Goal: Task Accomplishment & Management: Use online tool/utility

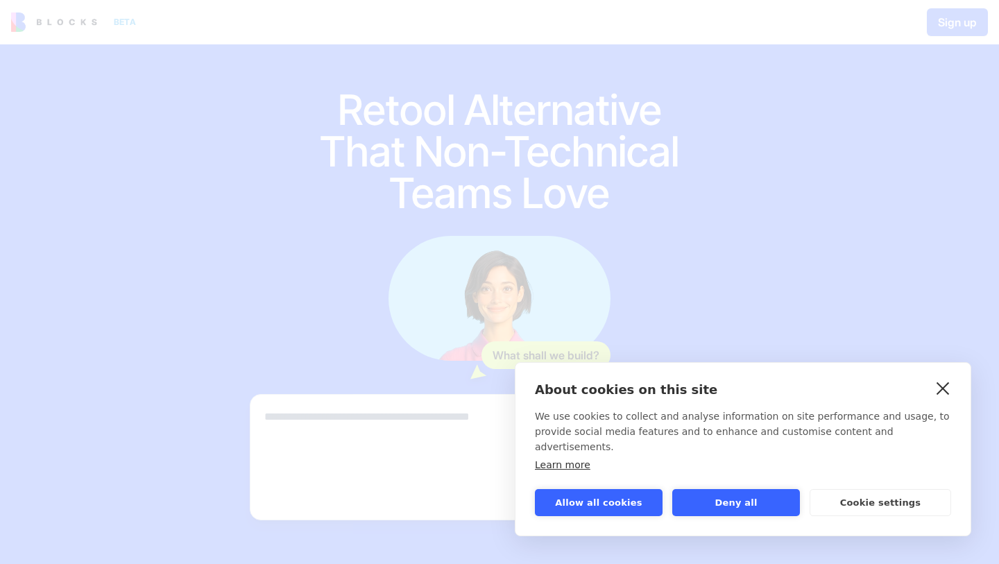
click at [947, 399] on link "close" at bounding box center [942, 388] width 21 height 22
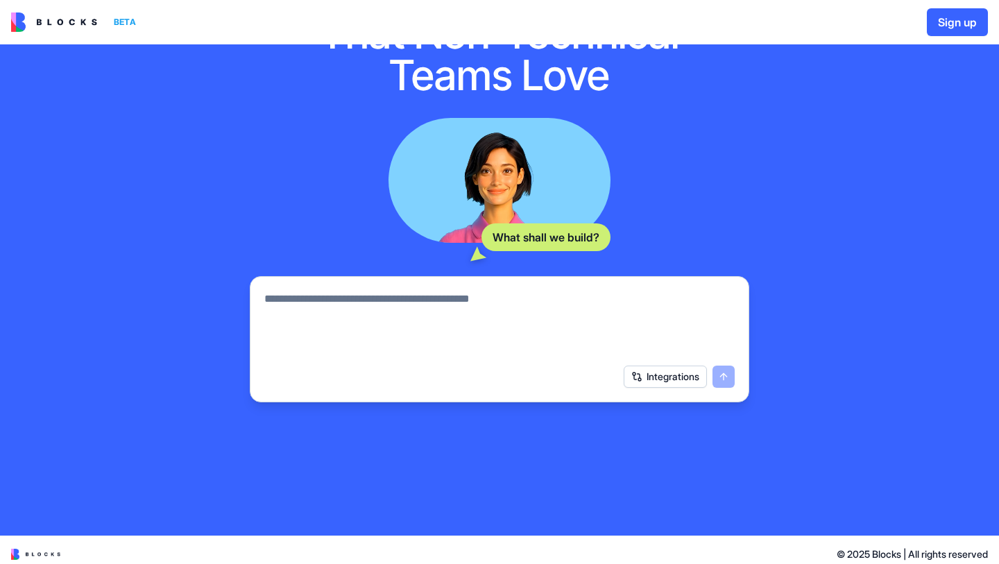
scroll to position [126, 0]
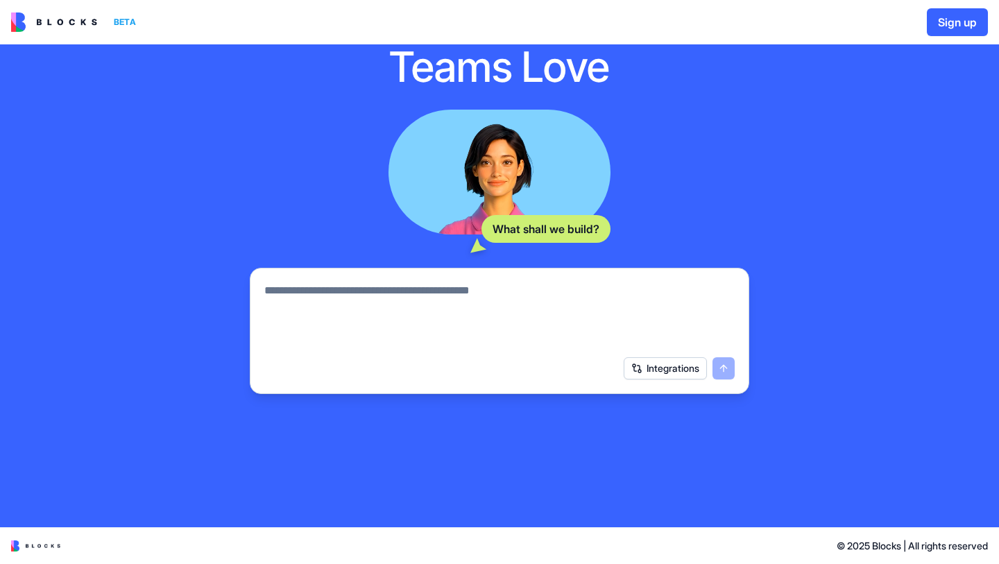
click at [406, 291] on textarea at bounding box center [499, 315] width 470 height 67
type textarea "**********"
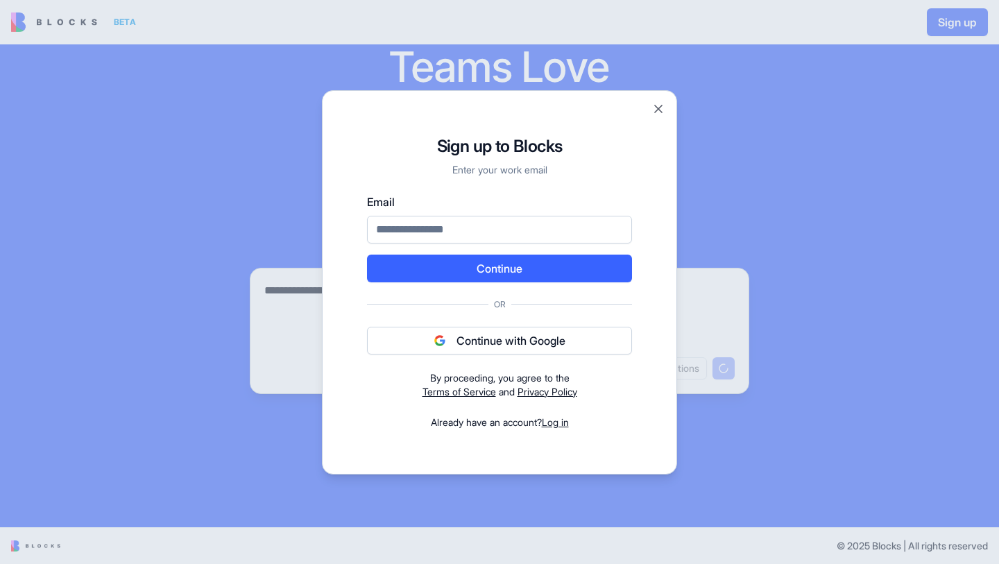
click at [474, 338] on button "Continue with Google" at bounding box center [499, 341] width 265 height 28
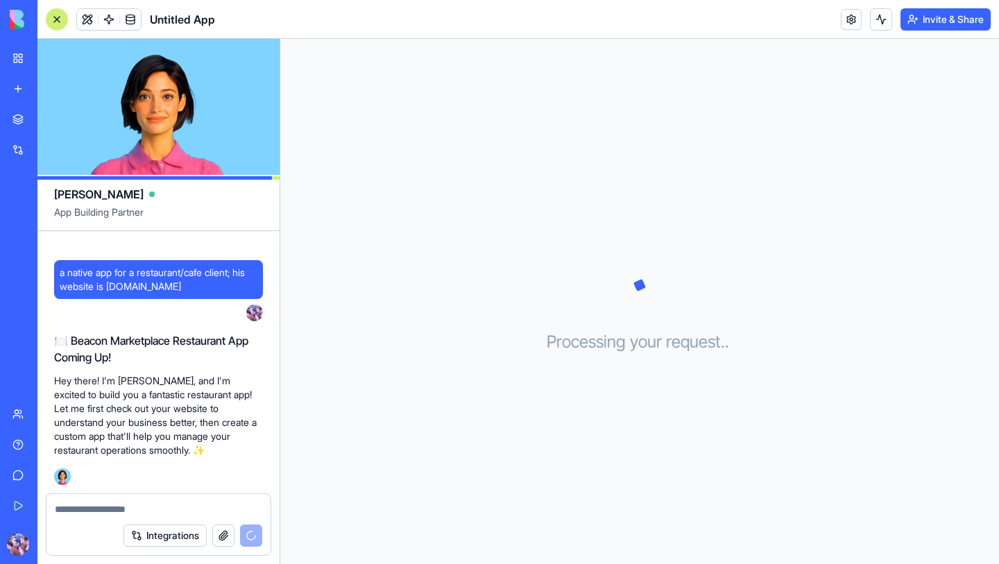
click at [92, 510] on textarea at bounding box center [158, 509] width 207 height 14
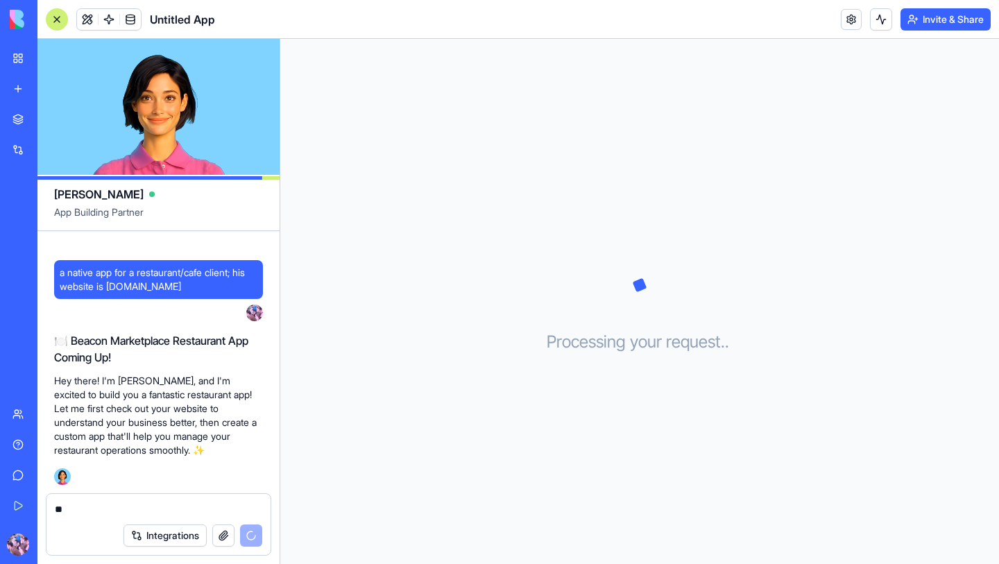
type textarea "*"
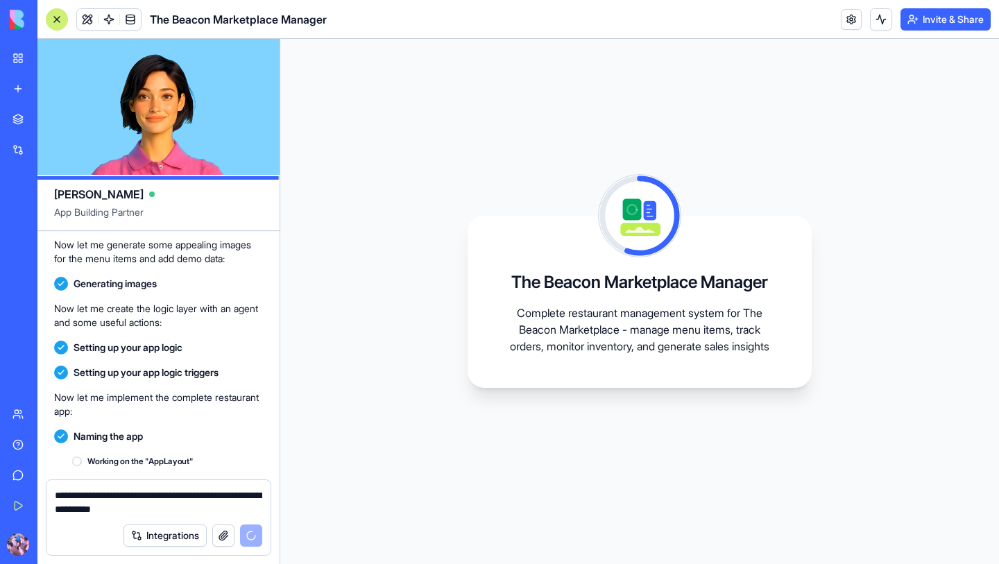
scroll to position [481, 0]
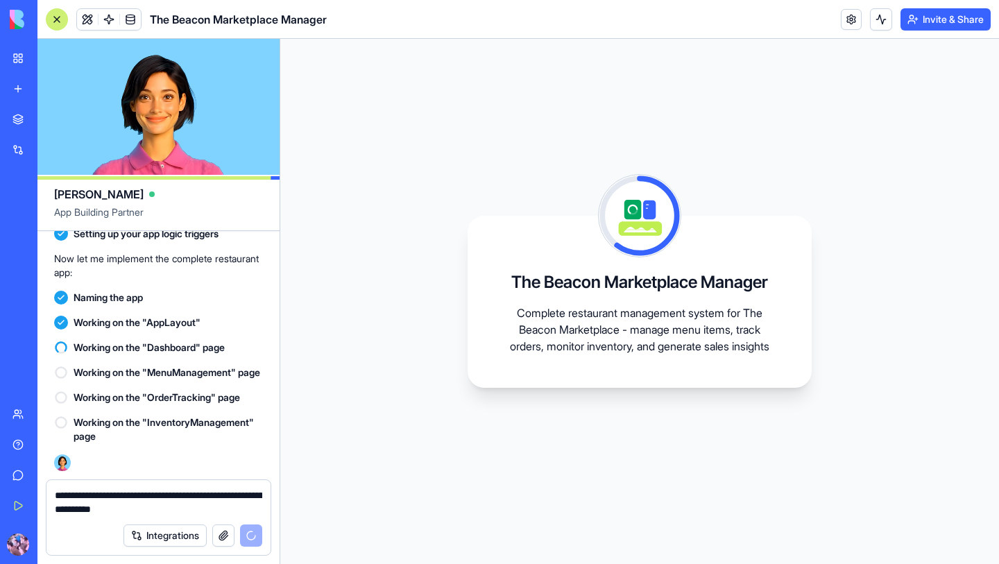
click at [216, 515] on textarea "**********" at bounding box center [158, 502] width 207 height 28
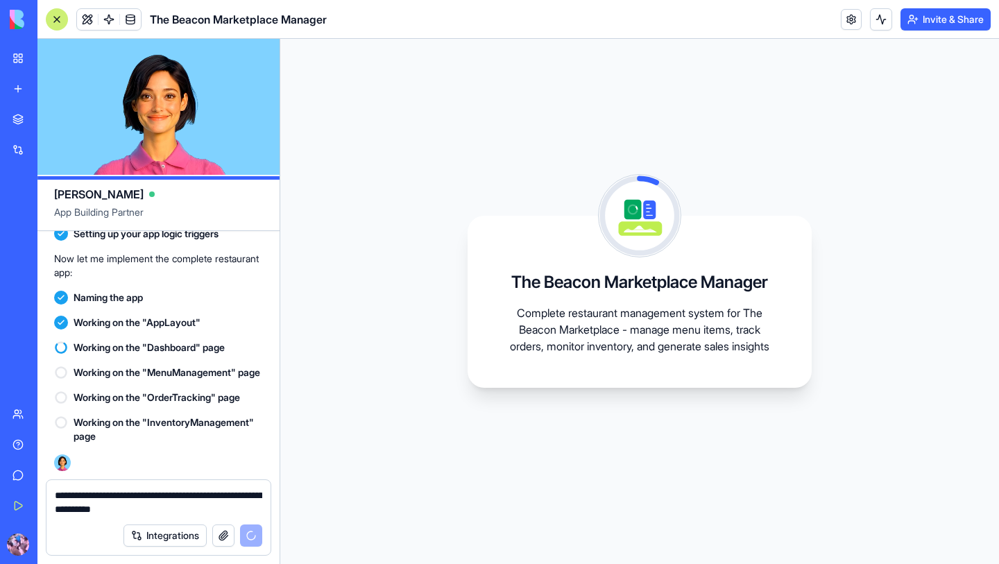
type textarea "**********"
click at [159, 533] on button "Integrations" at bounding box center [164, 535] width 83 height 22
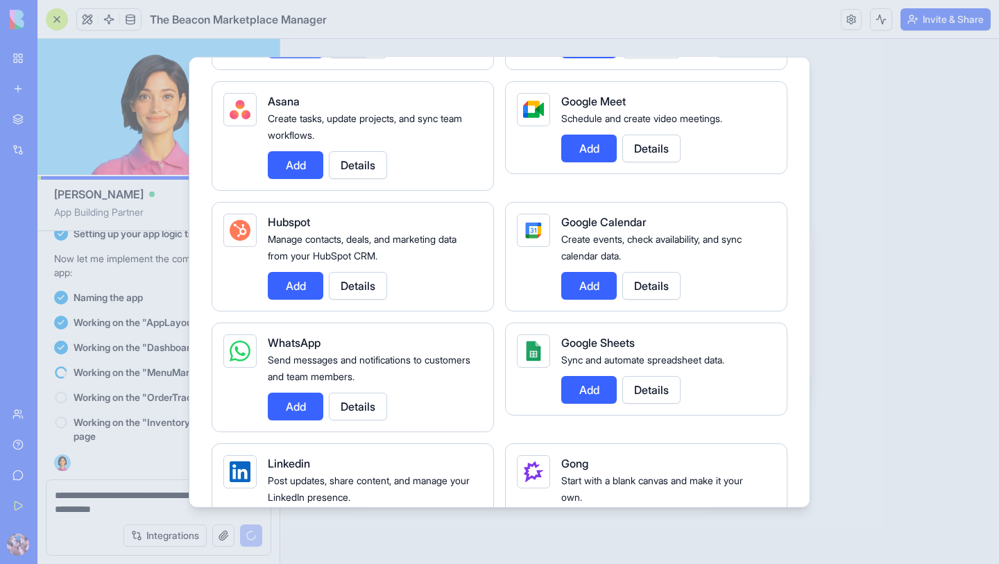
scroll to position [0, 0]
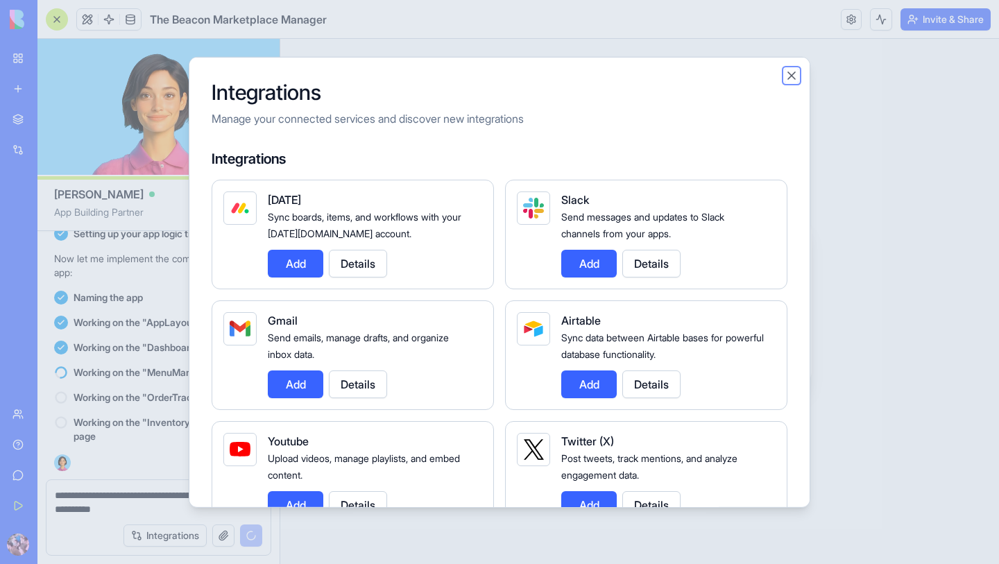
click at [793, 72] on button "Close" at bounding box center [791, 75] width 14 height 14
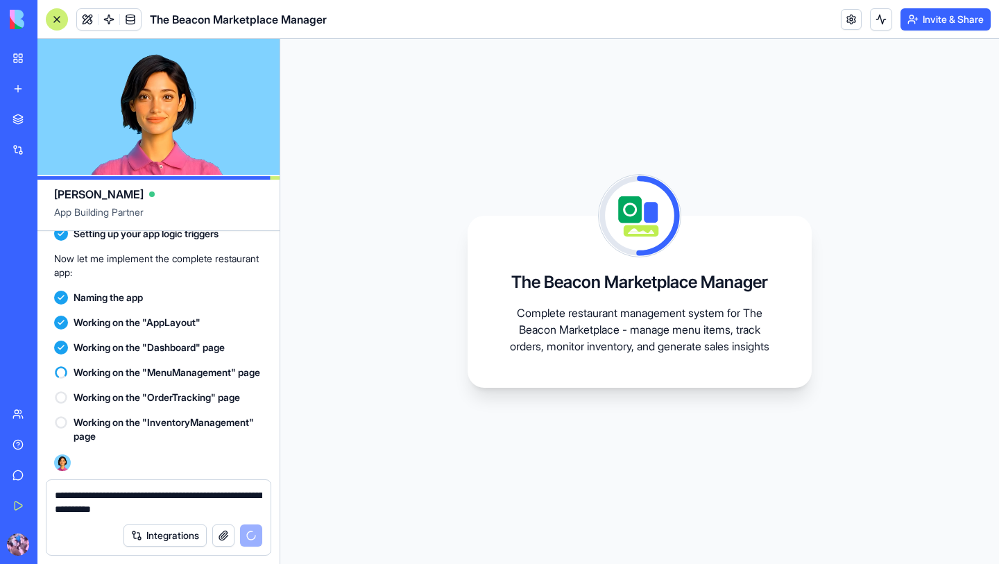
click at [184, 498] on textarea "**********" at bounding box center [158, 502] width 207 height 28
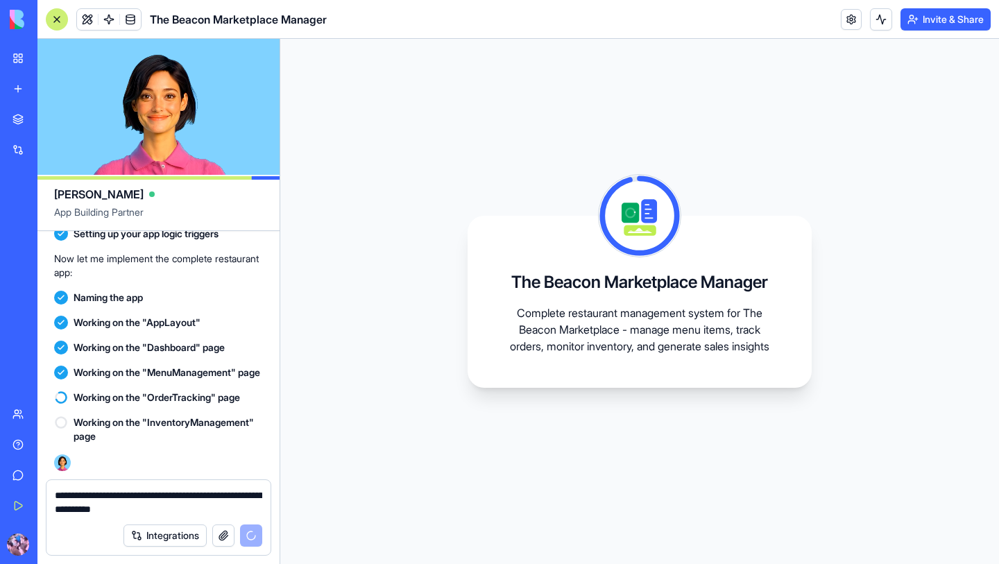
click at [153, 548] on button "Upgrade" at bounding box center [138, 544] width 52 height 22
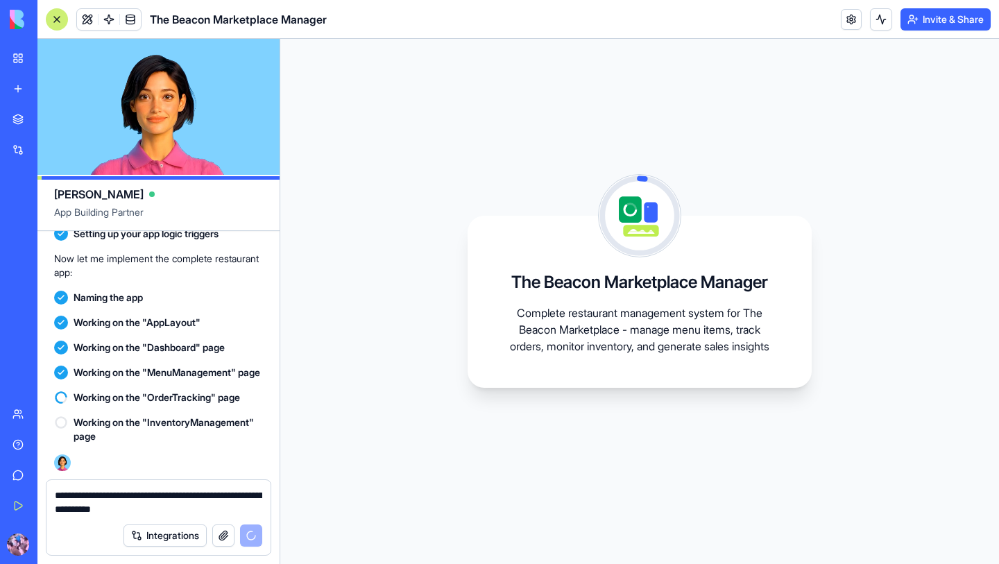
click at [137, 544] on button "Upgrade" at bounding box center [138, 544] width 52 height 22
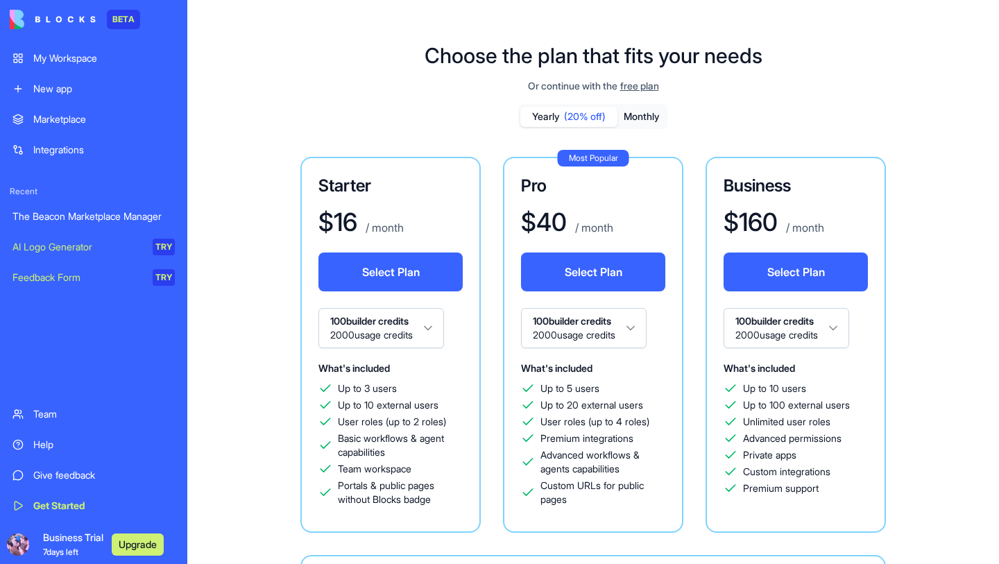
click at [151, 212] on div "The Beacon Marketplace Manager" at bounding box center [93, 216] width 162 height 14
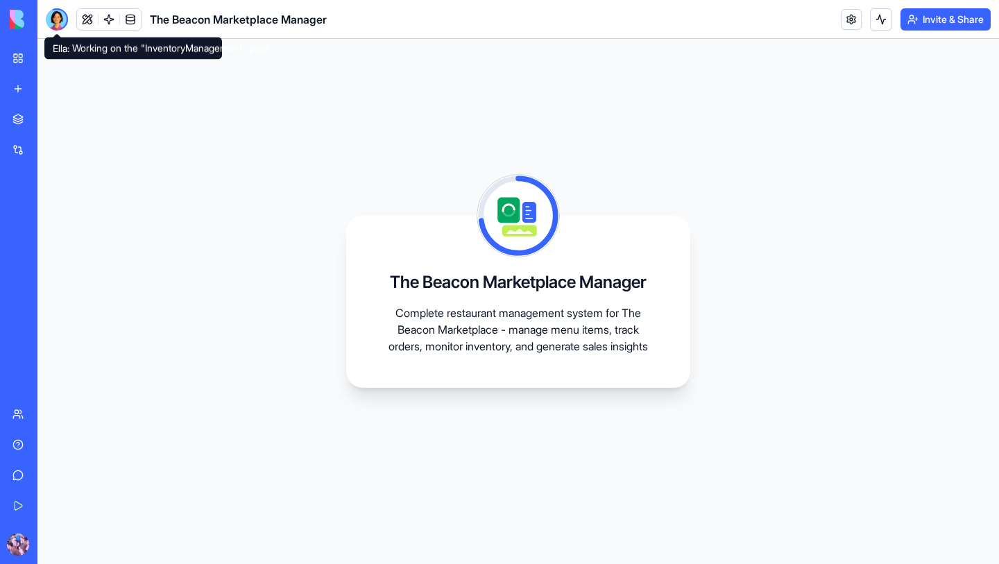
click at [54, 17] on div at bounding box center [57, 19] width 22 height 22
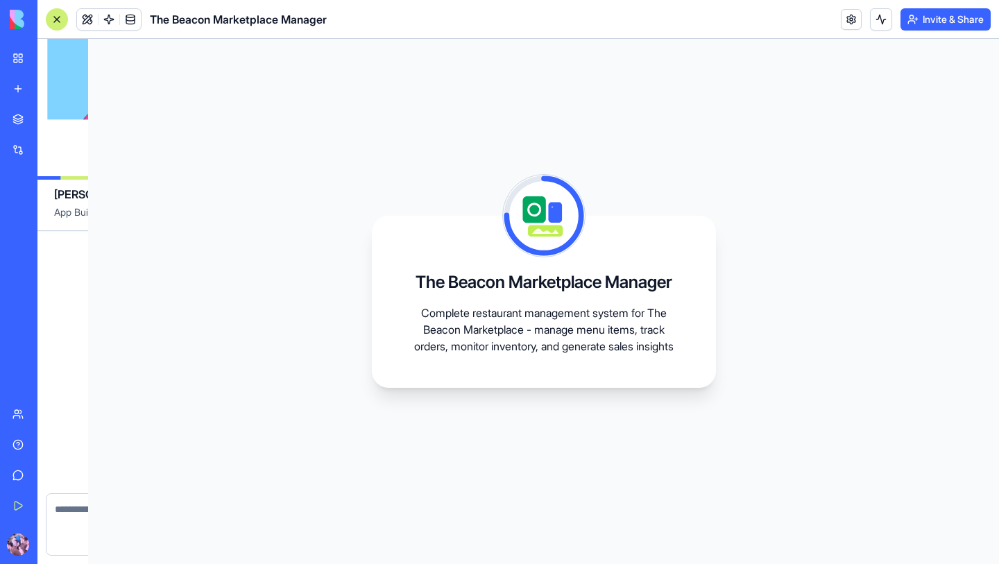
scroll to position [467, 0]
click at [54, 17] on div at bounding box center [57, 19] width 22 height 22
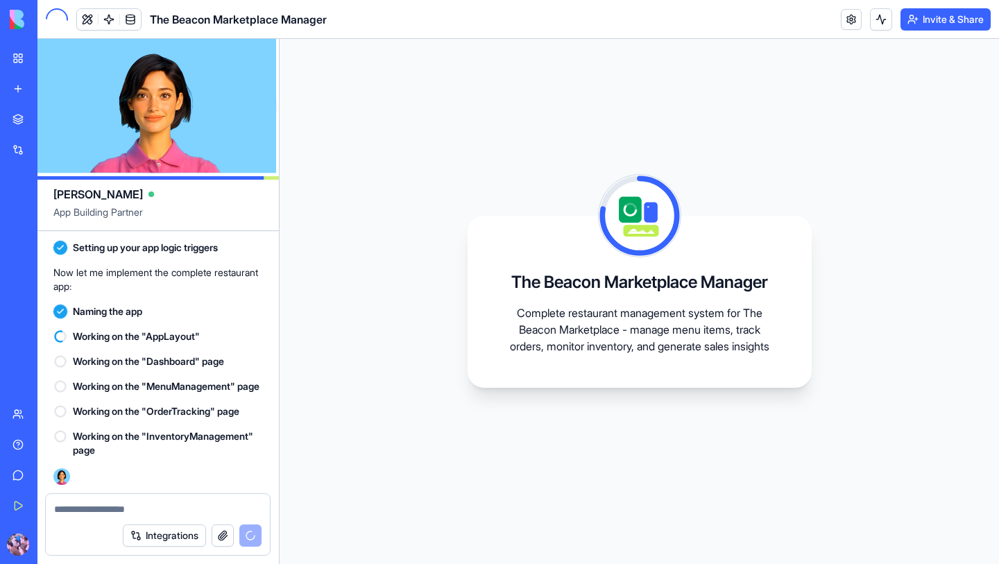
scroll to position [0, 0]
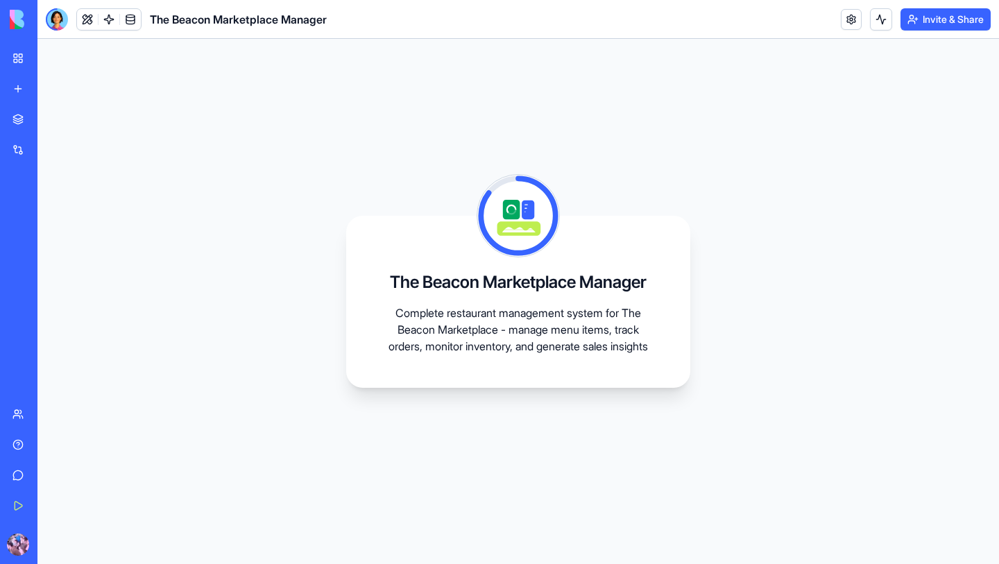
click at [54, 17] on div at bounding box center [57, 19] width 22 height 22
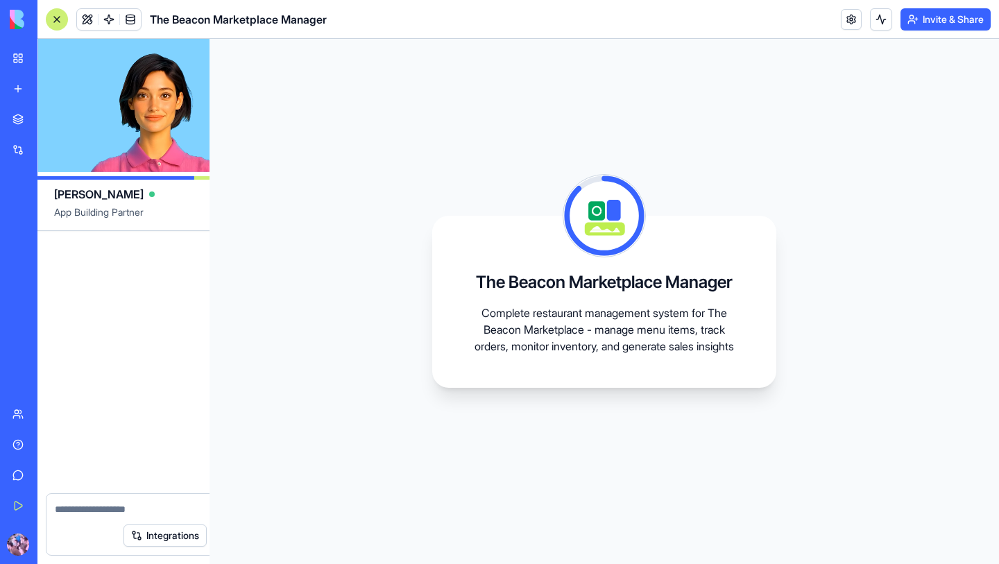
scroll to position [467, 0]
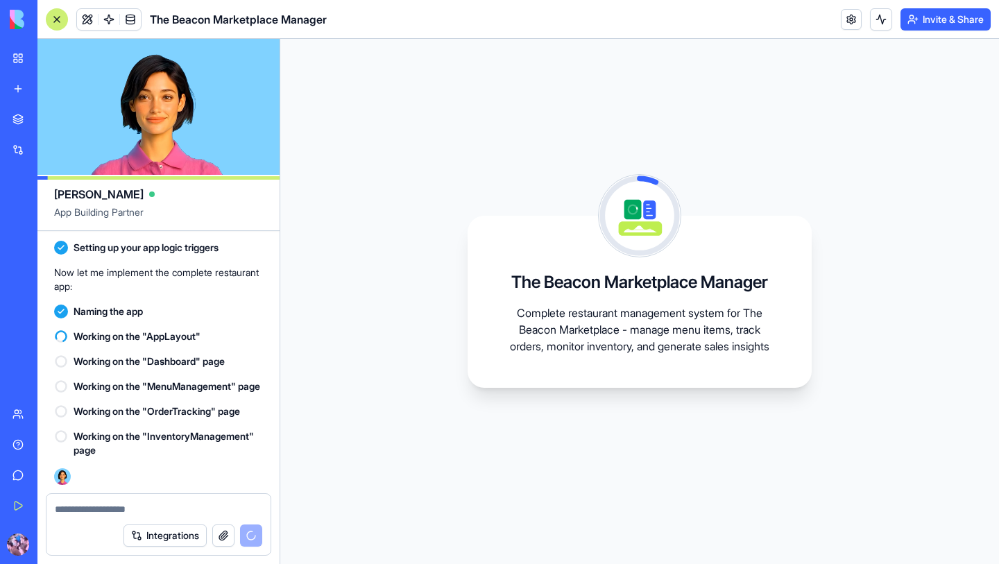
click at [96, 513] on textarea at bounding box center [158, 509] width 207 height 14
click at [85, 510] on textarea at bounding box center [158, 509] width 207 height 14
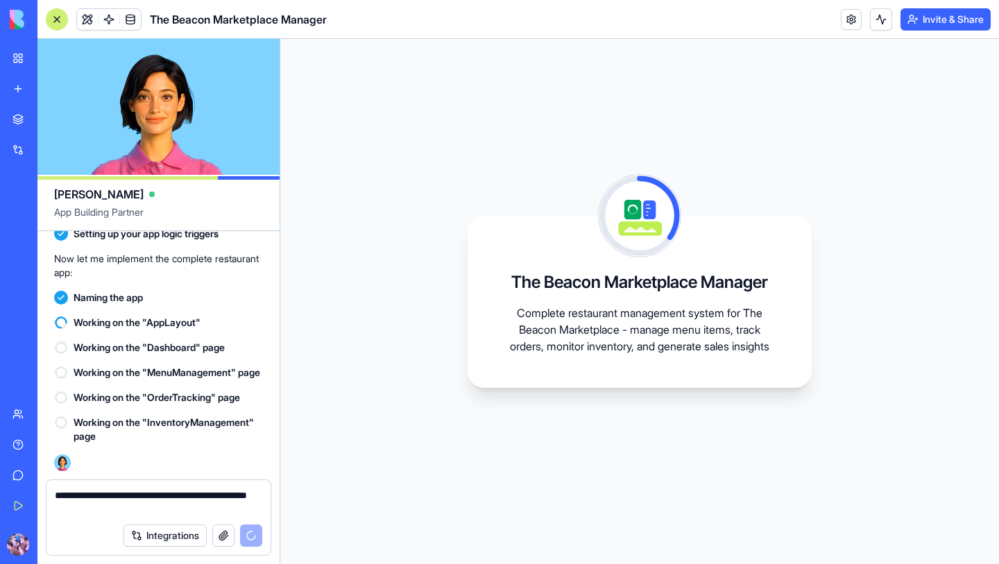
scroll to position [481, 0]
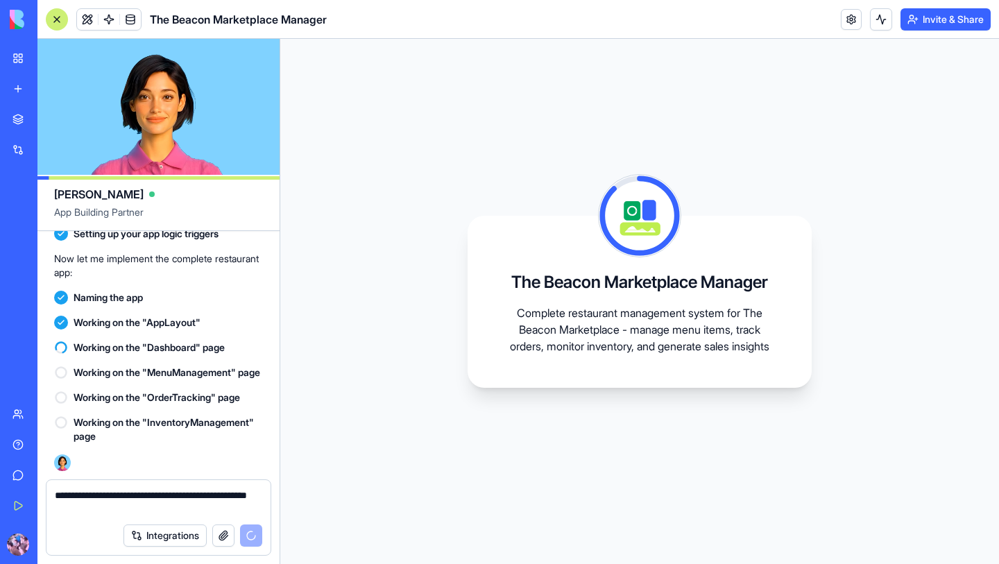
click at [546, 291] on div "The Beacon Marketplace Manager Complete restaurant management system for The Be…" at bounding box center [639, 302] width 344 height 172
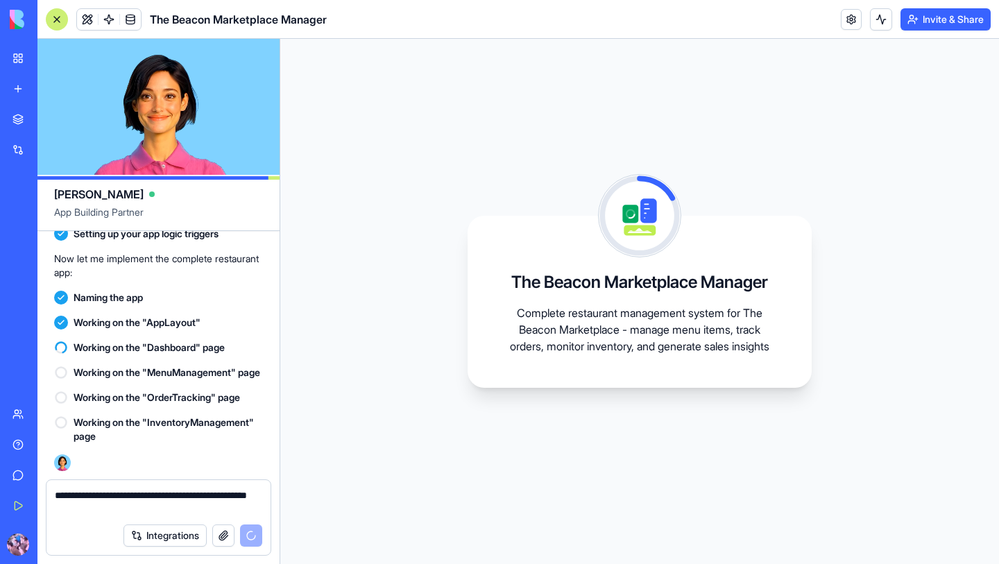
click at [130, 514] on textarea "**********" at bounding box center [158, 502] width 207 height 28
click at [57, 492] on textarea "**********" at bounding box center [158, 502] width 207 height 28
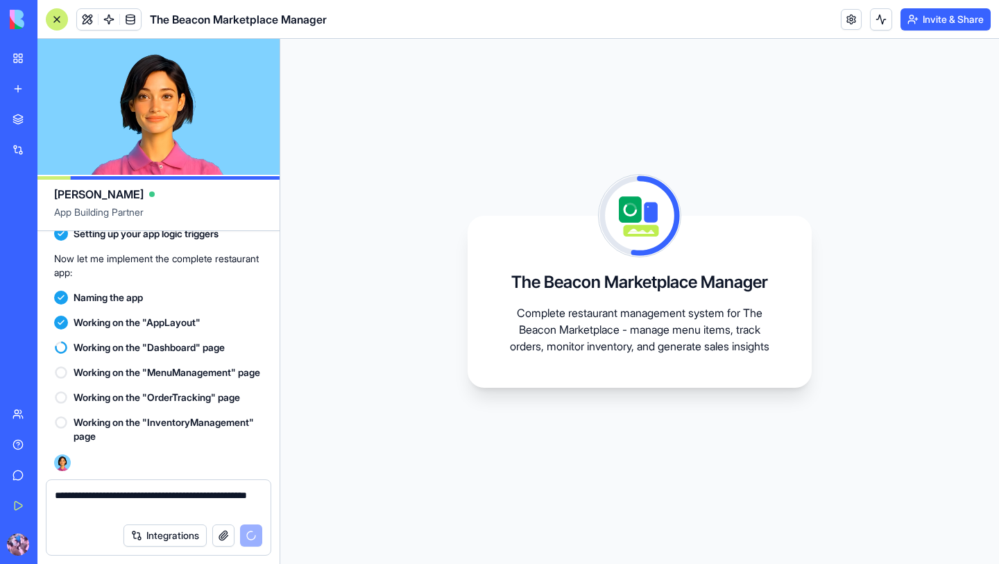
click at [53, 494] on div "**********" at bounding box center [158, 498] width 224 height 36
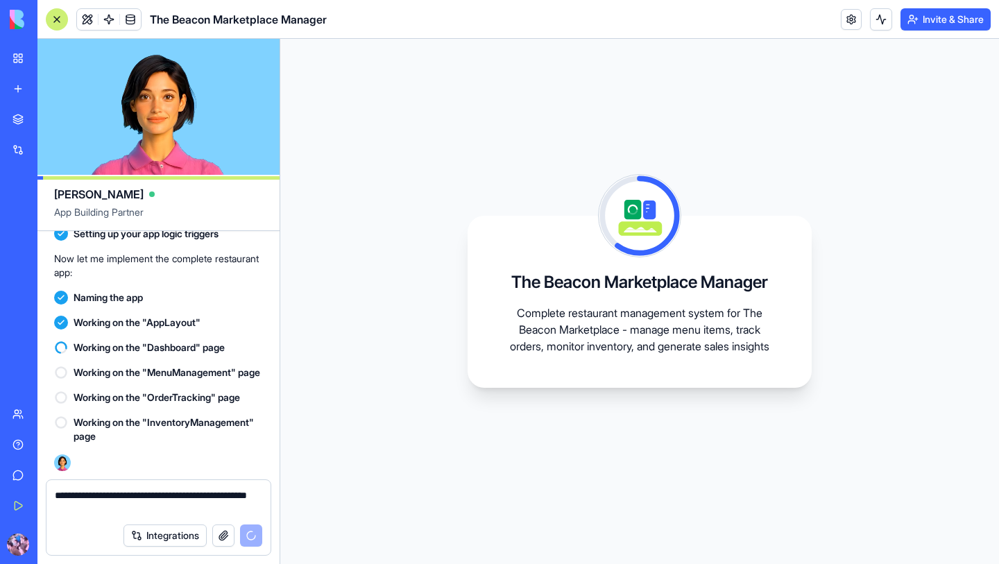
click at [58, 499] on textarea "**********" at bounding box center [158, 502] width 207 height 28
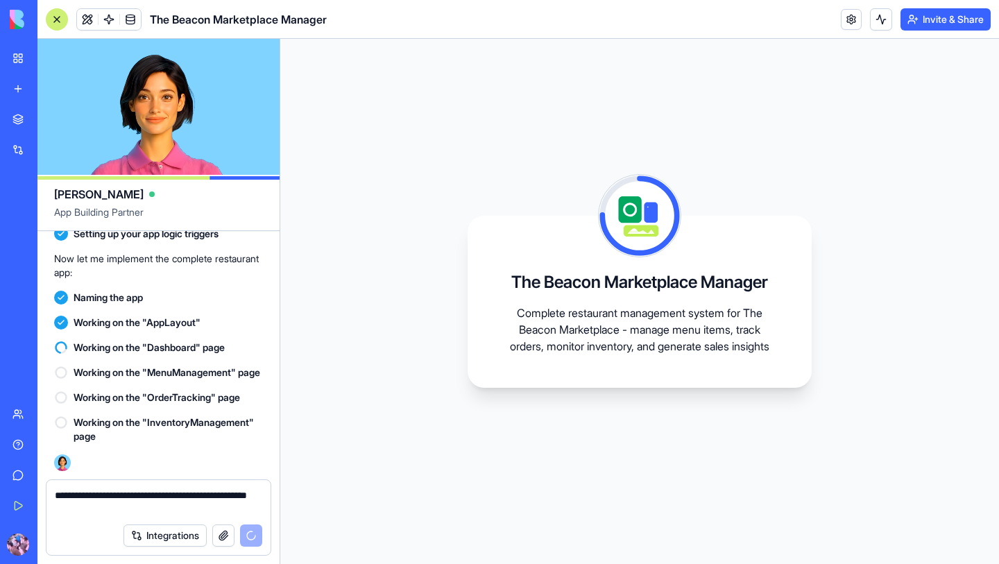
click at [85, 497] on textarea "**********" at bounding box center [158, 502] width 207 height 28
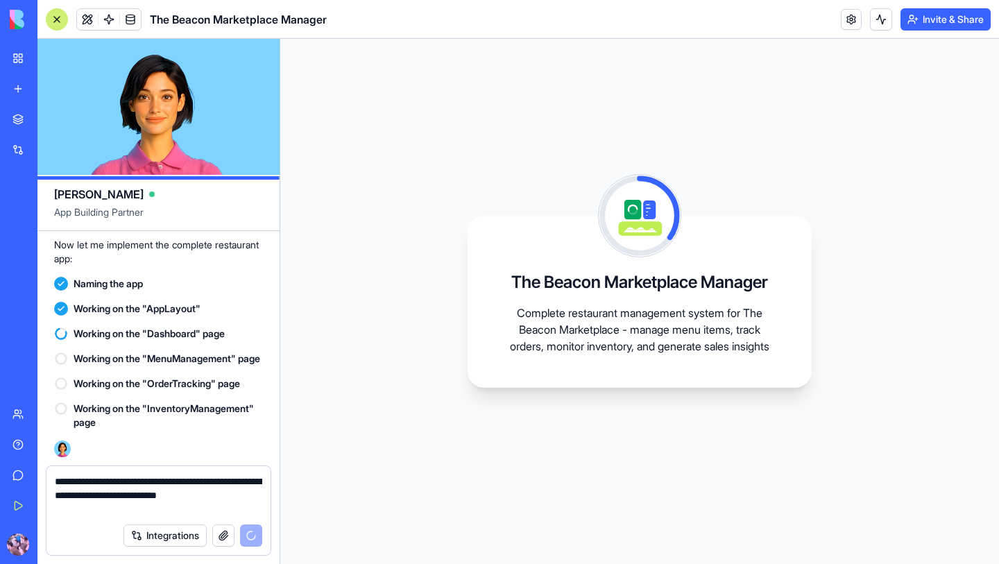
click at [83, 507] on textarea "**********" at bounding box center [158, 495] width 207 height 42
type textarea "**********"
click at [58, 16] on div at bounding box center [57, 19] width 22 height 22
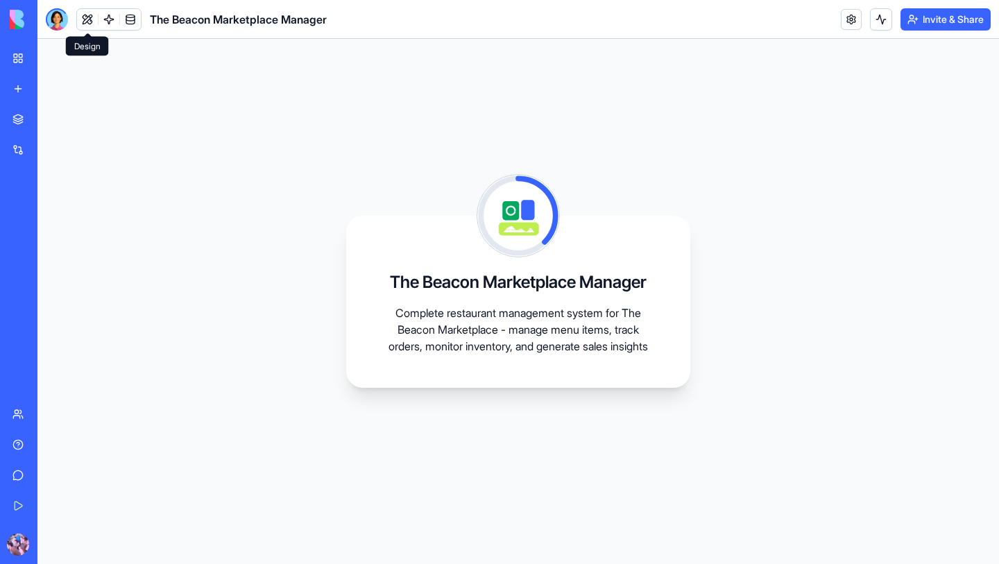
click at [83, 20] on button at bounding box center [87, 19] width 21 height 21
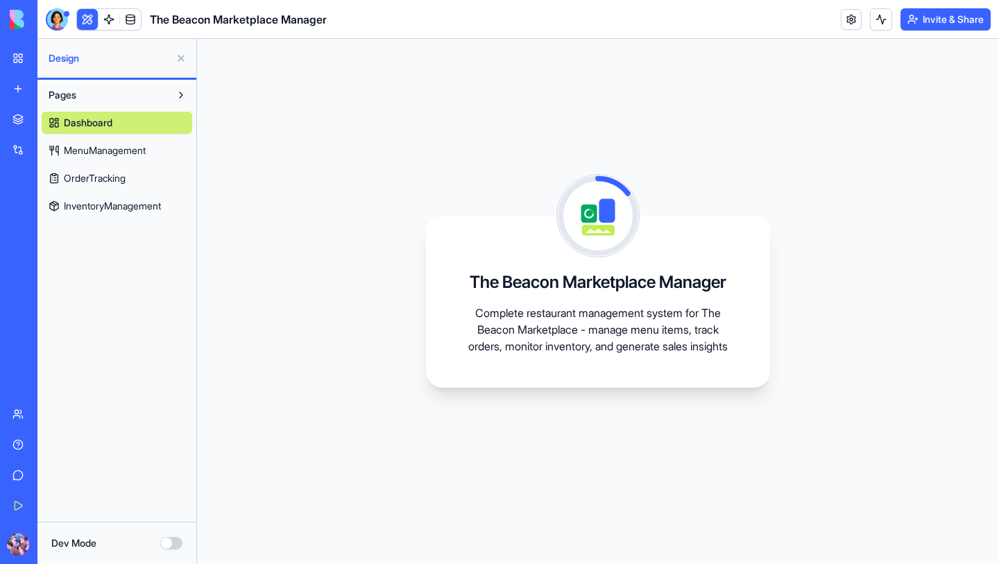
click at [106, 22] on span at bounding box center [108, 19] width 39 height 39
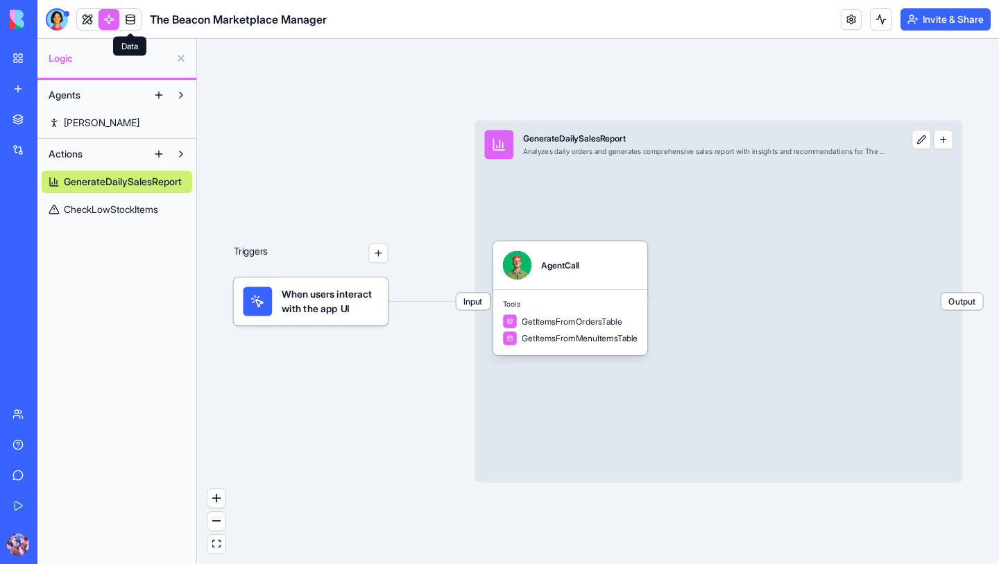
click at [135, 16] on link at bounding box center [130, 19] width 21 height 21
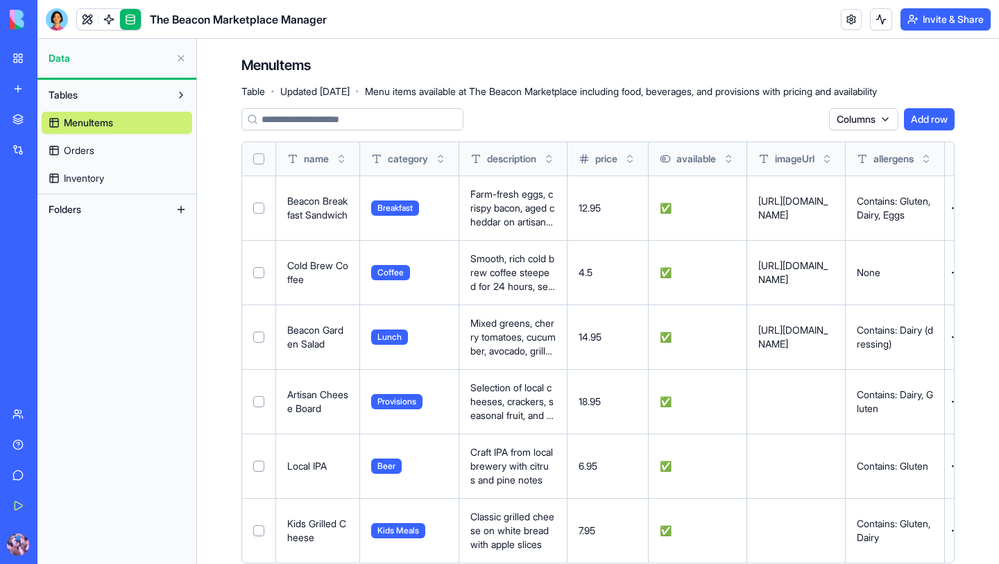
scroll to position [26, 0]
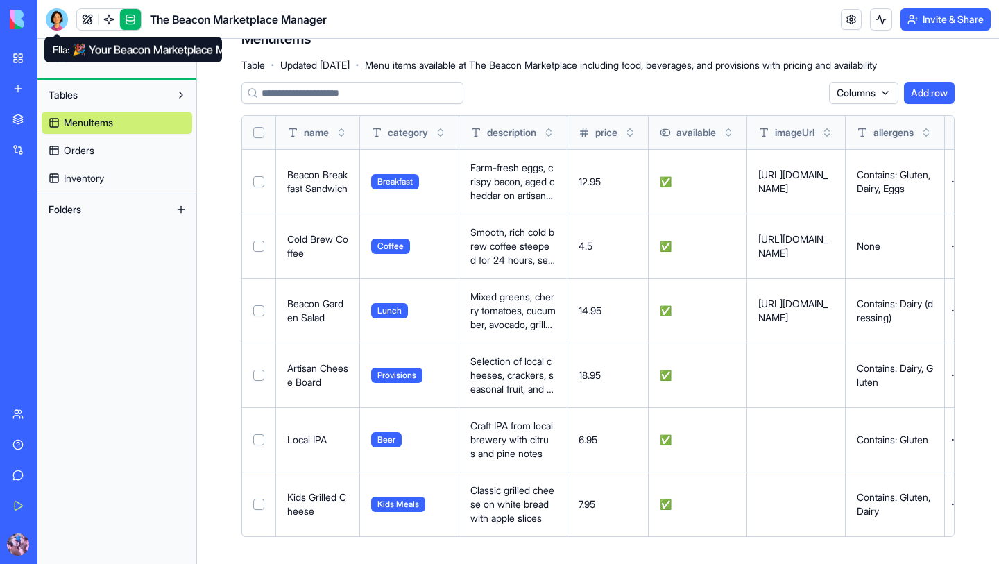
click at [57, 22] on div at bounding box center [57, 19] width 22 height 22
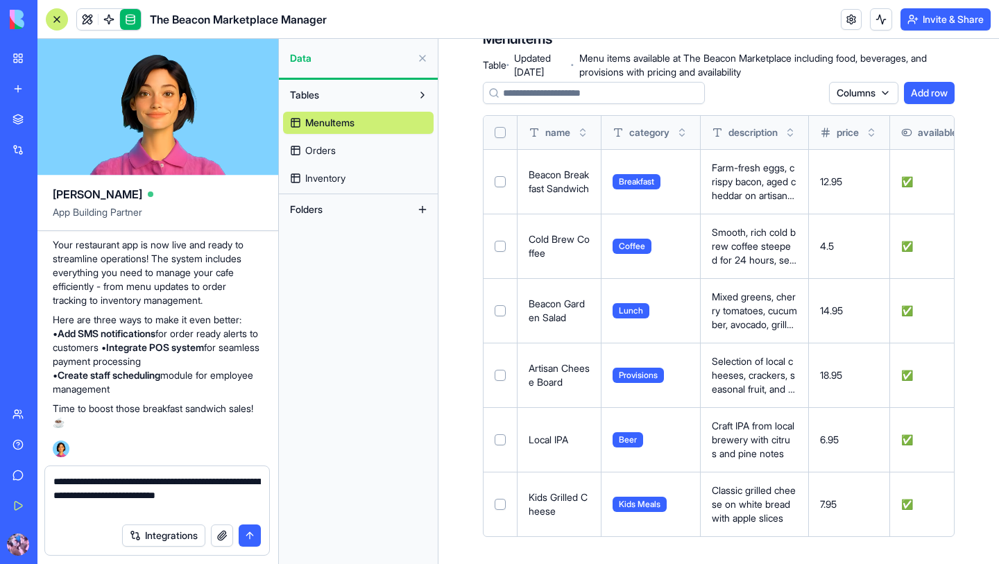
scroll to position [0, 0]
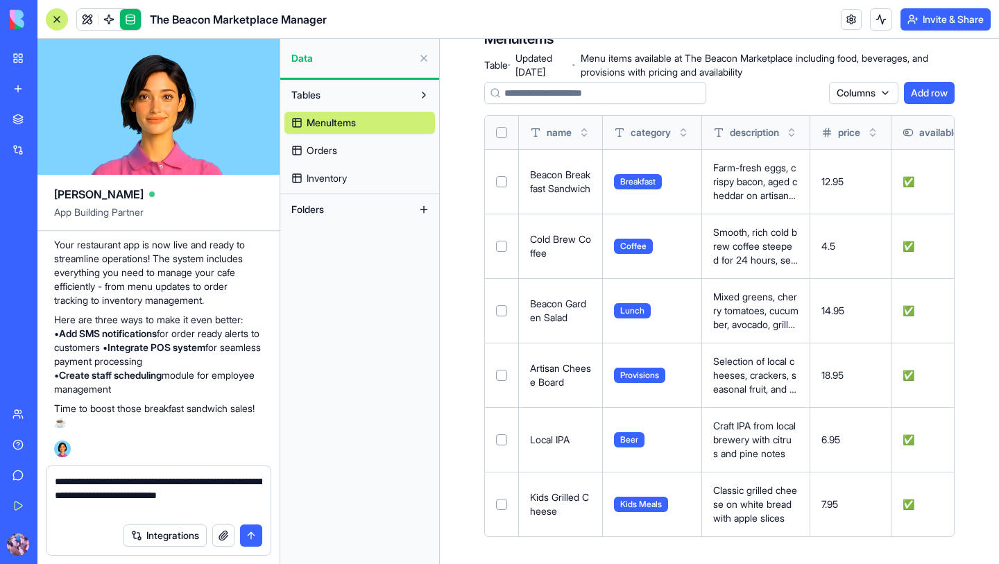
click at [249, 534] on button "submit" at bounding box center [251, 535] width 22 height 22
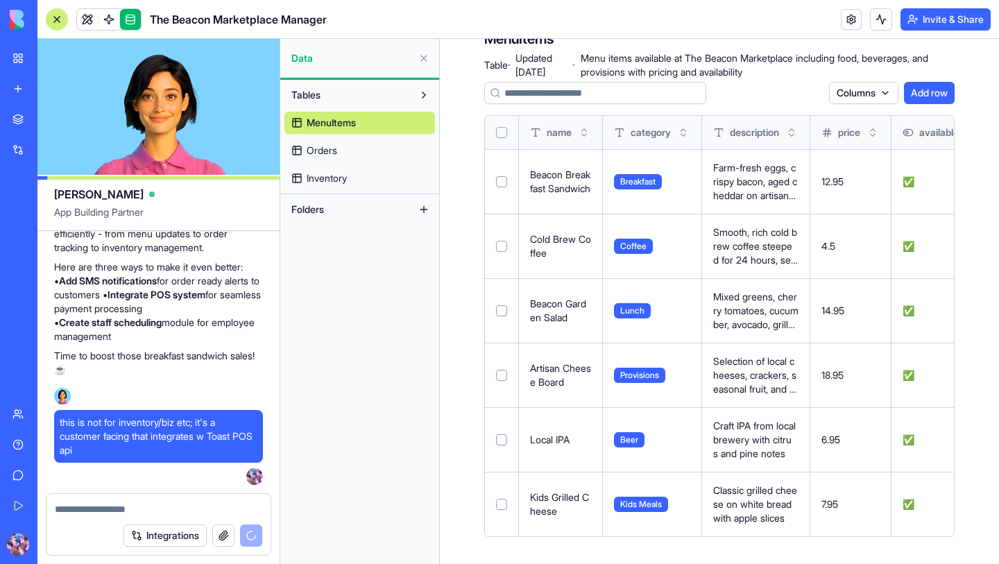
scroll to position [981, 0]
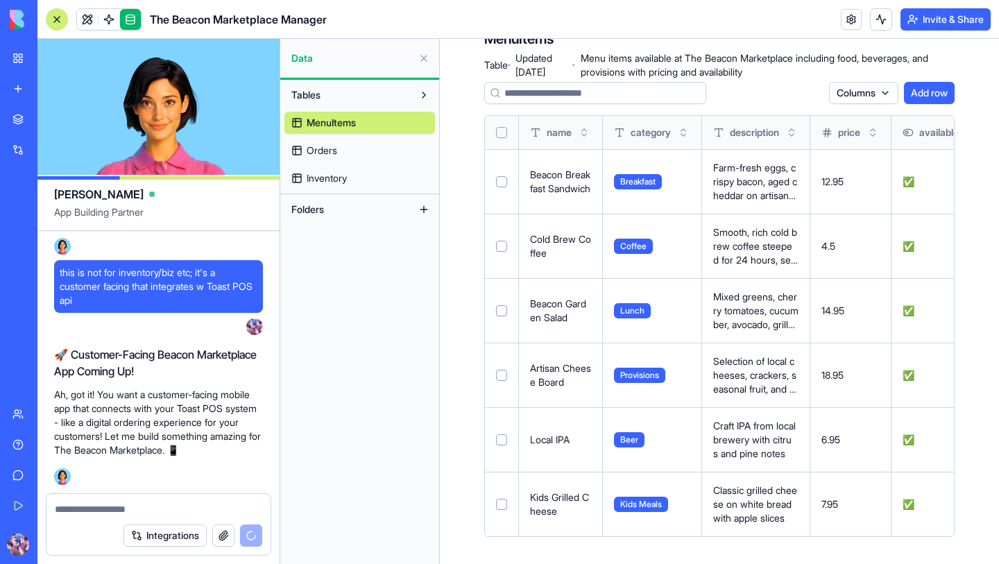
click at [98, 506] on textarea at bounding box center [158, 509] width 207 height 14
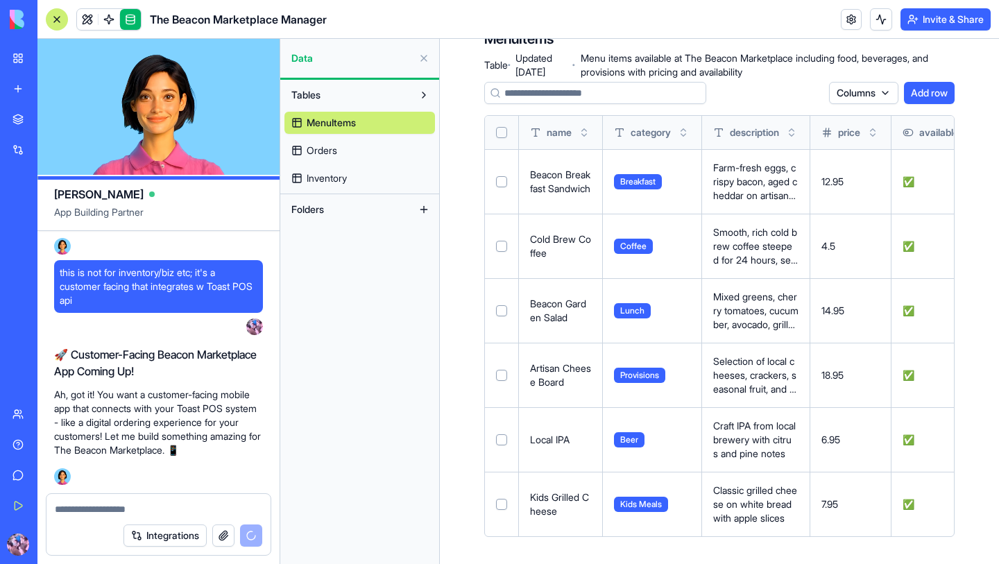
click at [87, 508] on textarea at bounding box center [158, 509] width 207 height 14
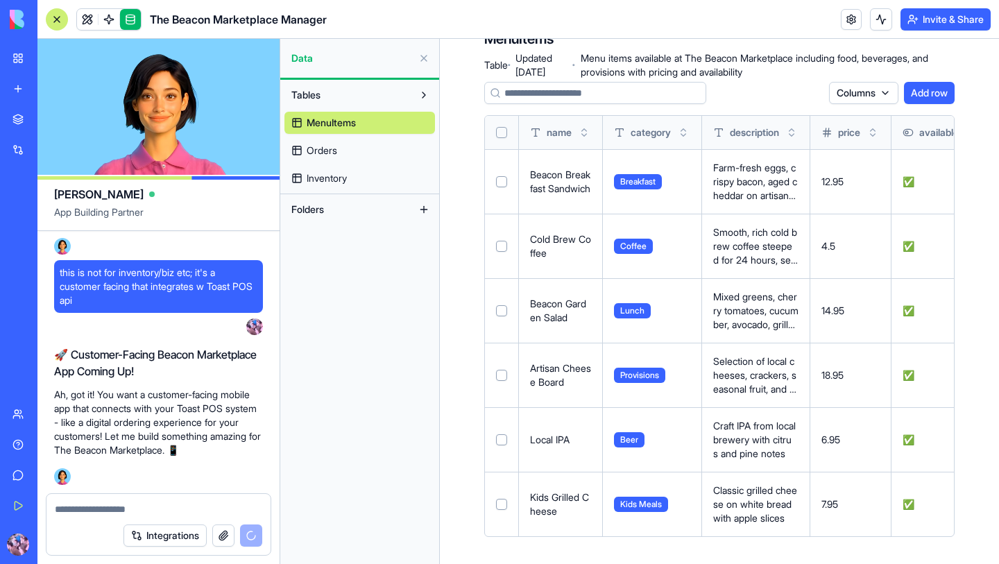
click at [87, 508] on textarea at bounding box center [158, 509] width 207 height 14
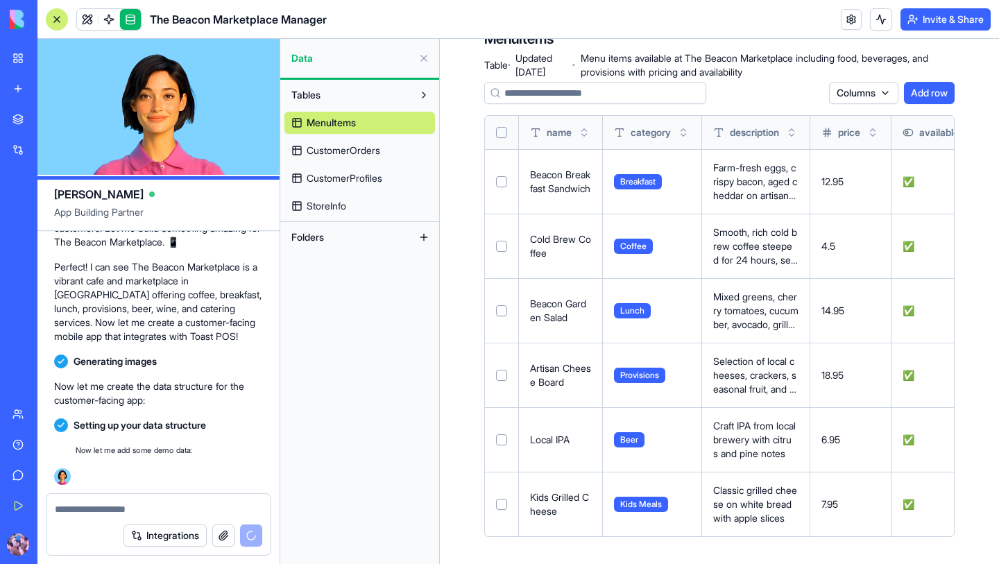
scroll to position [1189, 0]
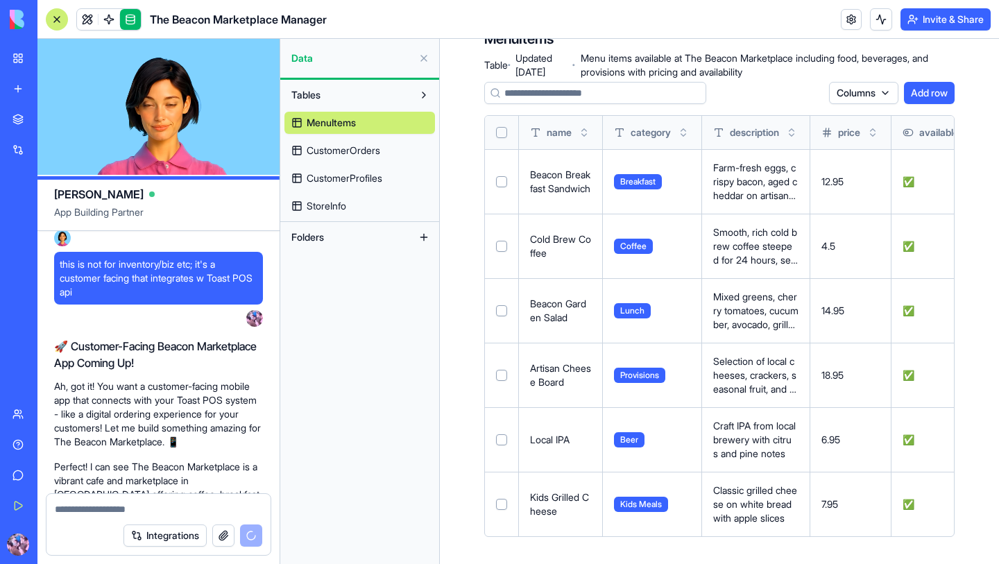
scroll to position [1252, 0]
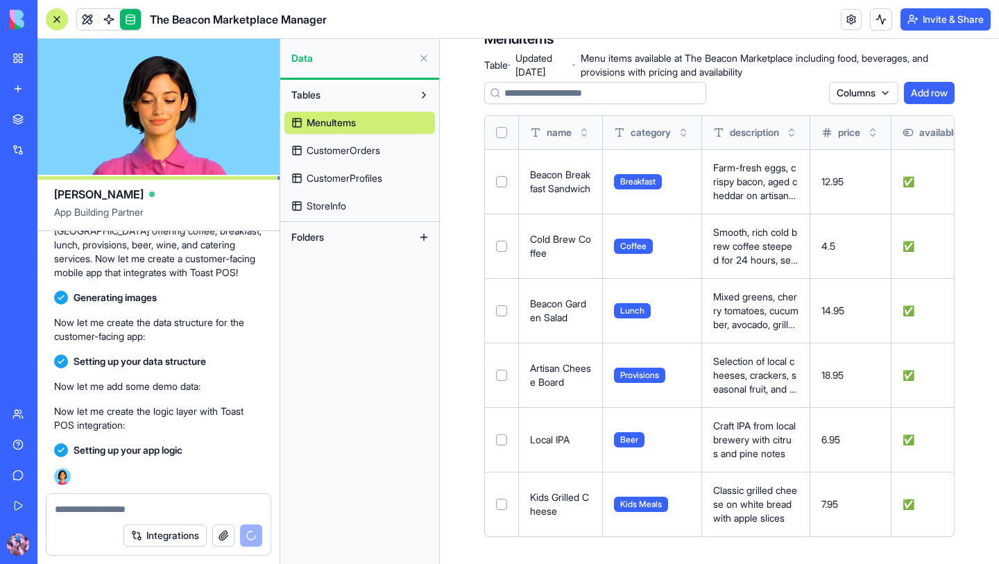
click at [351, 205] on link "StoreInfo" at bounding box center [359, 206] width 150 height 22
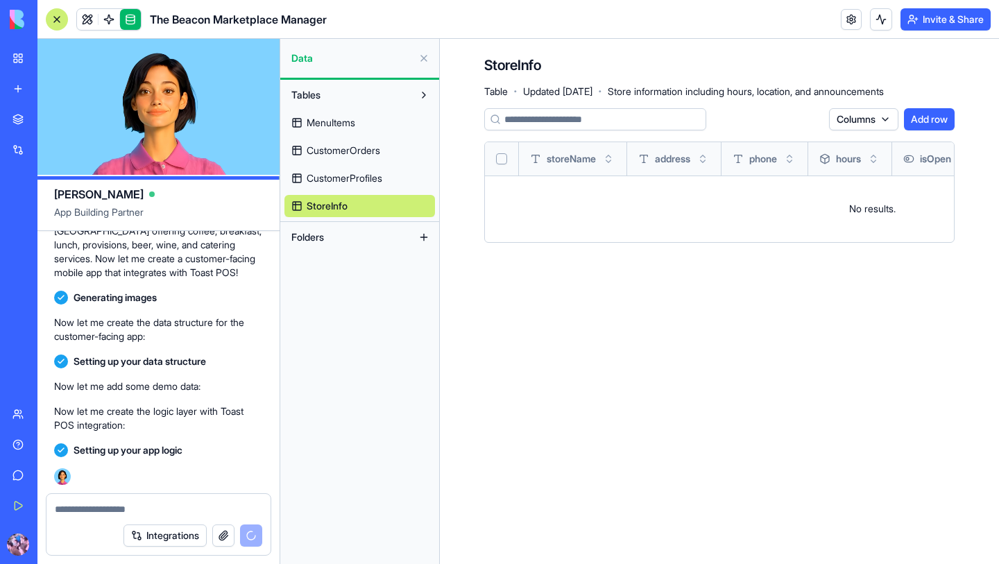
click at [351, 205] on link "StoreInfo" at bounding box center [359, 206] width 150 height 22
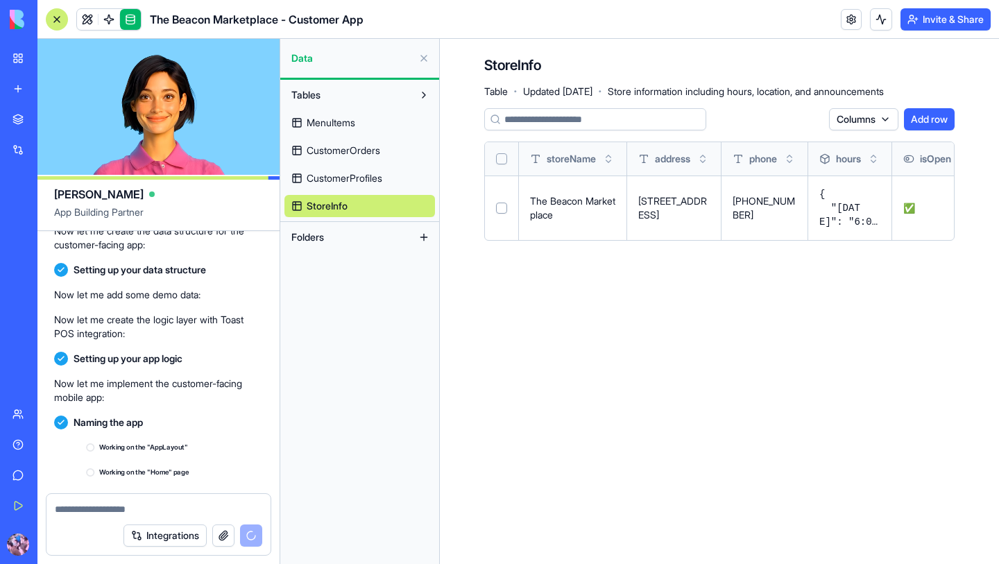
scroll to position [1491, 0]
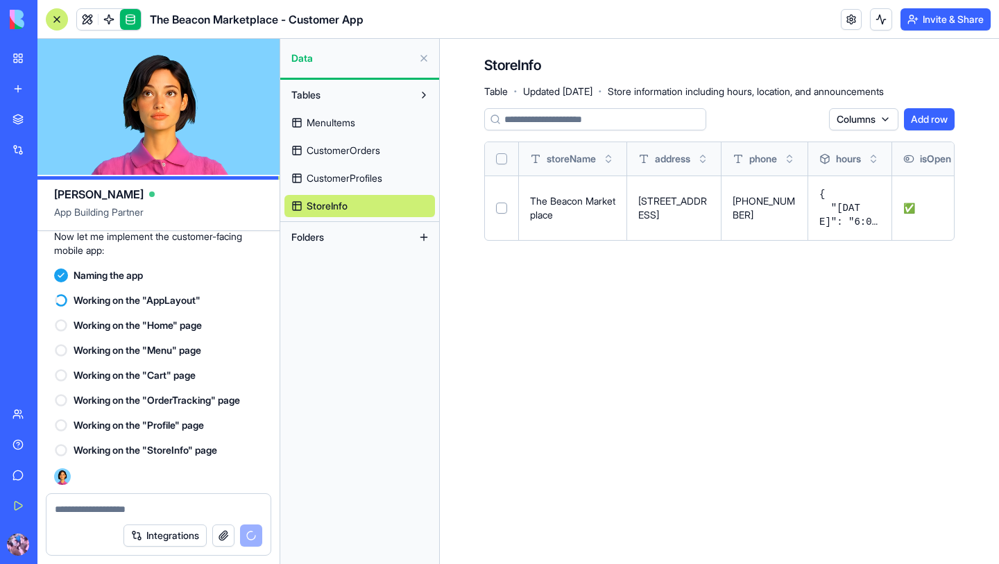
click at [128, 516] on div "Integrations" at bounding box center [158, 535] width 224 height 39
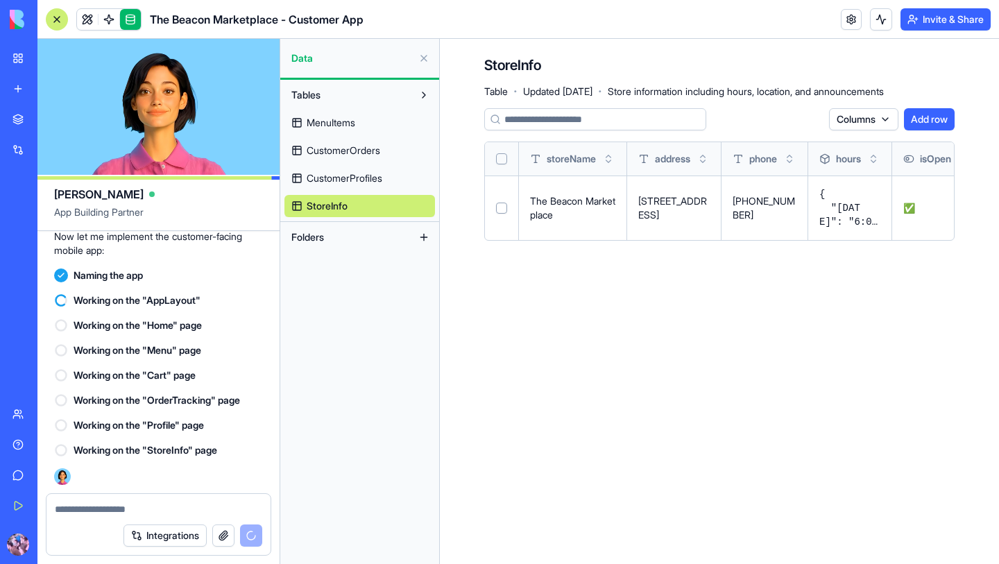
click at [88, 510] on textarea at bounding box center [158, 509] width 207 height 14
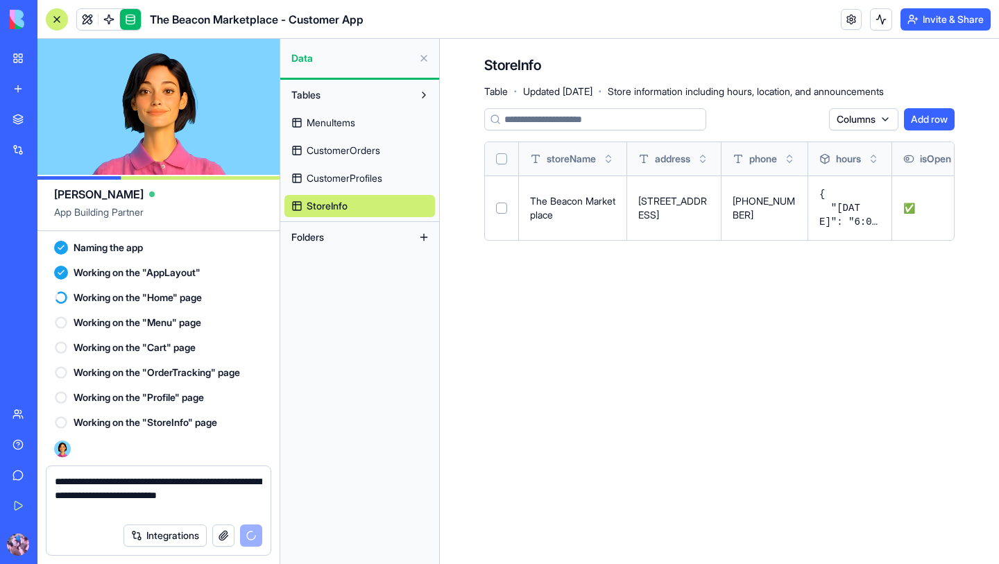
paste textarea "**********"
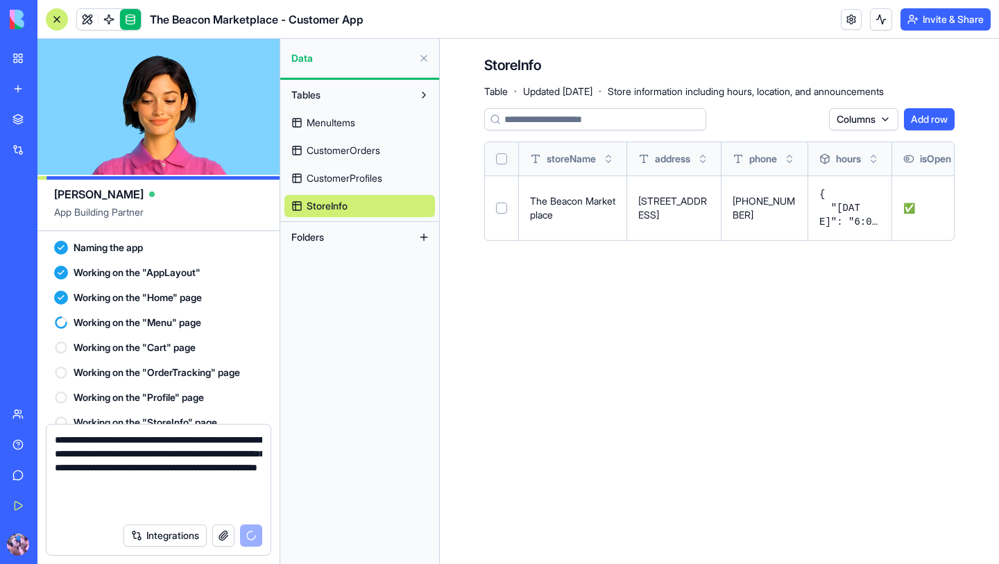
type textarea "**********"
click at [0, 0] on button at bounding box center [0, 0] width 0 height 0
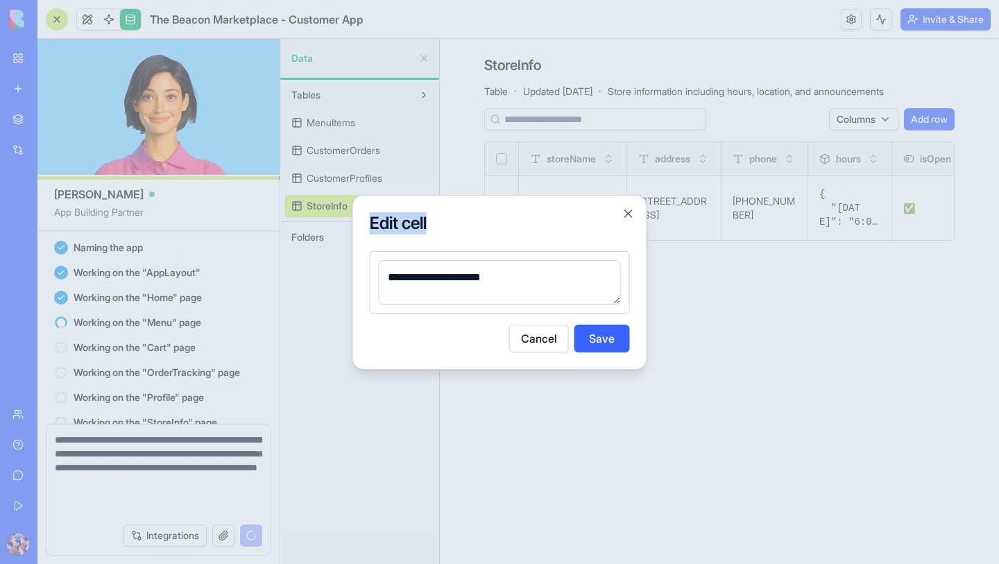
drag, startPoint x: 613, startPoint y: 196, endPoint x: 559, endPoint y: 279, distance: 98.7
click at [559, 279] on div "**********" at bounding box center [499, 282] width 295 height 175
click at [534, 275] on textarea "**********" at bounding box center [500, 282] width 242 height 44
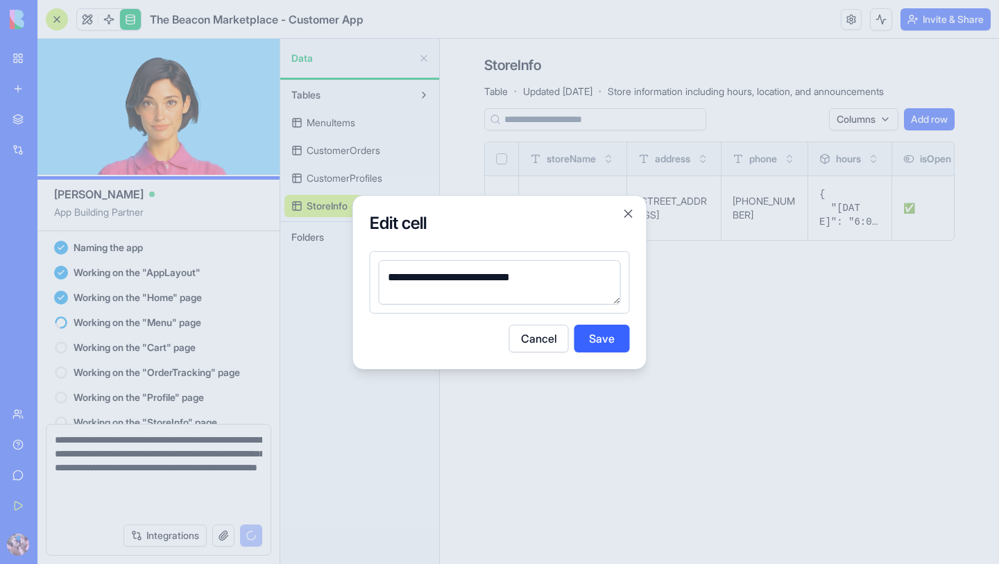
type textarea "**********"
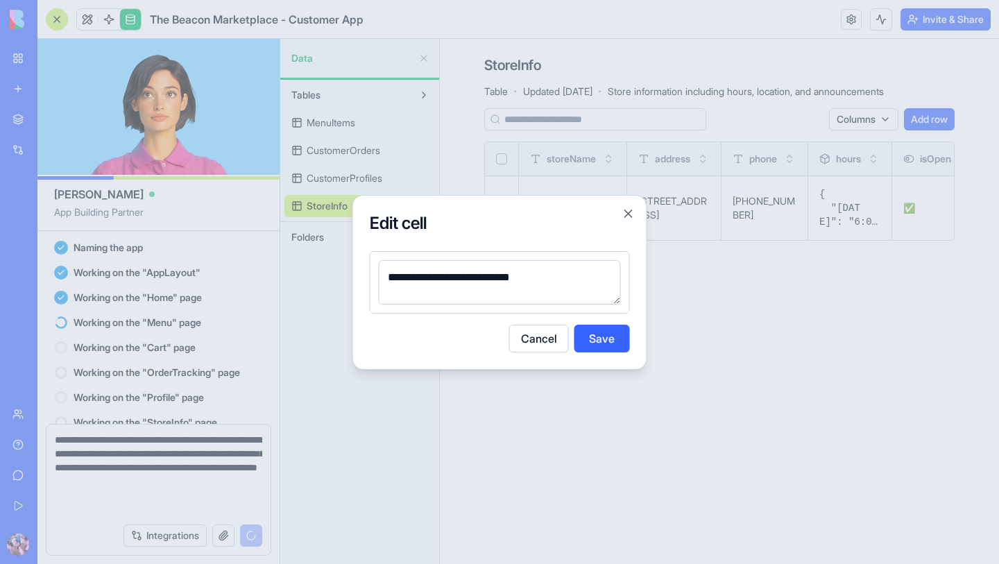
click at [608, 343] on button "Save" at bounding box center [601, 339] width 55 height 28
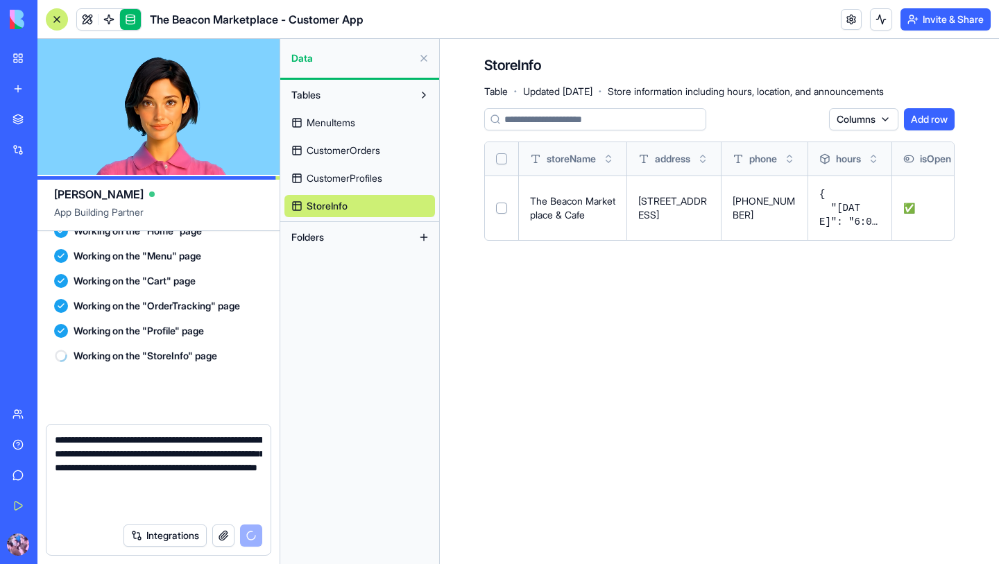
scroll to position [1585, 0]
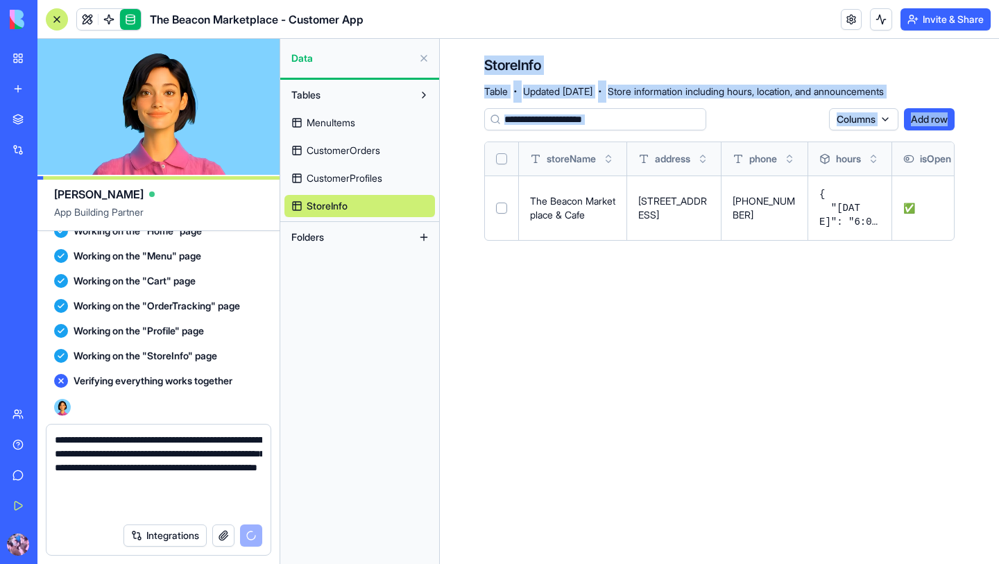
drag, startPoint x: 405, startPoint y: 346, endPoint x: 529, endPoint y: 563, distance: 250.1
click at [529, 563] on div "[PERSON_NAME] App Building Partner a native app for a restaurant/cafe client; h…" at bounding box center [517, 301] width 961 height 525
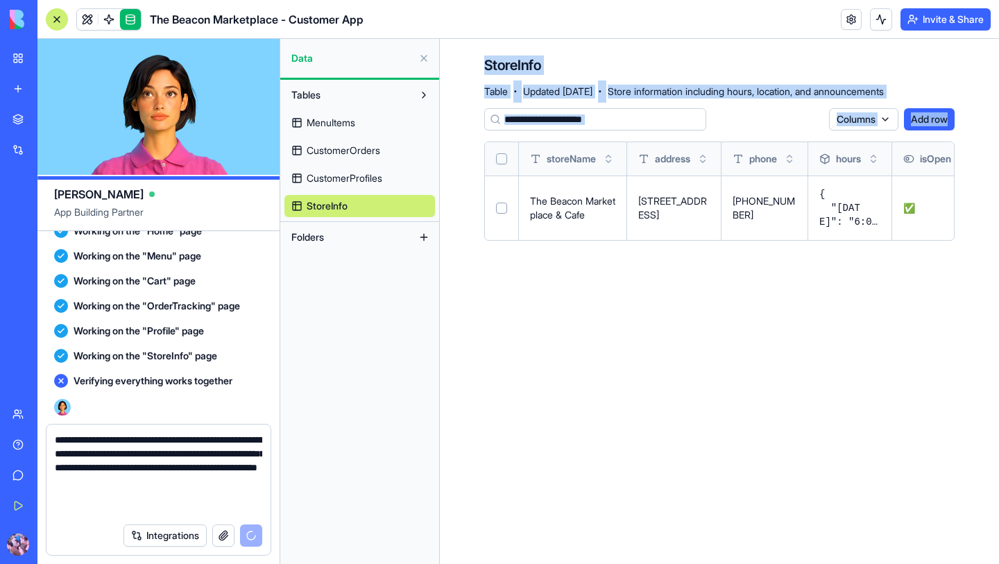
click at [345, 127] on span "MenuItems" at bounding box center [331, 123] width 49 height 14
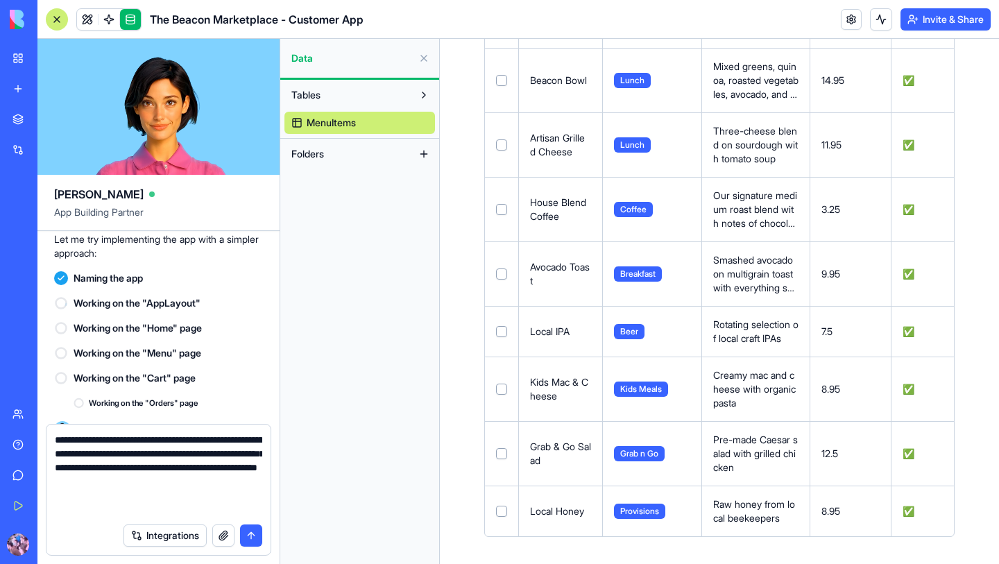
scroll to position [1868, 0]
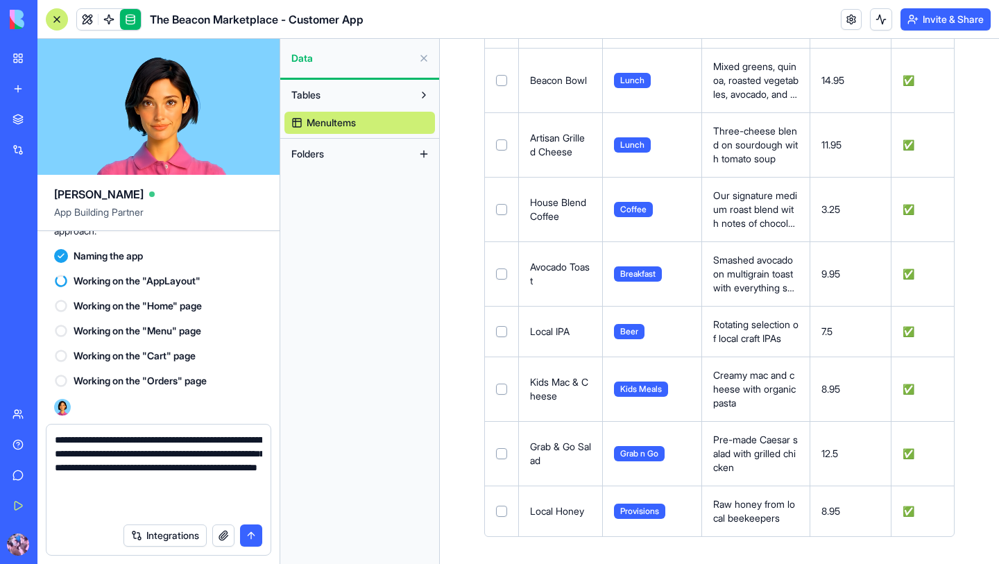
click at [244, 537] on button "submit" at bounding box center [251, 535] width 22 height 22
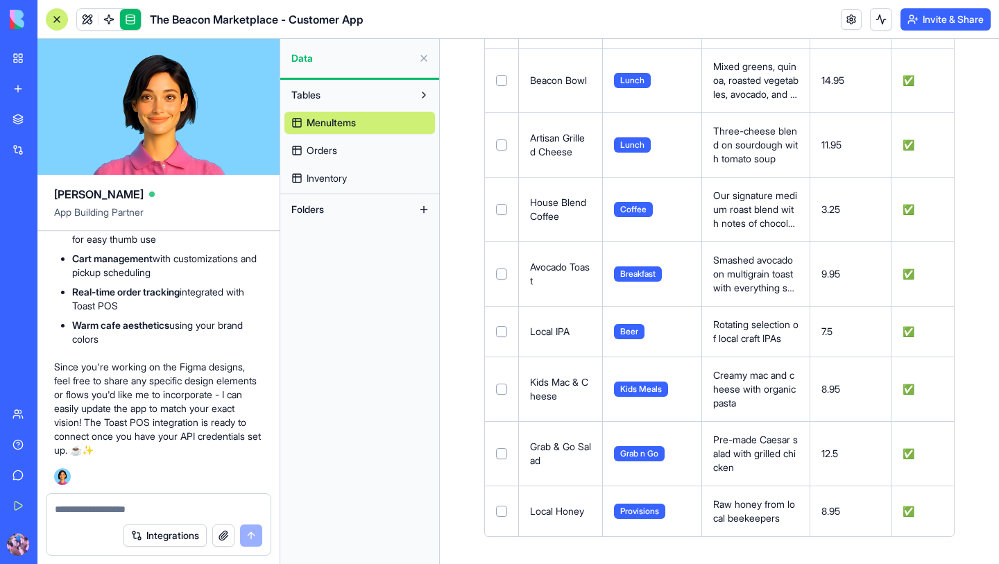
scroll to position [3291, 0]
click at [122, 508] on textarea at bounding box center [158, 509] width 207 height 14
type textarea "**********"
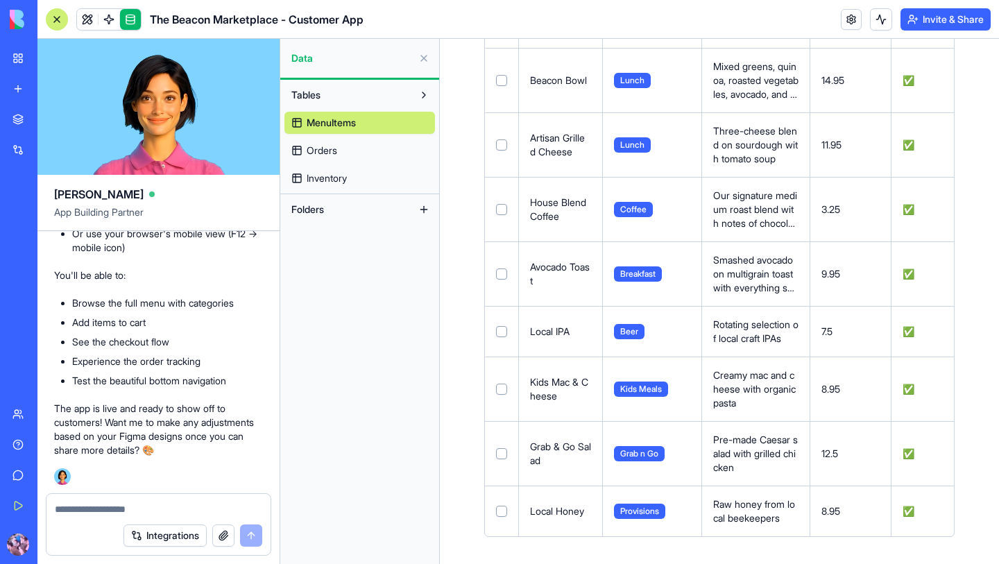
scroll to position [3957, 0]
click at [427, 61] on button at bounding box center [424, 58] width 22 height 22
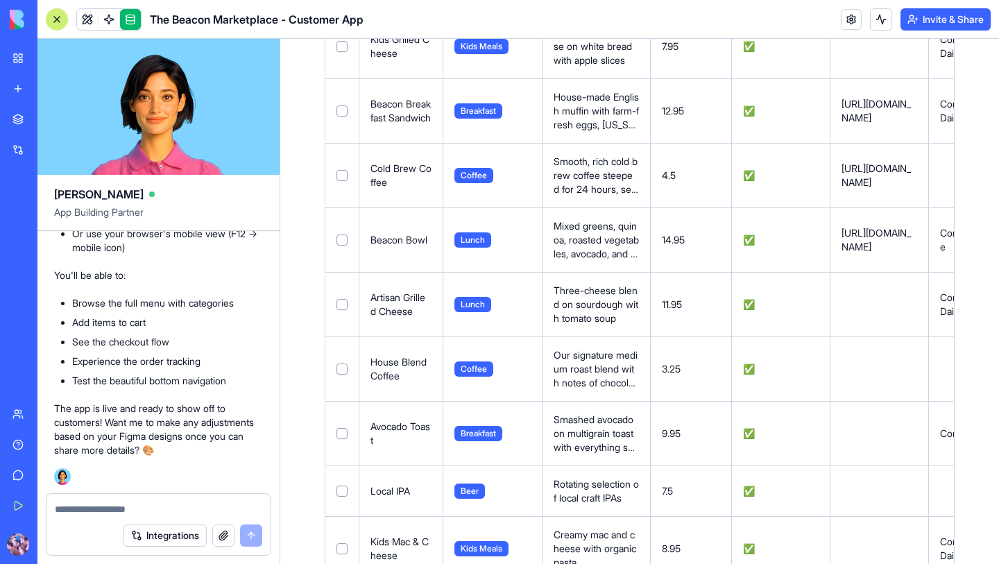
scroll to position [492, 0]
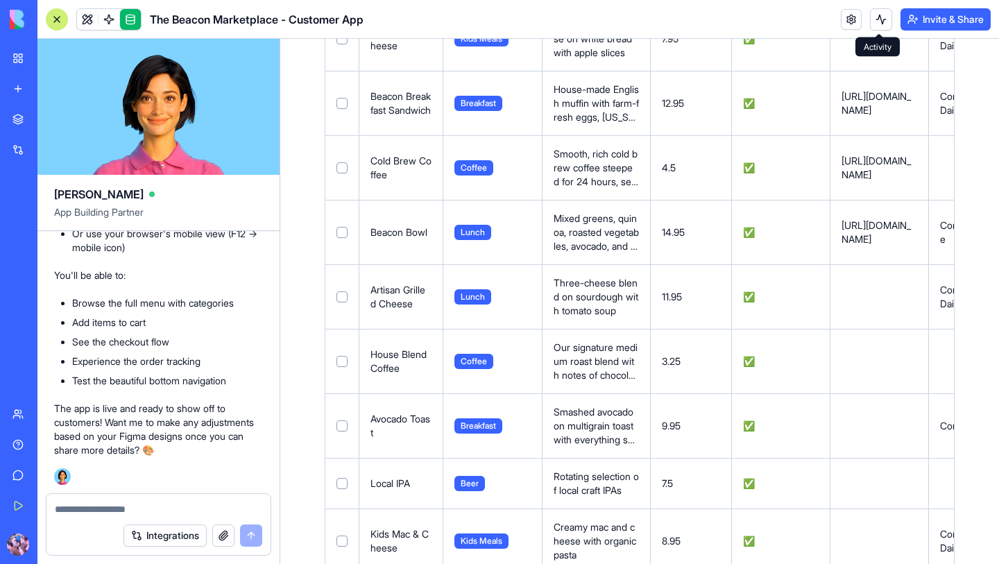
click at [881, 25] on button at bounding box center [881, 19] width 22 height 22
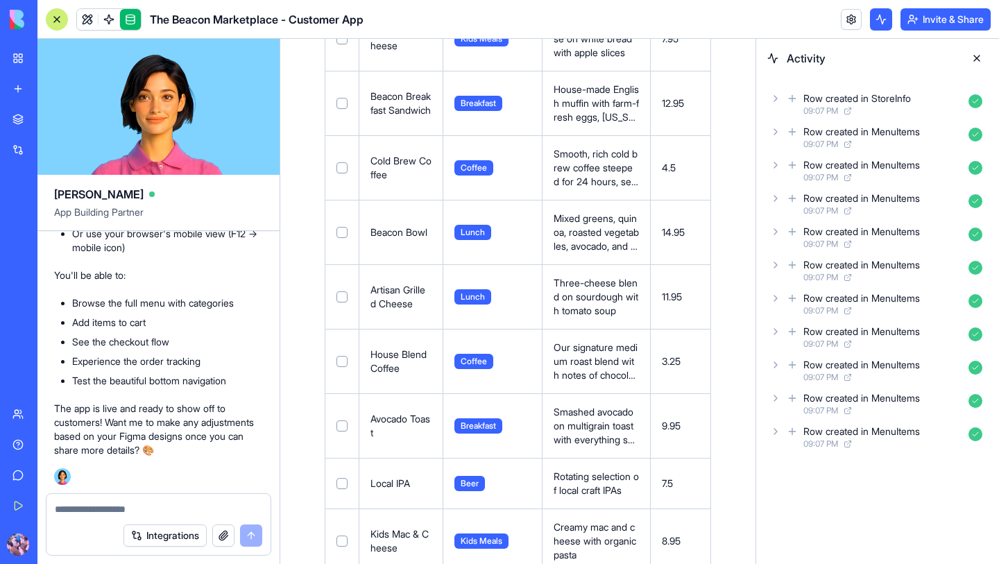
click at [976, 62] on button at bounding box center [976, 58] width 22 height 22
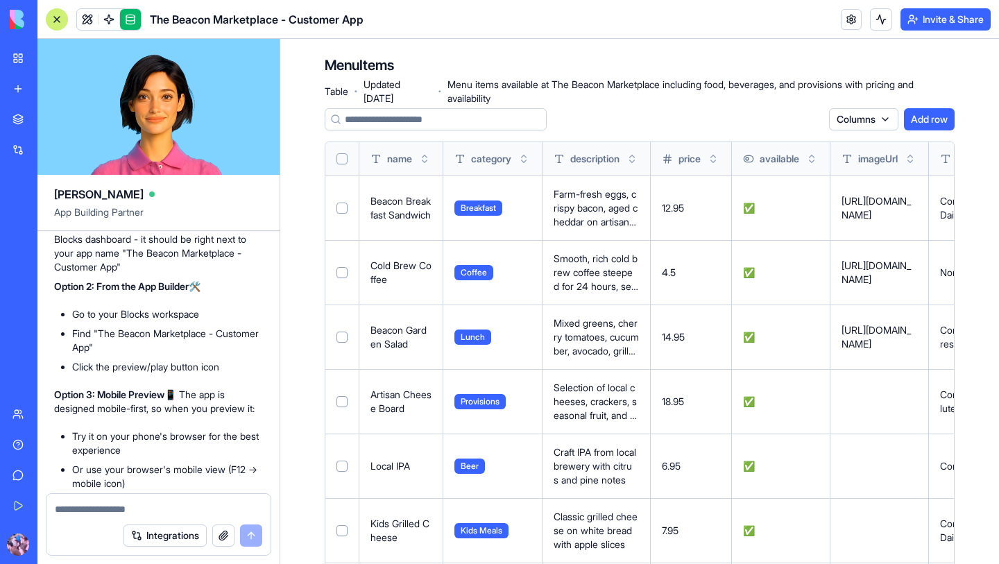
scroll to position [3609, 0]
click at [19, 57] on link "My Workspace" at bounding box center [31, 58] width 55 height 28
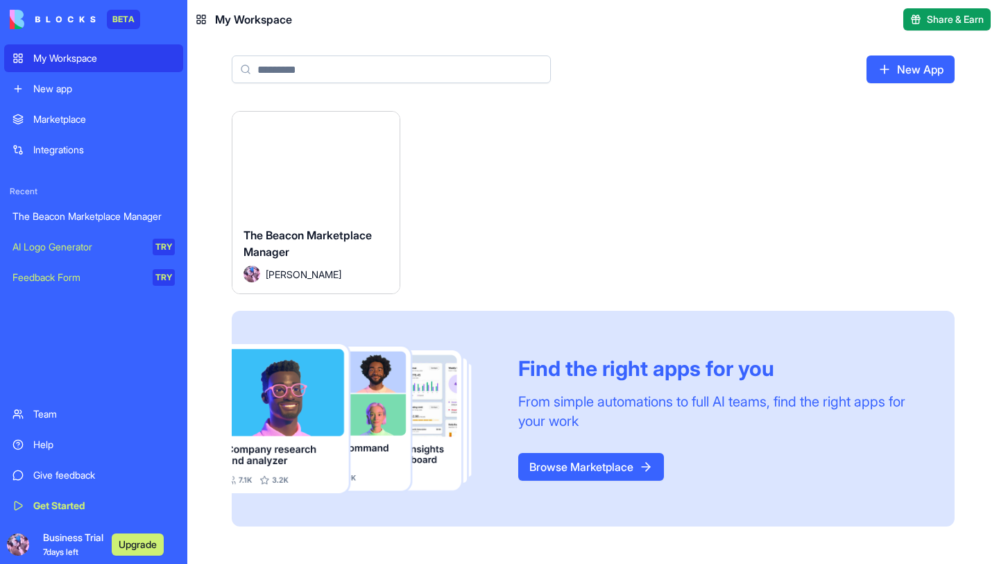
click at [308, 198] on div "Launch" at bounding box center [315, 164] width 167 height 104
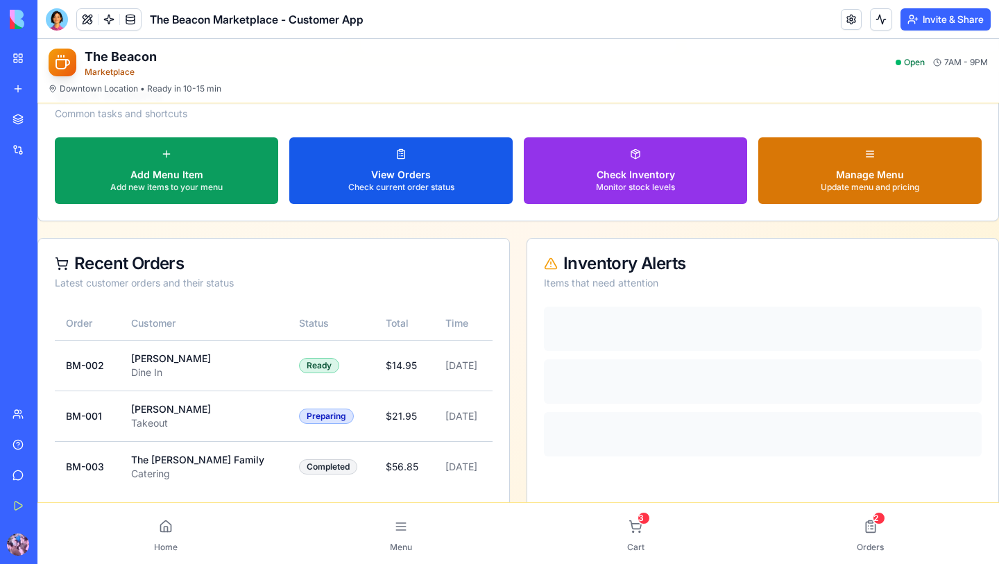
scroll to position [399, 0]
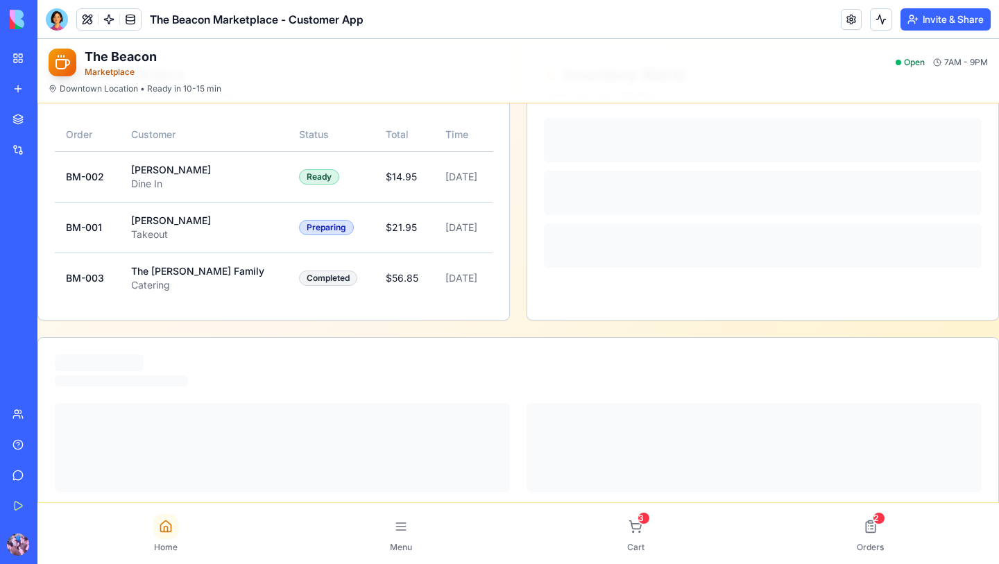
click at [171, 532] on icon at bounding box center [166, 526] width 14 height 14
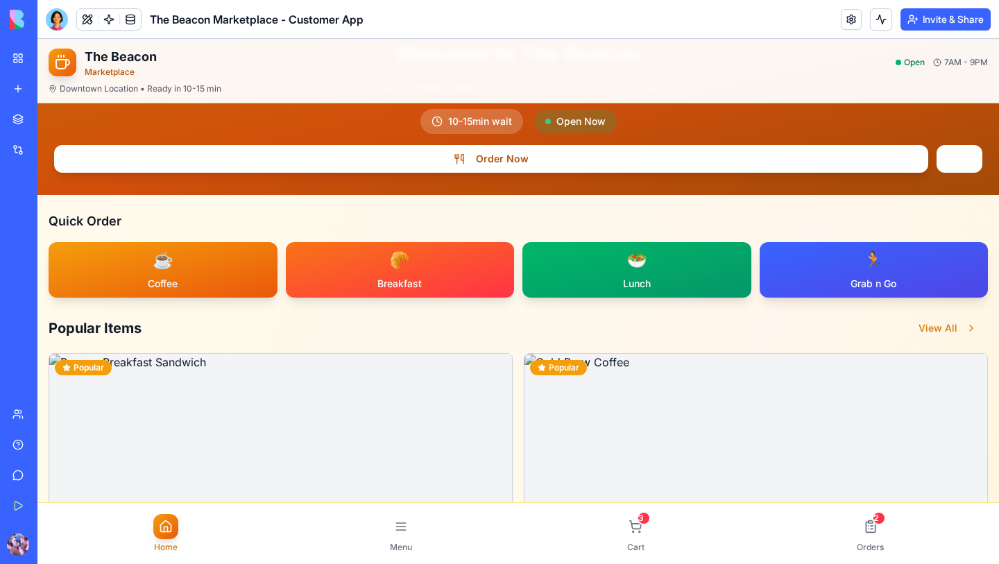
scroll to position [112, 0]
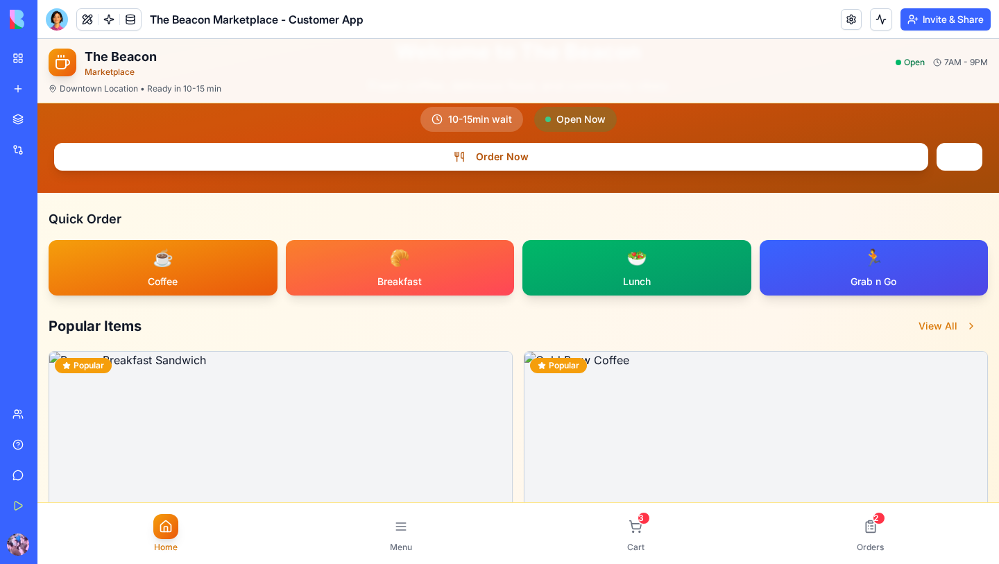
click at [397, 275] on span "Breakfast" at bounding box center [399, 282] width 44 height 14
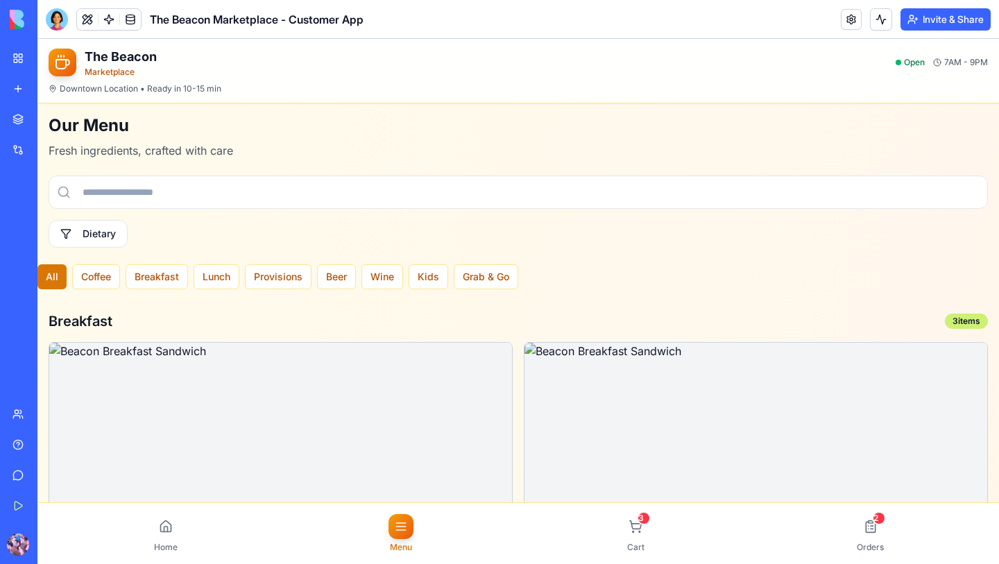
click at [67, 60] on icon at bounding box center [62, 62] width 17 height 17
click at [17, 61] on link "My Workspace" at bounding box center [31, 58] width 55 height 28
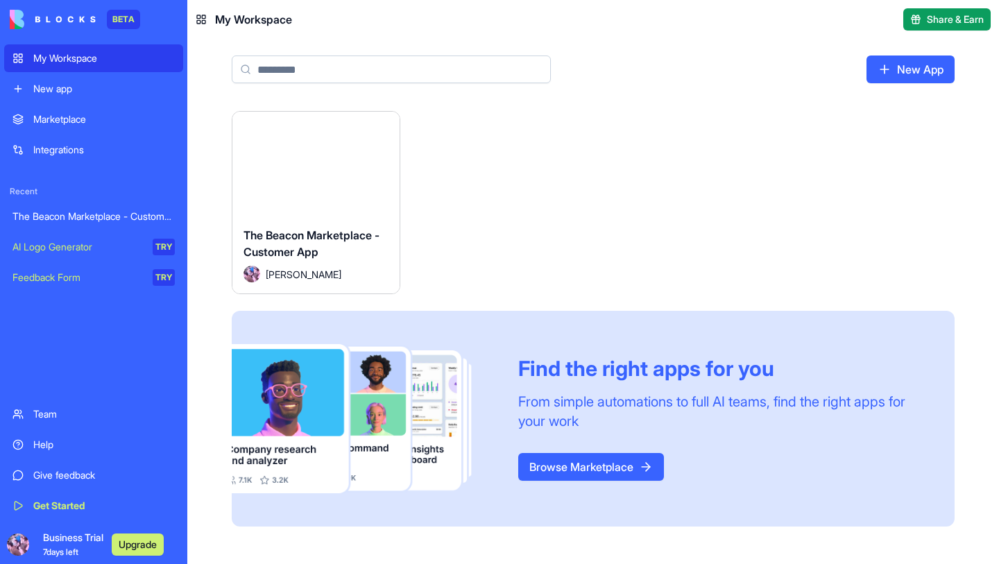
click at [316, 168] on button "Launch" at bounding box center [316, 164] width 104 height 28
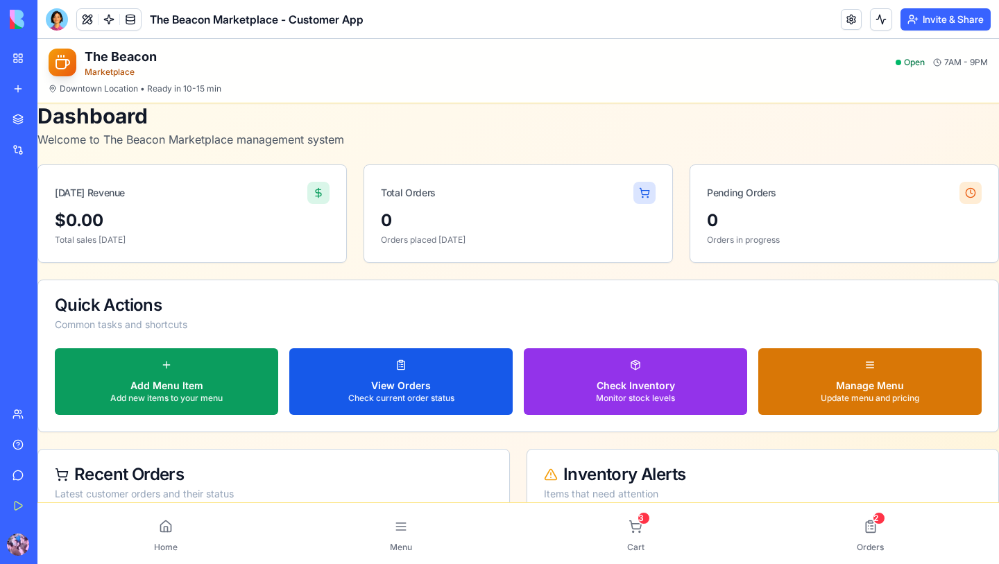
click at [21, 59] on link "My Workspace" at bounding box center [31, 58] width 55 height 28
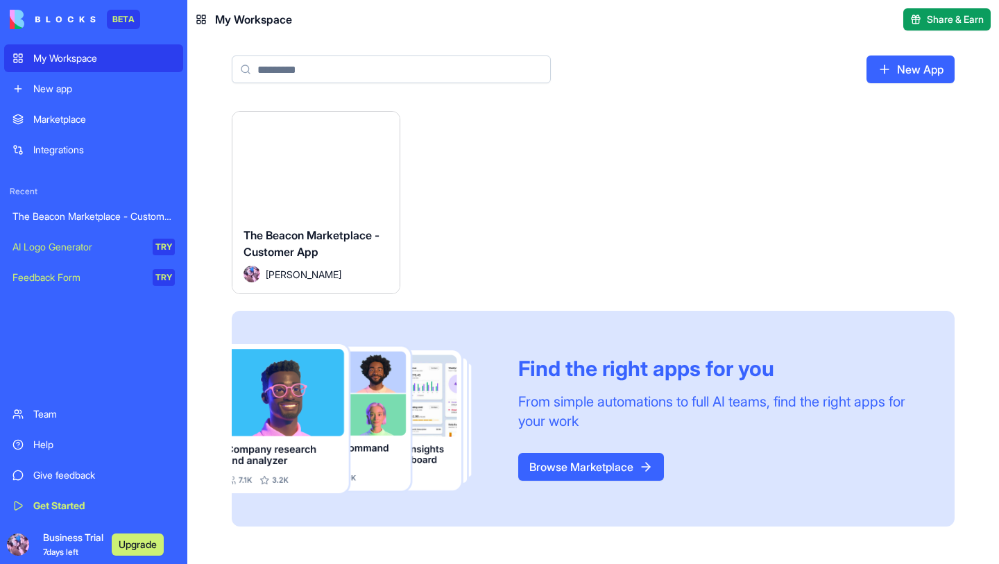
click at [382, 131] on html "BETA My Workspace New app Marketplace Integrations Recent The Beacon Marketplac…" at bounding box center [499, 282] width 999 height 564
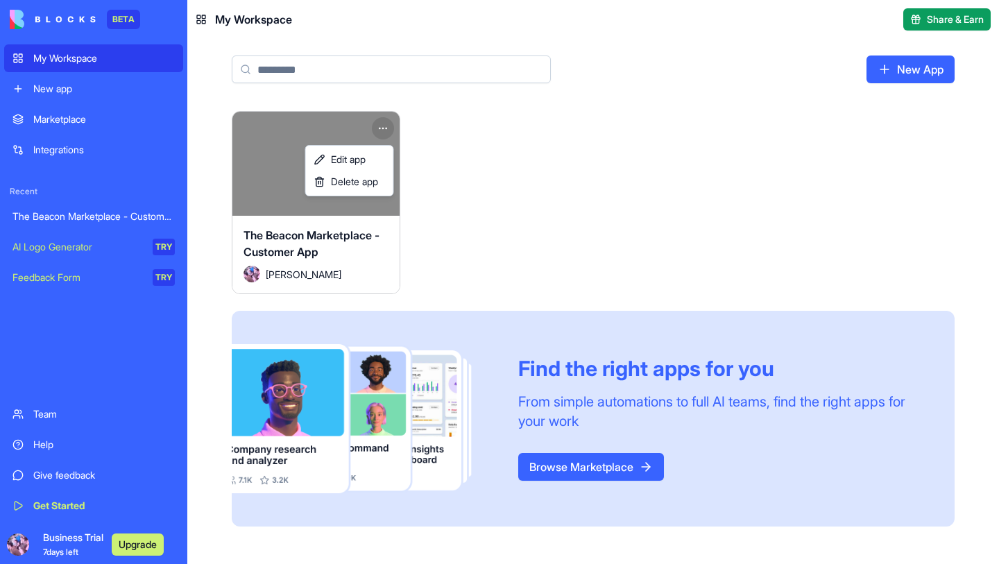
click at [280, 166] on html "BETA My Workspace New app Marketplace Integrations Recent The Beacon Marketplac…" at bounding box center [499, 282] width 999 height 564
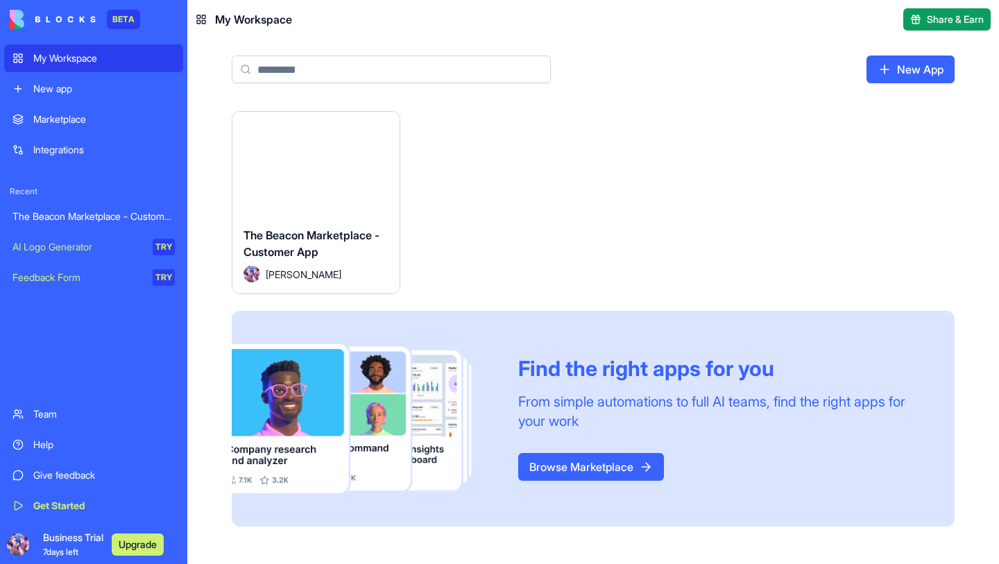
click at [280, 166] on button "Launch" at bounding box center [316, 164] width 104 height 28
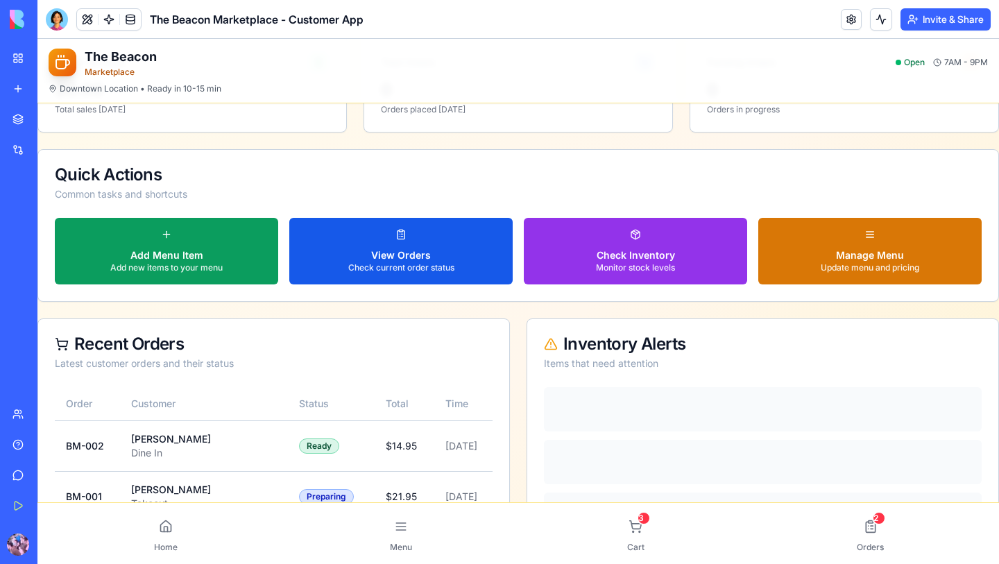
scroll to position [399, 0]
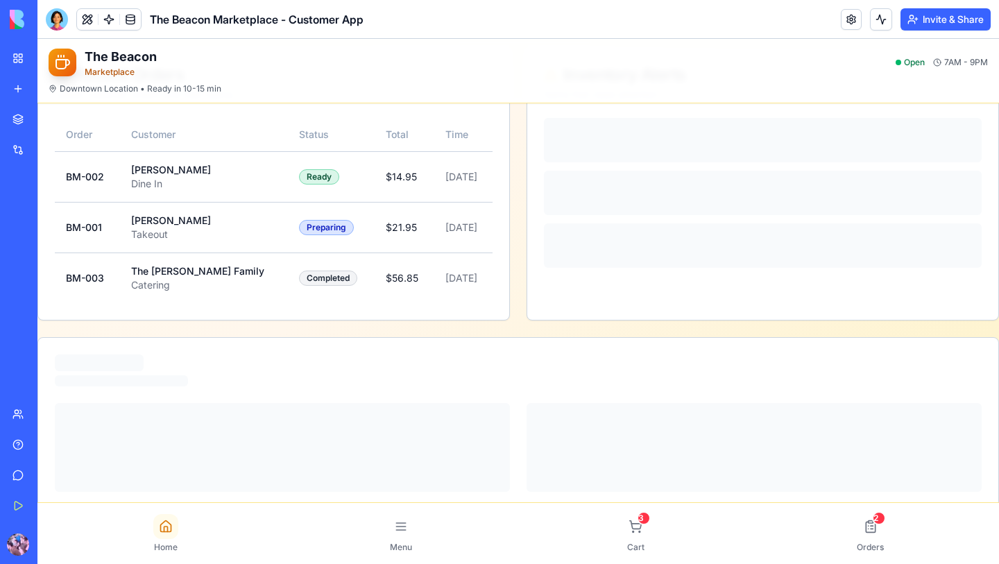
click at [174, 525] on div at bounding box center [165, 526] width 25 height 25
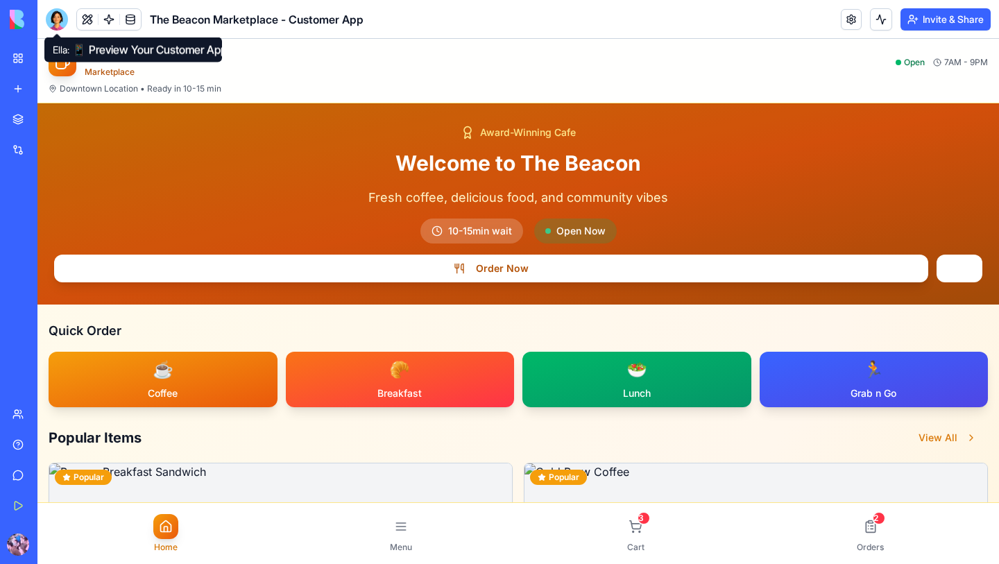
click at [58, 15] on div at bounding box center [57, 19] width 22 height 22
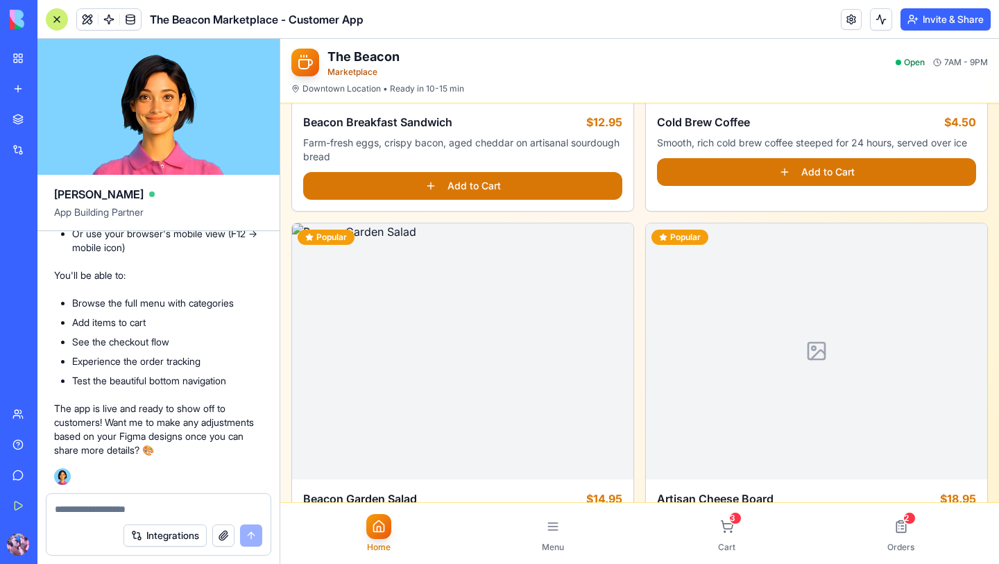
scroll to position [628, 0]
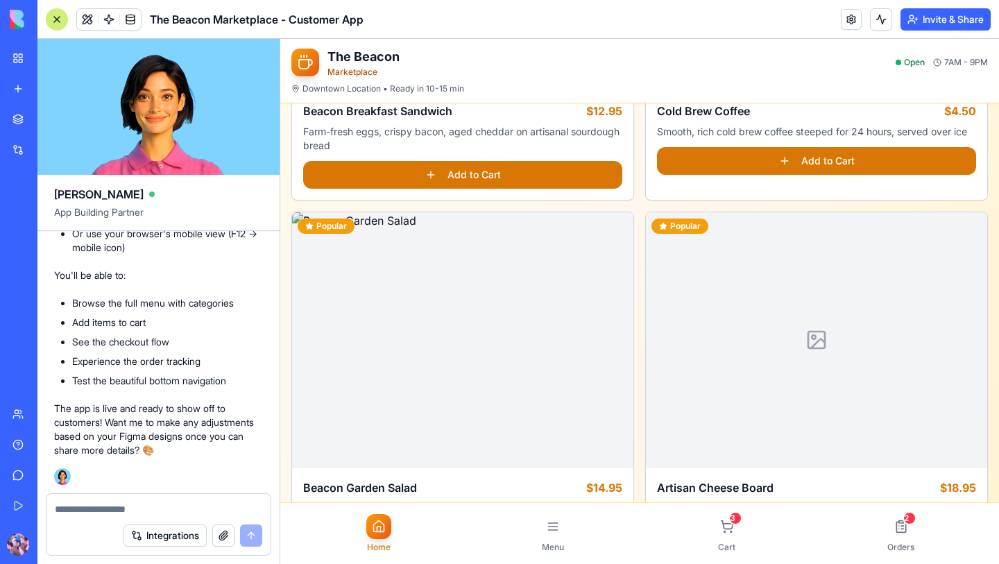
click at [137, 509] on textarea at bounding box center [158, 509] width 207 height 14
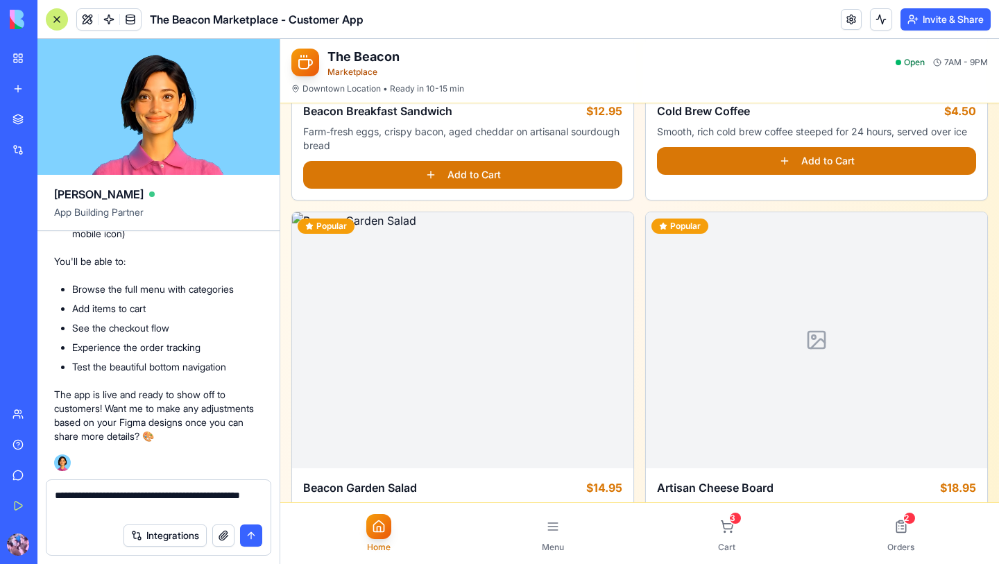
type textarea "**********"
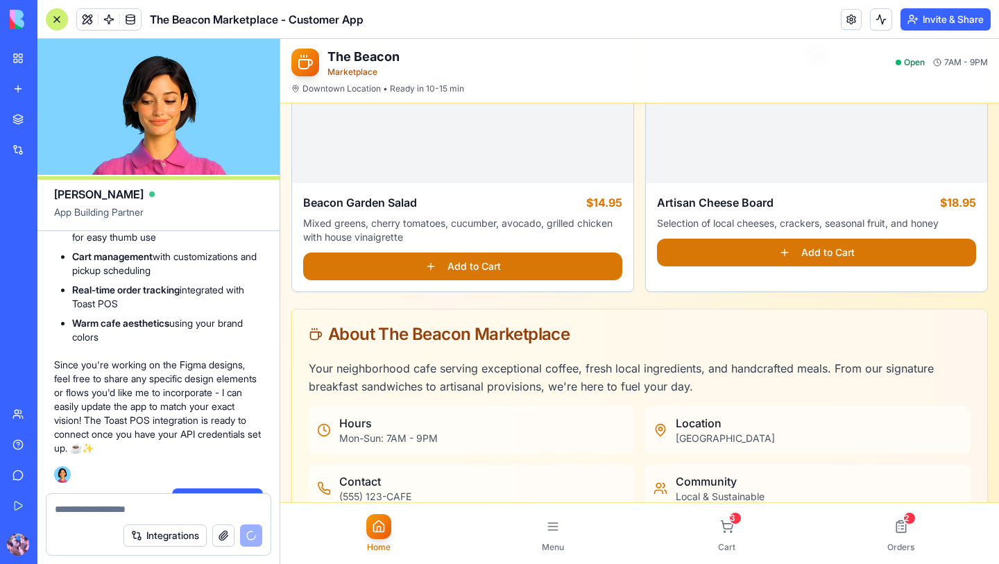
scroll to position [1040, 0]
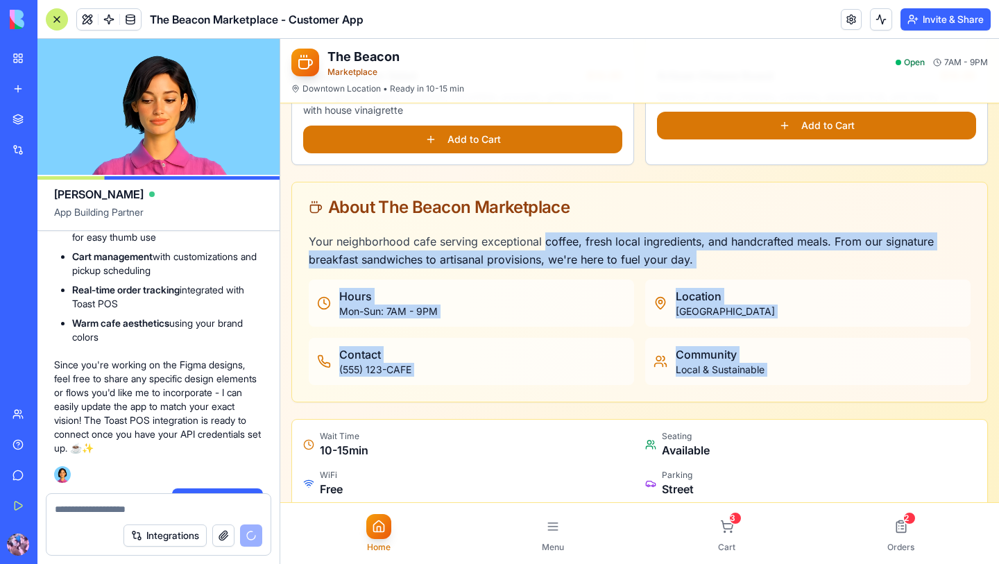
drag, startPoint x: 549, startPoint y: 426, endPoint x: 543, endPoint y: 248, distance: 178.3
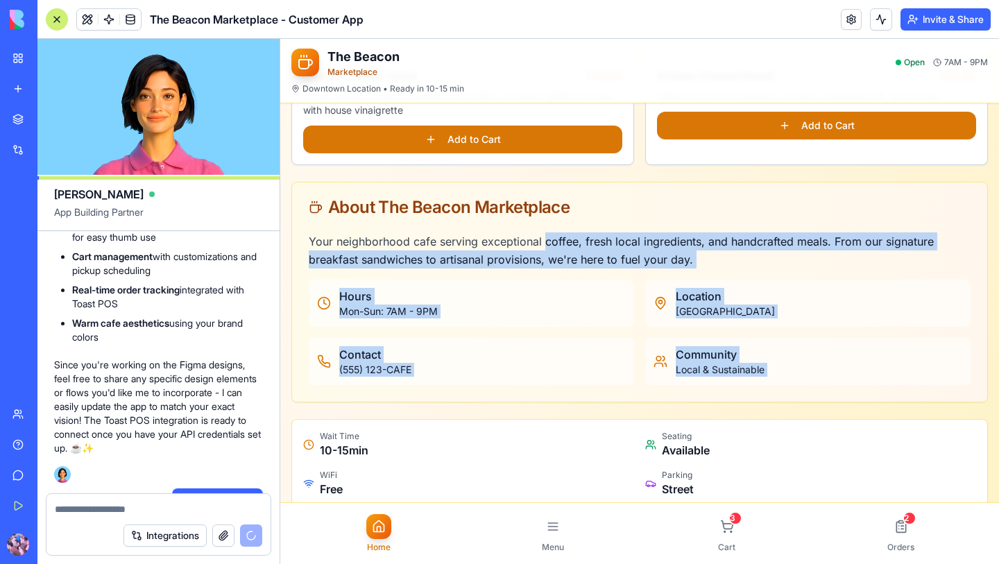
click at [558, 240] on p "Your neighborhood cafe serving exceptional coffee, fresh local ingredients, and…" at bounding box center [640, 250] width 662 height 36
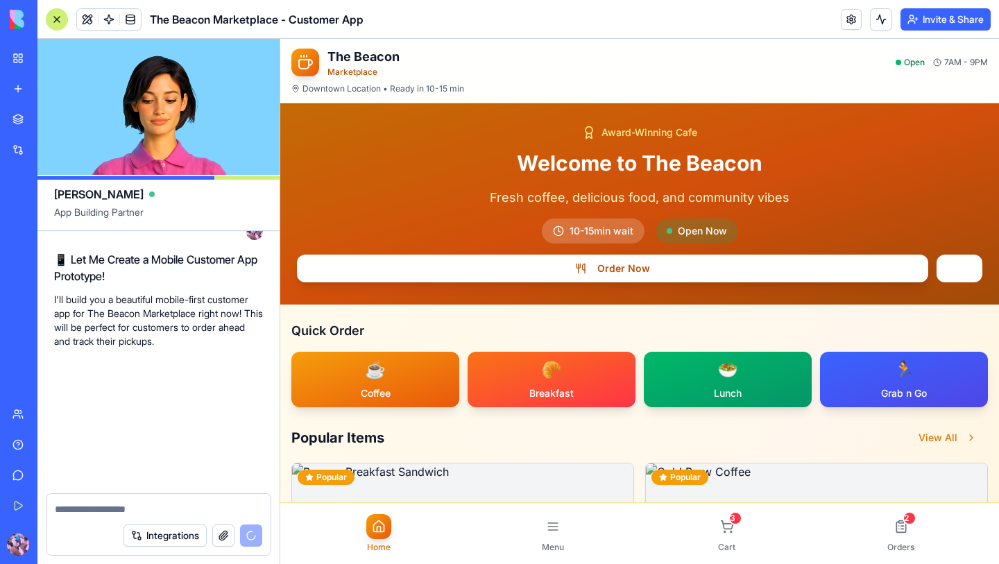
scroll to position [4244, 0]
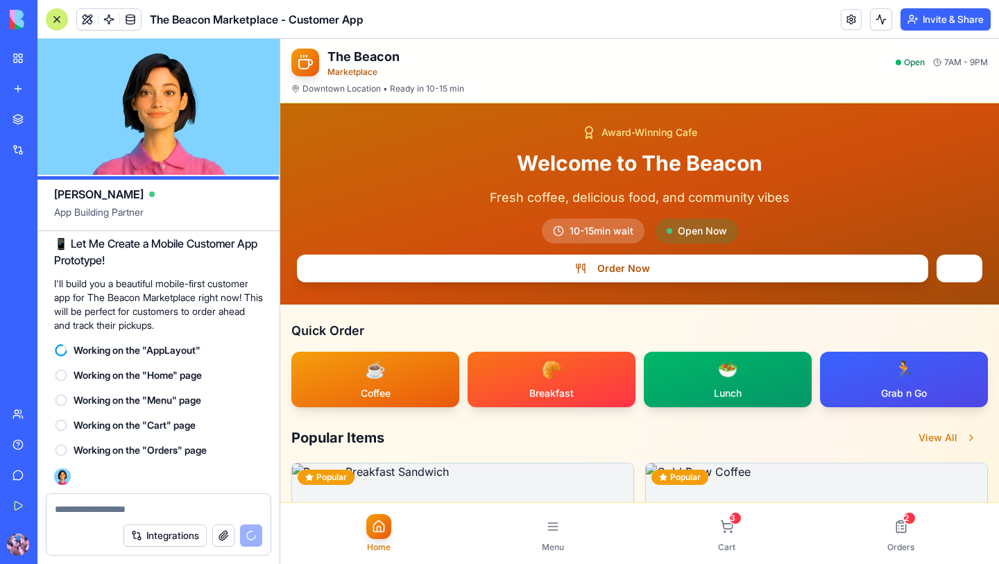
click at [74, 511] on textarea at bounding box center [158, 509] width 207 height 14
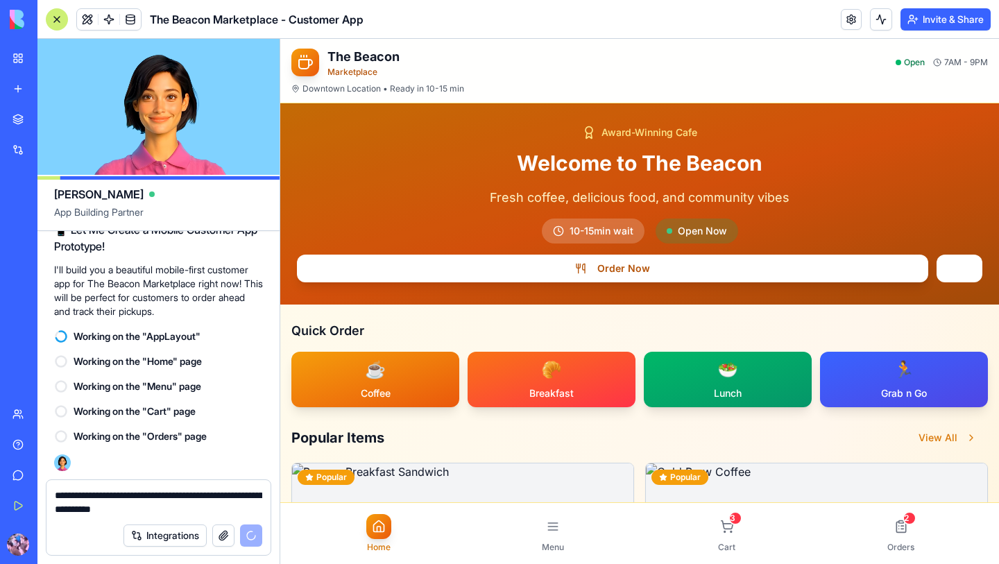
click at [176, 512] on textarea "**********" at bounding box center [158, 502] width 207 height 28
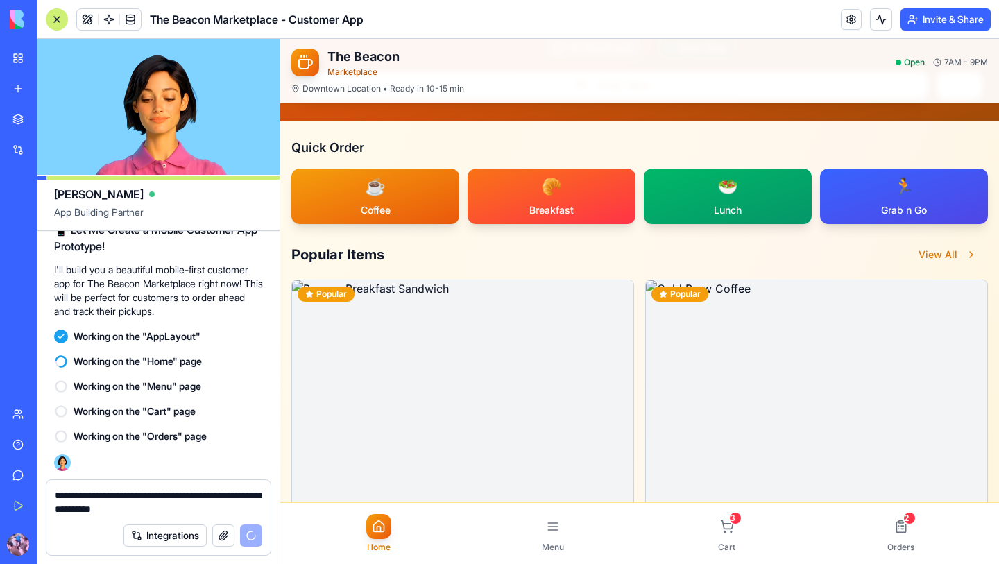
scroll to position [0, 0]
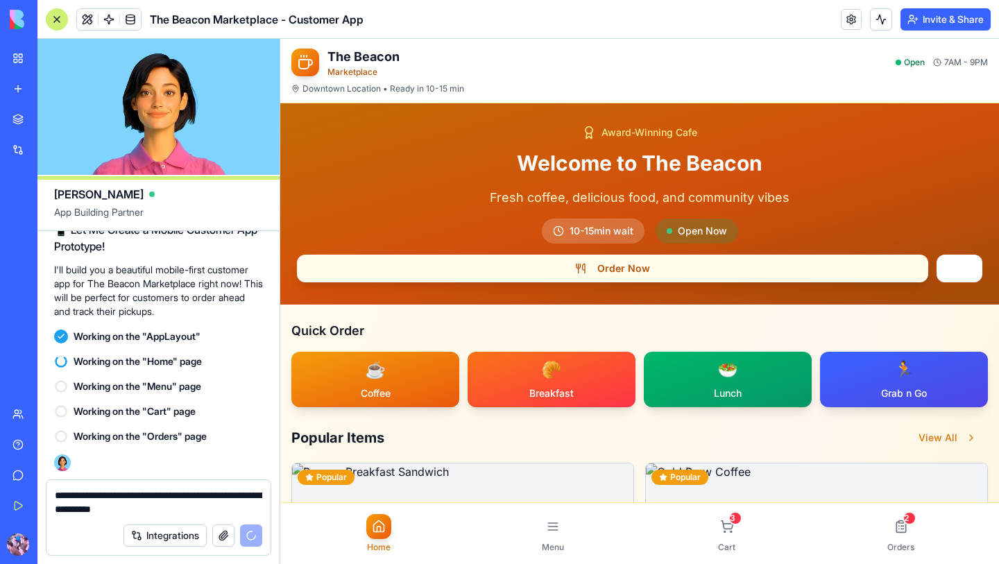
click at [640, 267] on button "Order Now" at bounding box center [612, 269] width 631 height 28
type textarea "**********"
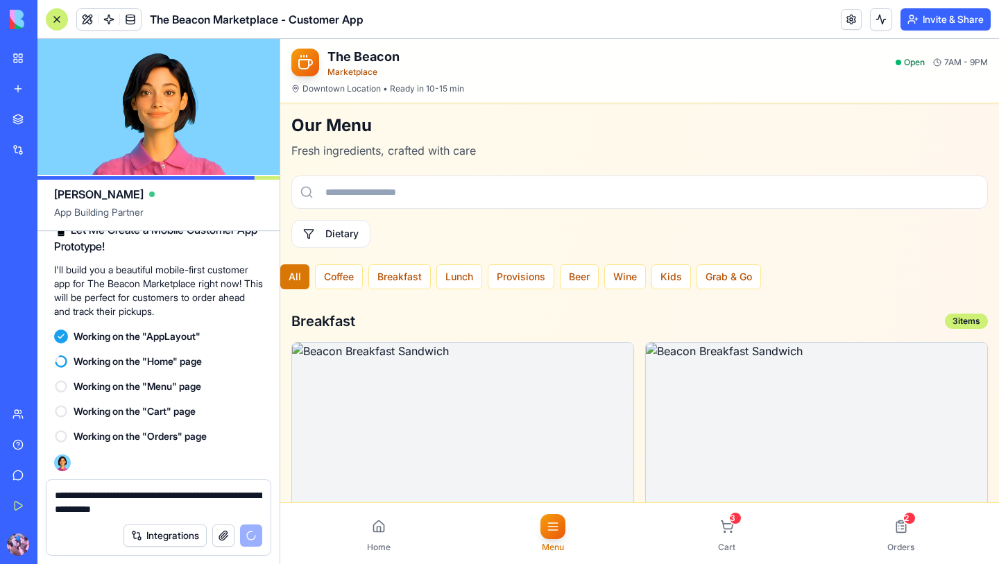
click at [225, 537] on button "button" at bounding box center [223, 535] width 22 height 22
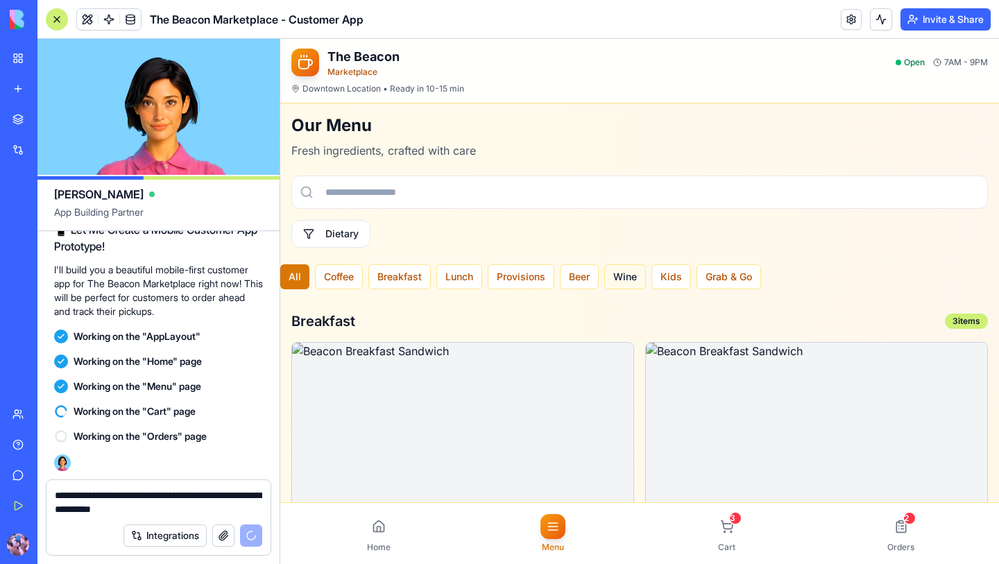
click at [628, 277] on button "Wine" at bounding box center [625, 276] width 42 height 25
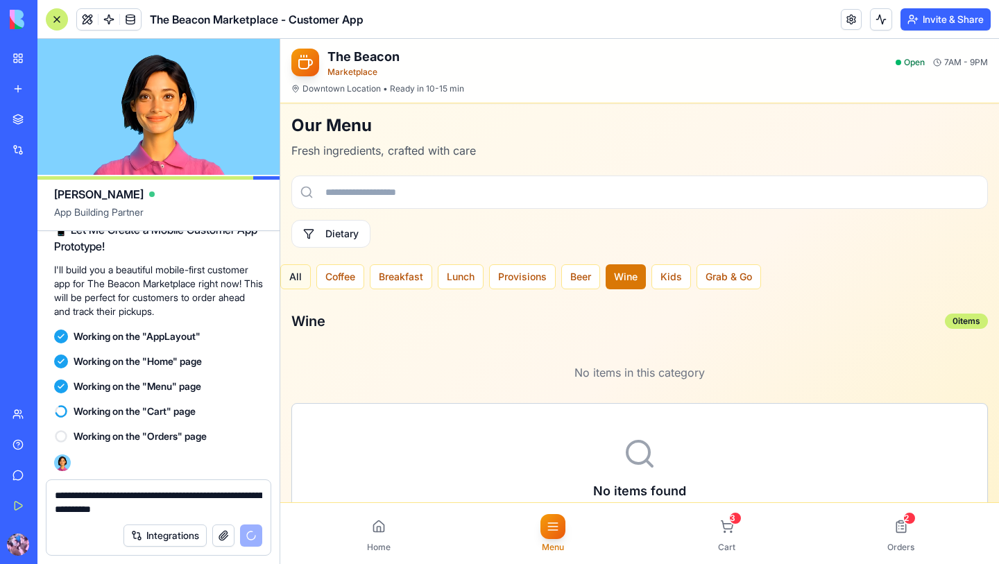
click at [292, 275] on button "All" at bounding box center [295, 276] width 31 height 25
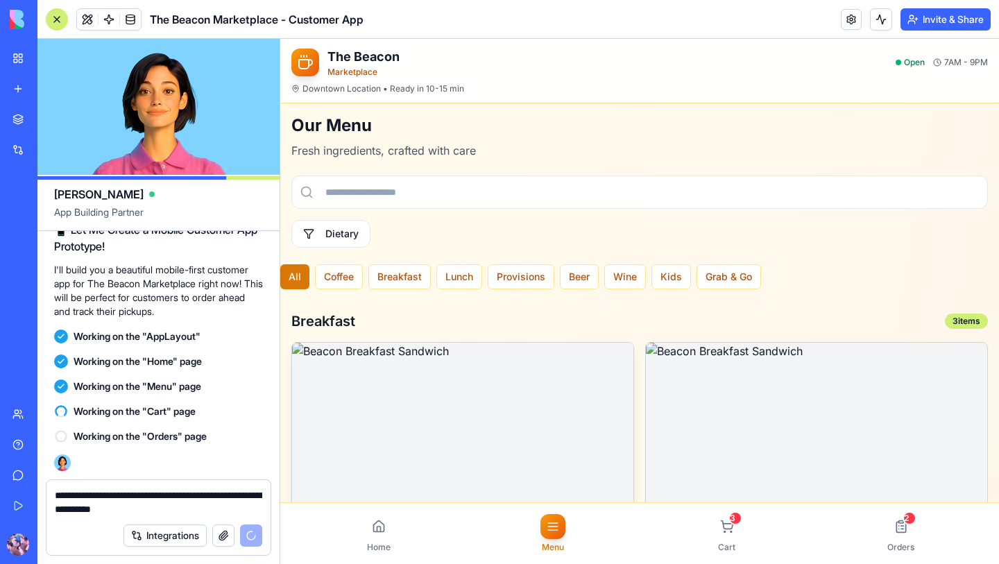
scroll to position [195, 0]
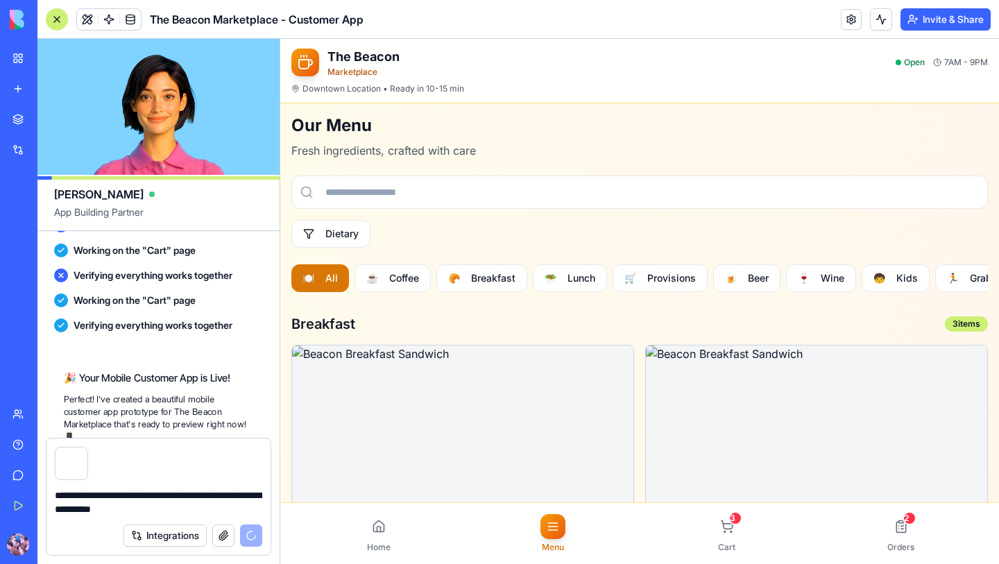
scroll to position [5078, 0]
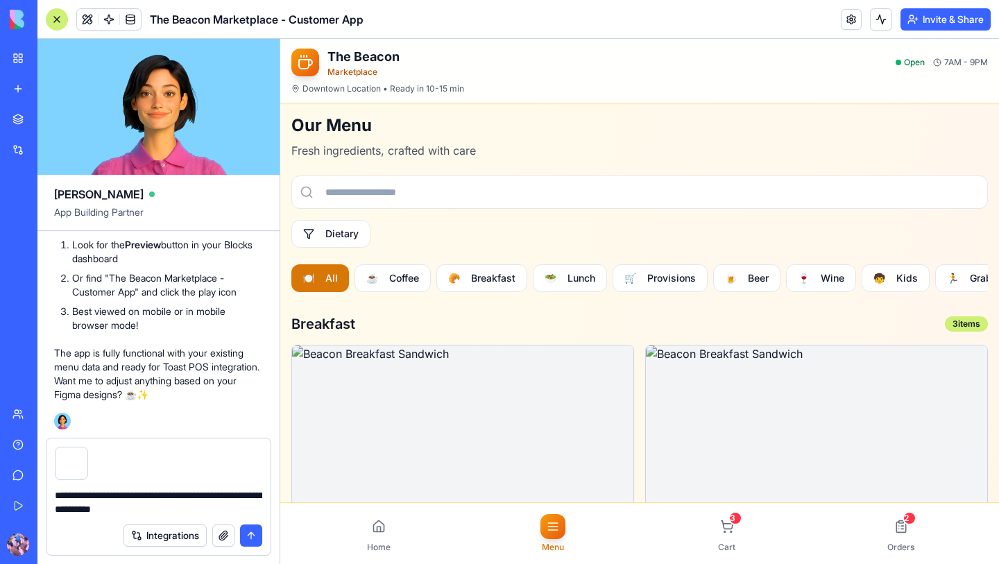
click at [257, 534] on button "submit" at bounding box center [251, 535] width 22 height 22
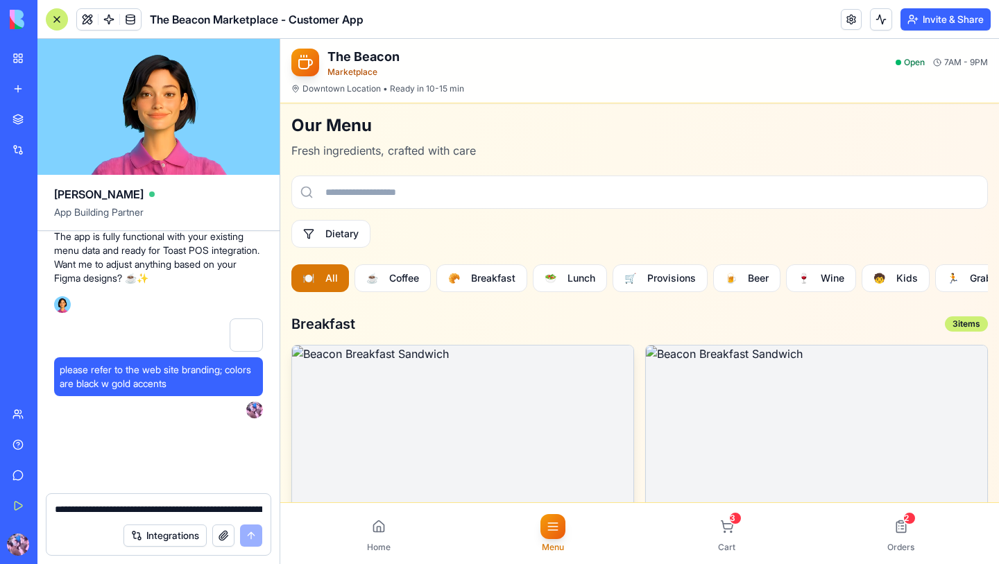
scroll to position [5194, 0]
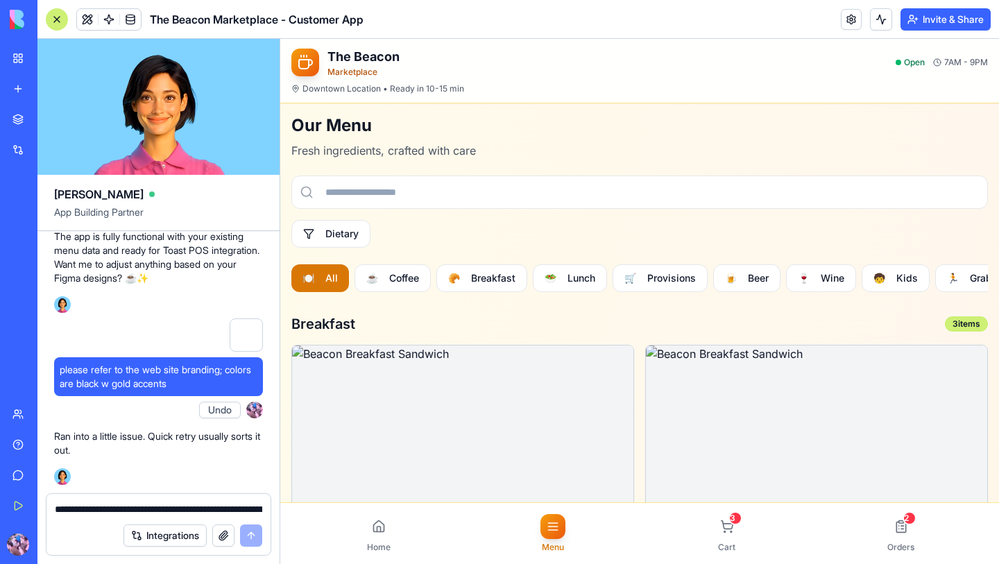
click at [149, 462] on div "Ran into a little issue. Quick retry usually sorts it out." at bounding box center [158, 443] width 209 height 39
click at [143, 465] on div "Ran into a little issue. Quick retry usually sorts it out. 21:42" at bounding box center [158, 454] width 209 height 61
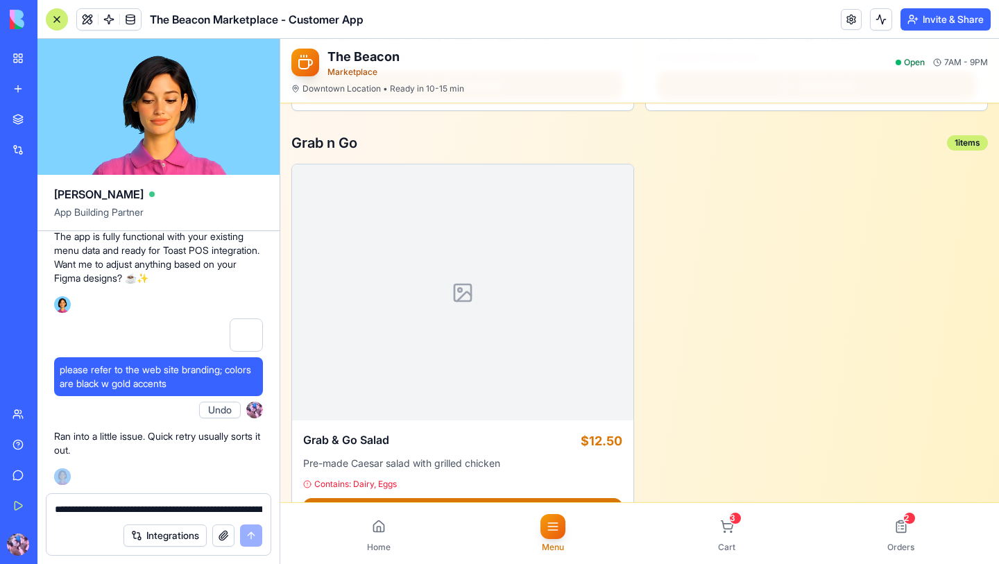
scroll to position [3960, 0]
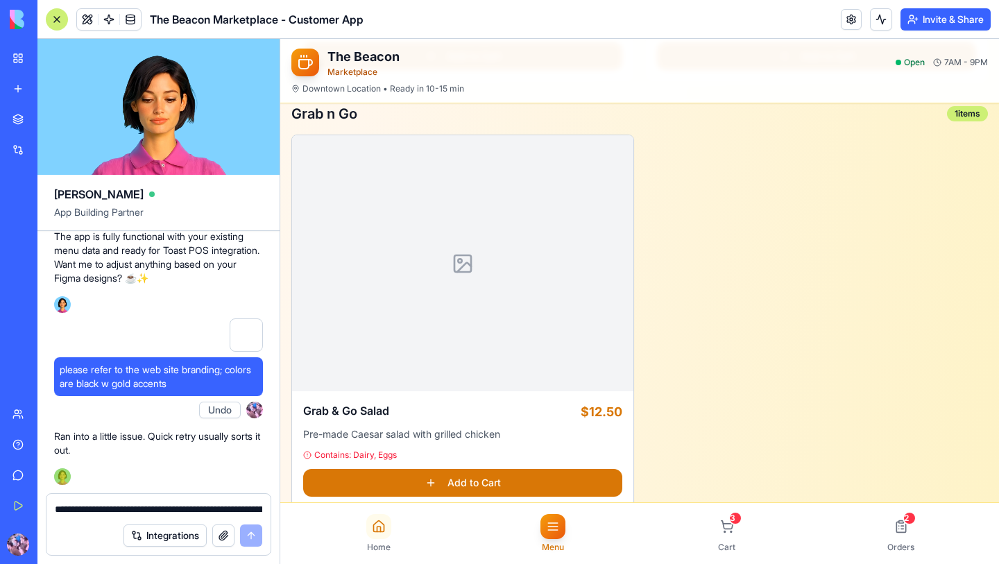
click at [380, 533] on div at bounding box center [378, 526] width 25 height 25
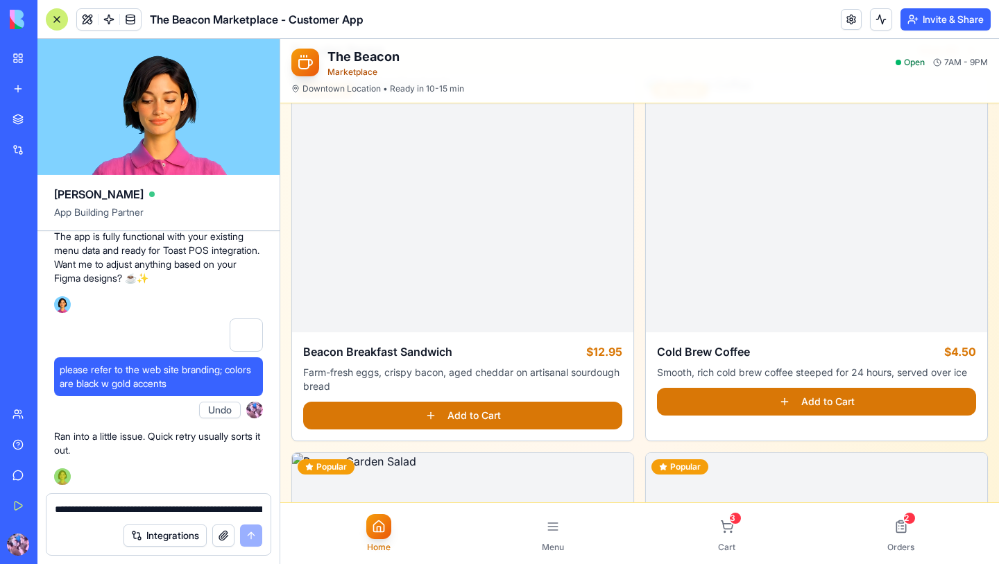
scroll to position [283, 0]
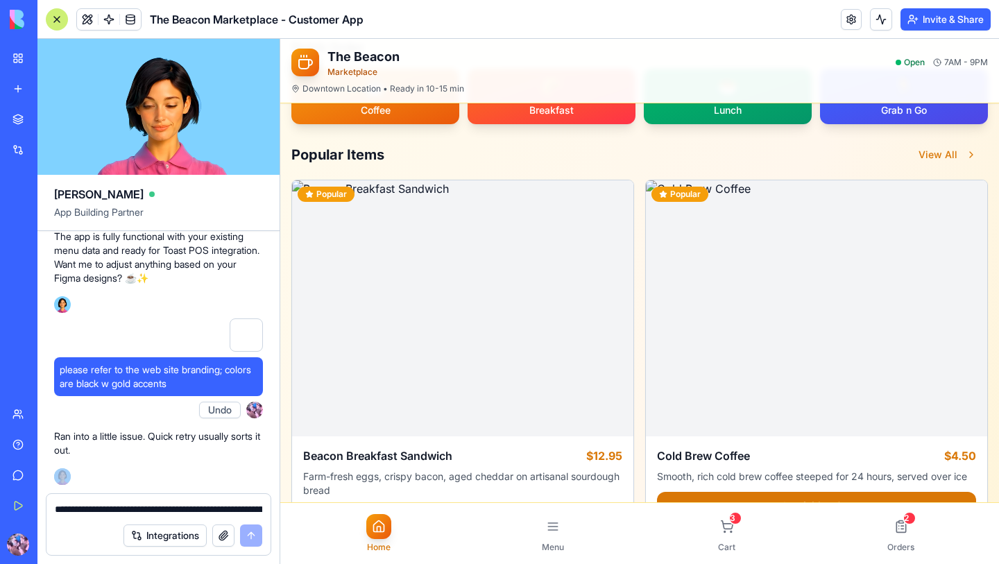
click at [145, 506] on textarea "**********" at bounding box center [158, 509] width 207 height 14
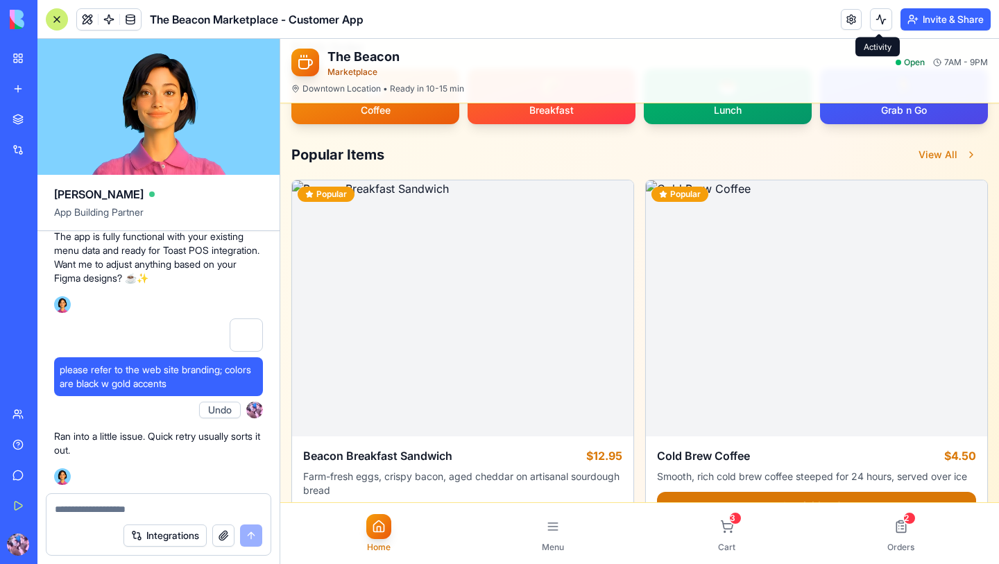
click at [879, 21] on button at bounding box center [881, 19] width 22 height 22
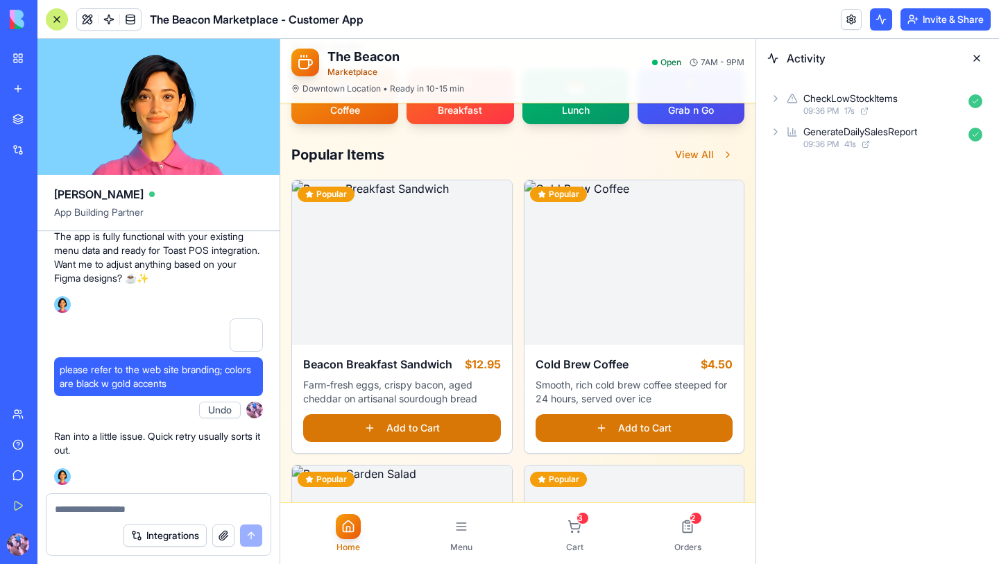
click at [20, 62] on link "My Workspace" at bounding box center [31, 58] width 55 height 28
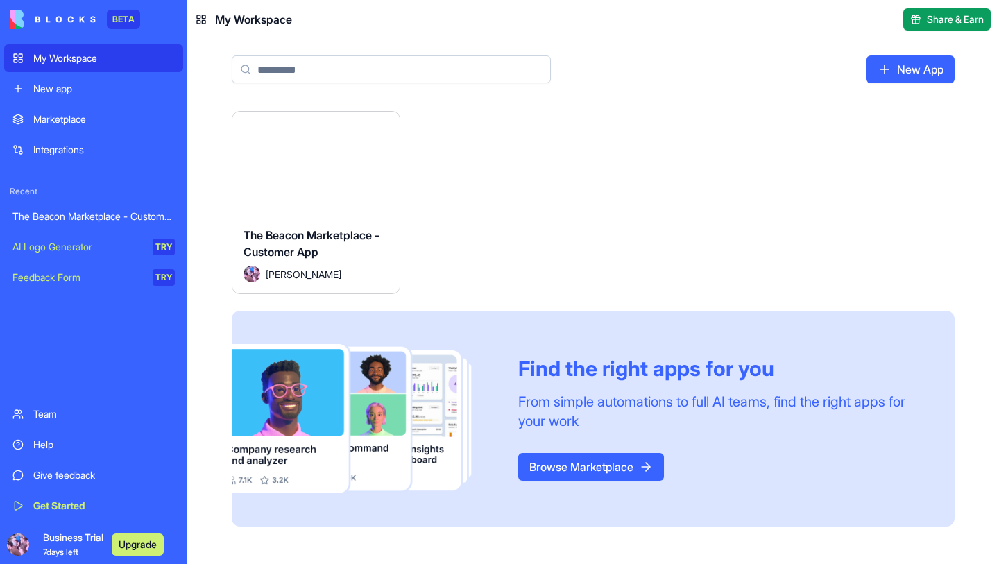
click at [311, 169] on button "Launch" at bounding box center [316, 164] width 104 height 28
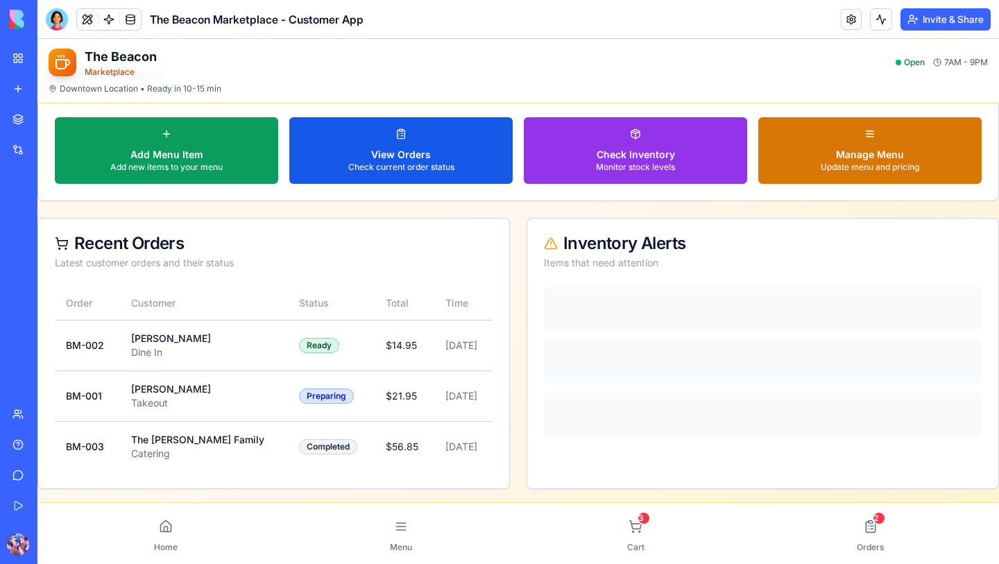
scroll to position [399, 0]
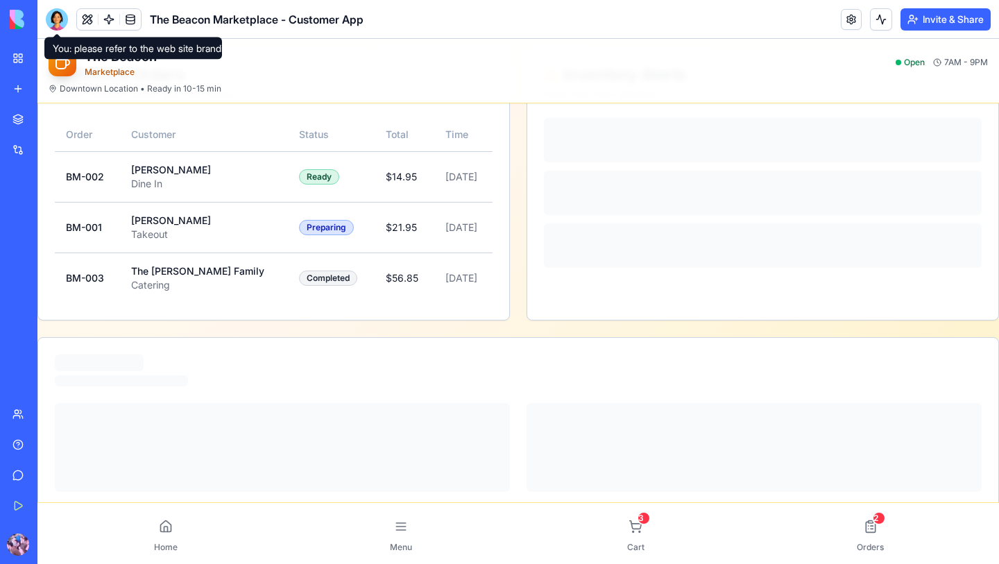
click at [57, 23] on div at bounding box center [57, 19] width 22 height 22
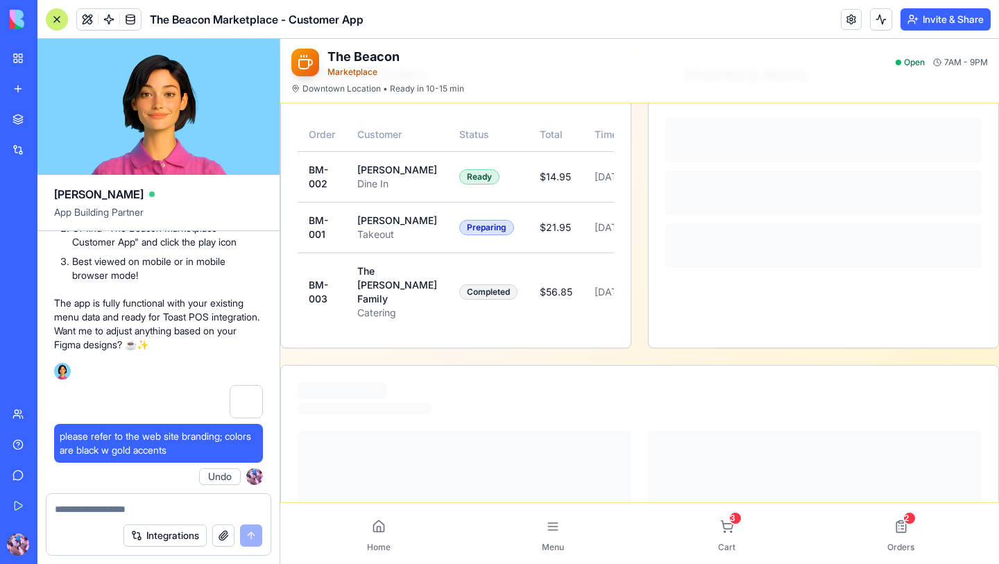
scroll to position [0, 0]
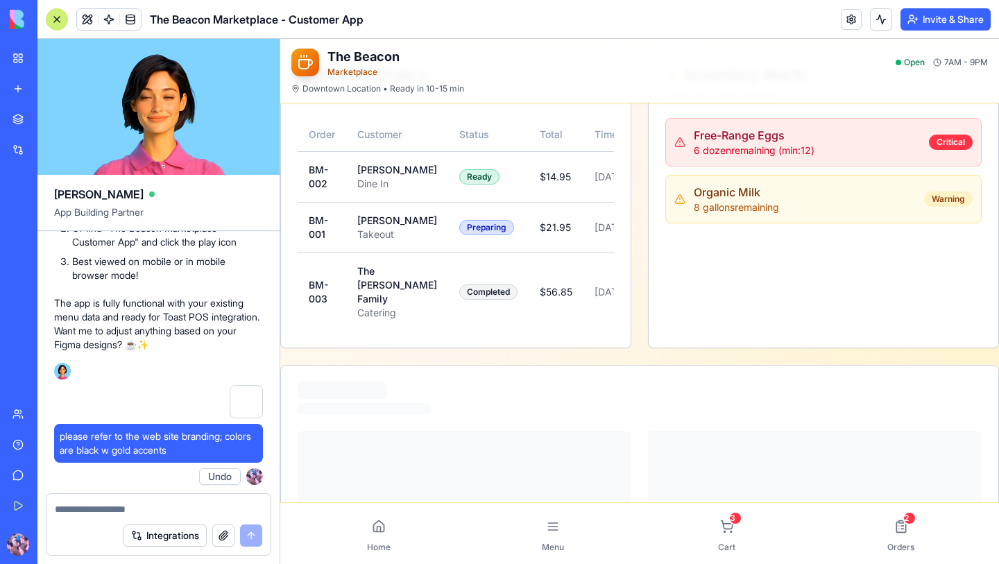
click at [189, 504] on textarea at bounding box center [158, 509] width 207 height 14
type textarea "**********"
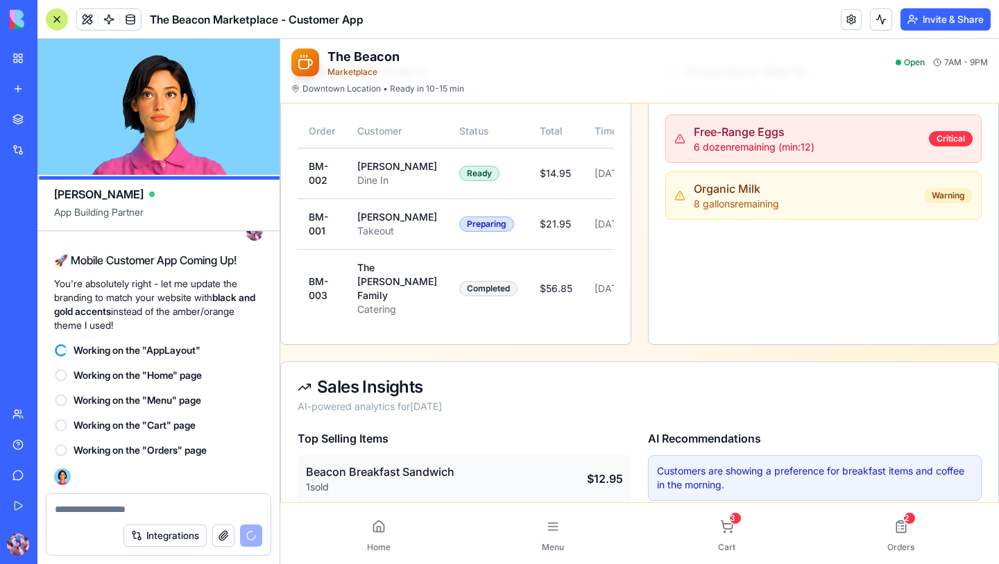
scroll to position [712, 0]
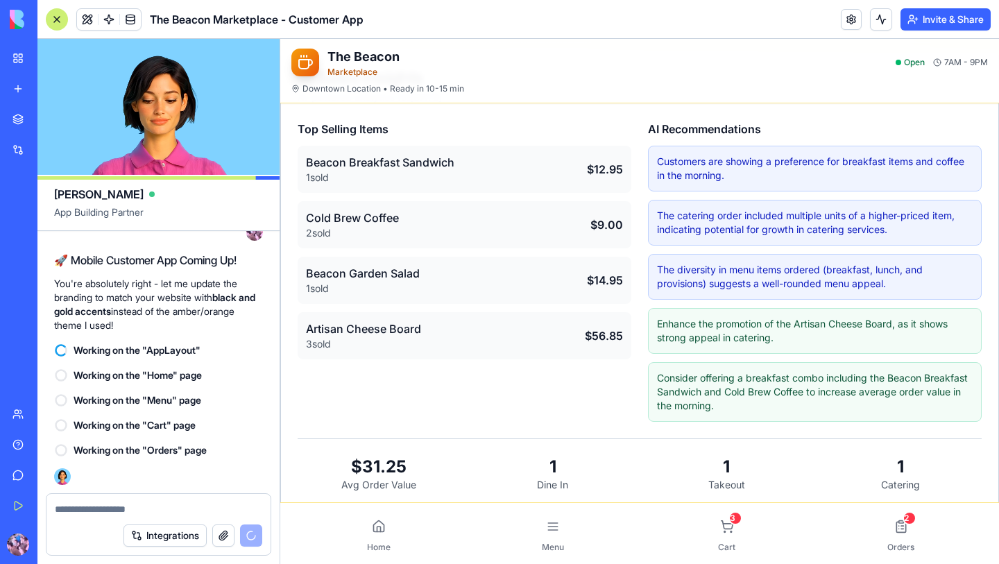
click at [133, 500] on div at bounding box center [158, 505] width 224 height 22
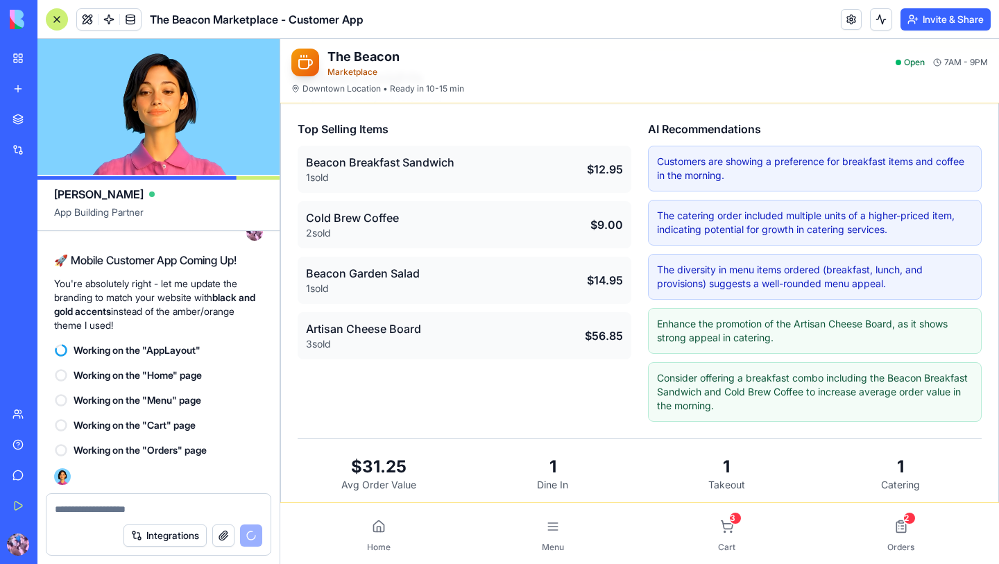
click at [97, 516] on div "Integrations" at bounding box center [158, 535] width 224 height 39
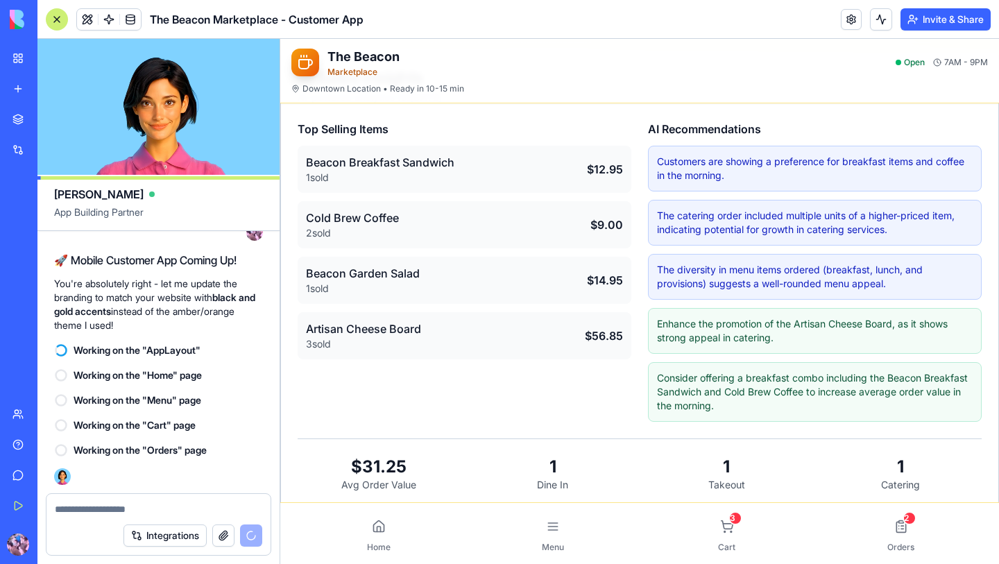
click at [87, 508] on textarea at bounding box center [158, 509] width 207 height 14
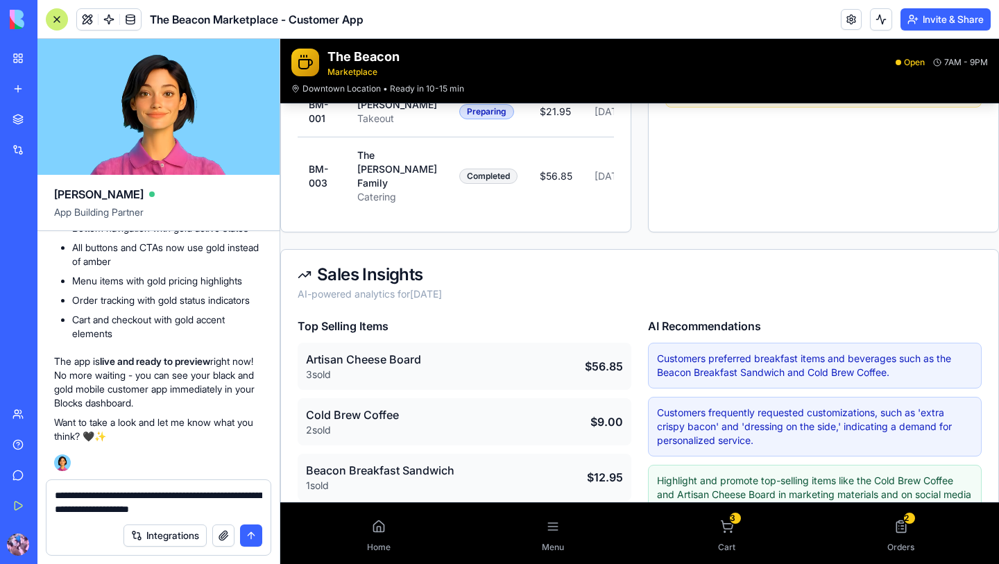
scroll to position [672, 0]
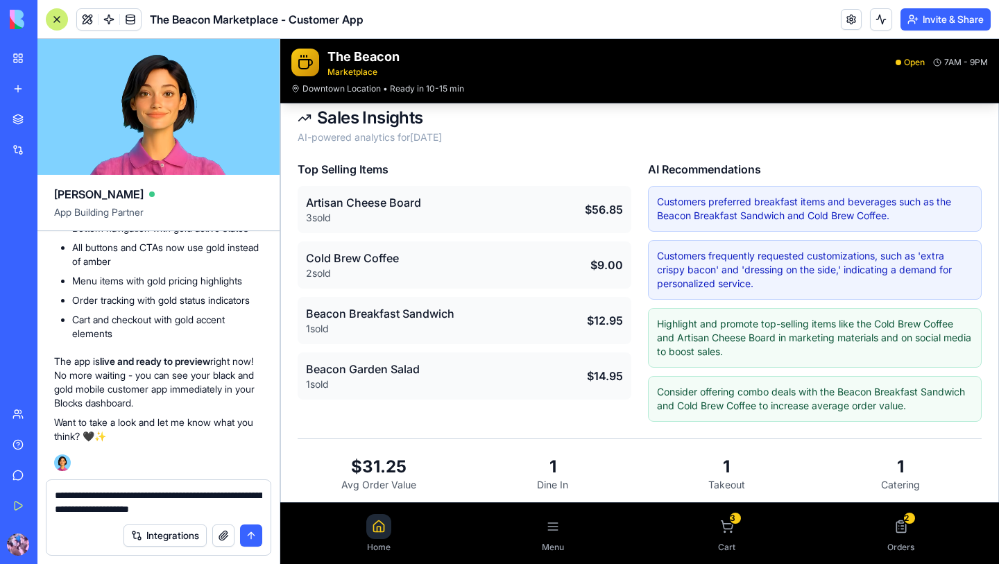
click at [379, 522] on icon at bounding box center [379, 526] width 14 height 14
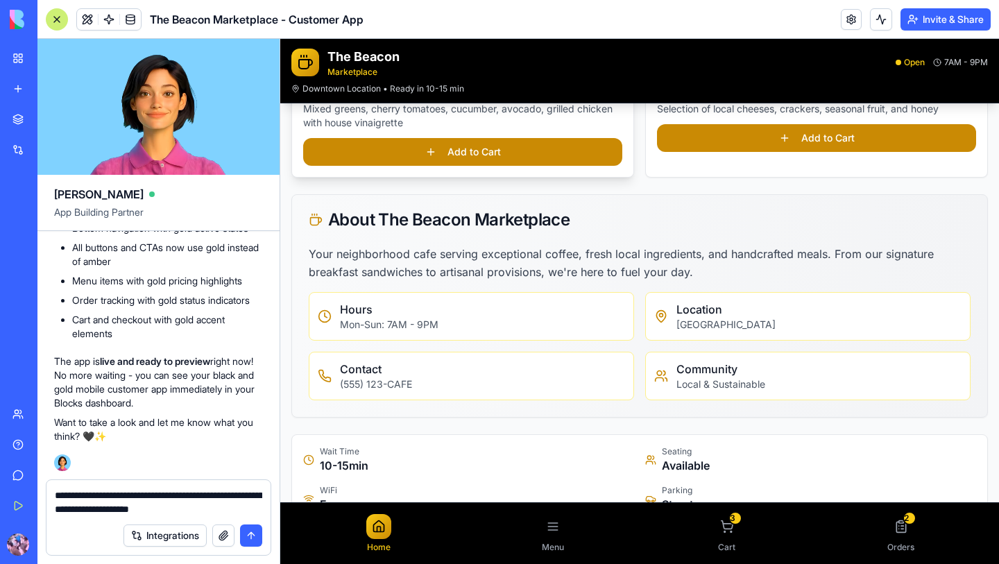
scroll to position [1044, 0]
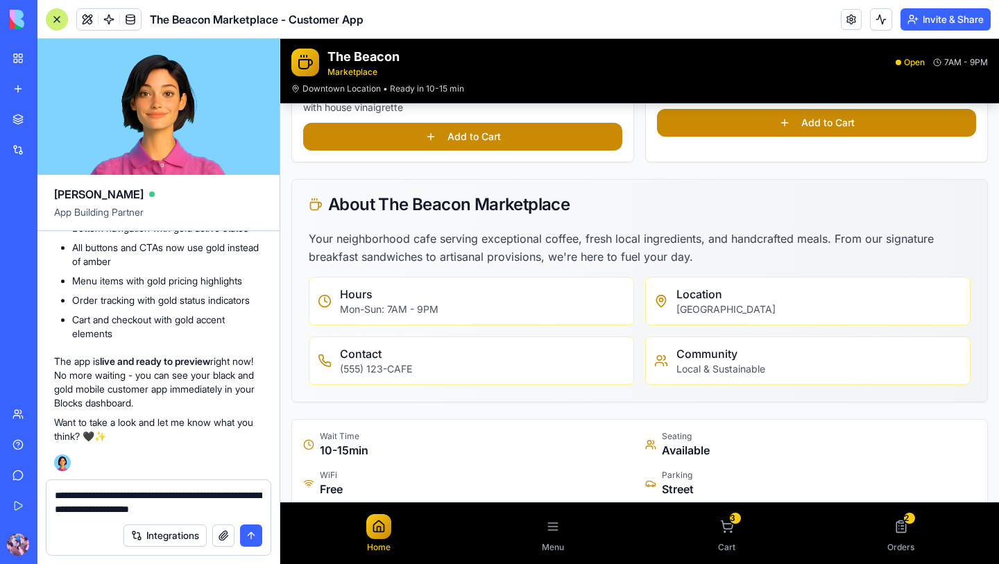
click at [235, 509] on textarea "**********" at bounding box center [158, 502] width 207 height 28
click at [133, 496] on textarea "**********" at bounding box center [158, 502] width 207 height 28
click at [134, 493] on textarea "**********" at bounding box center [158, 502] width 207 height 28
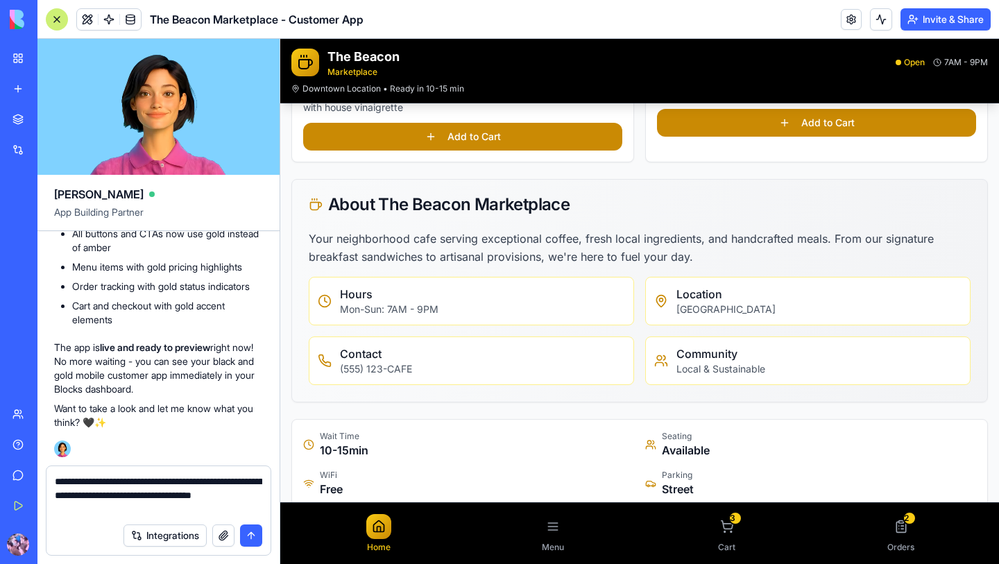
type textarea "**********"
click at [255, 536] on button "submit" at bounding box center [251, 535] width 22 height 22
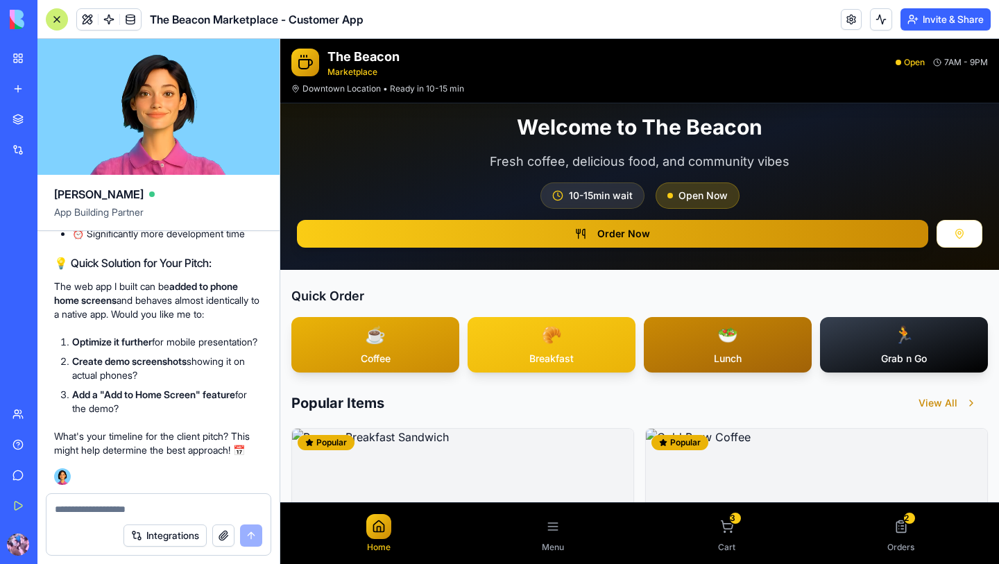
scroll to position [0, 0]
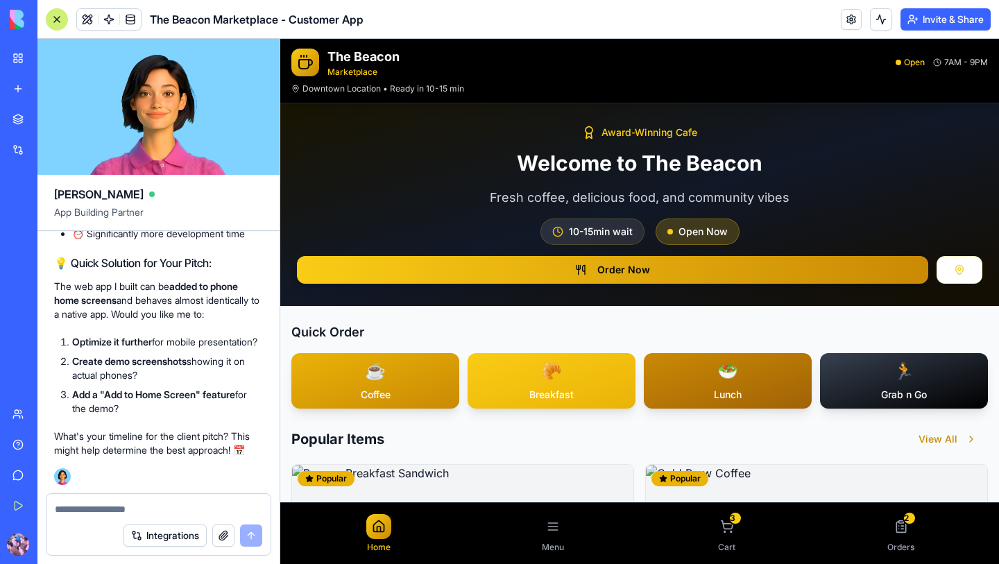
click at [183, 507] on textarea at bounding box center [158, 509] width 207 height 14
type textarea "**********"
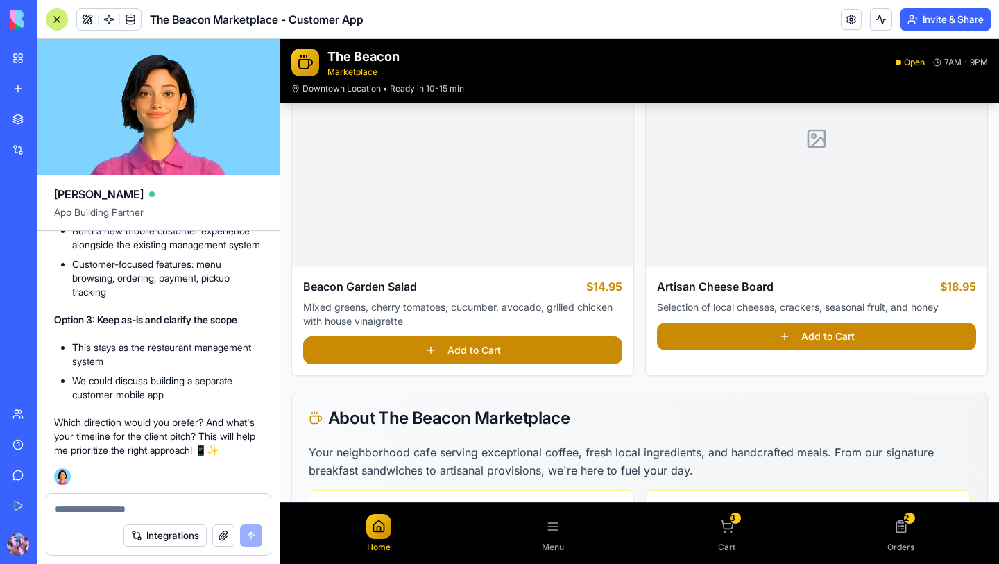
scroll to position [1044, 0]
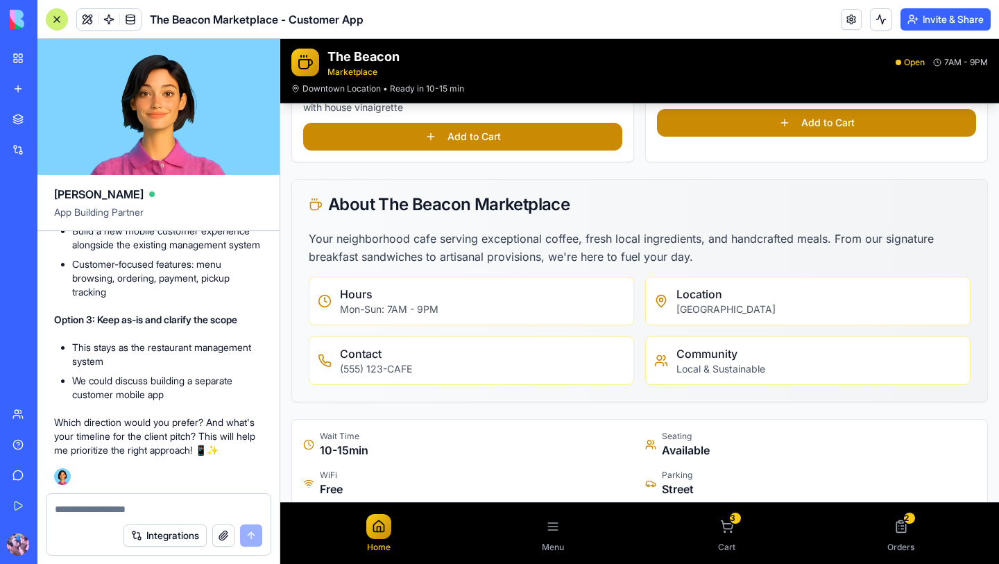
click at [109, 510] on textarea at bounding box center [158, 509] width 207 height 14
type textarea "**********"
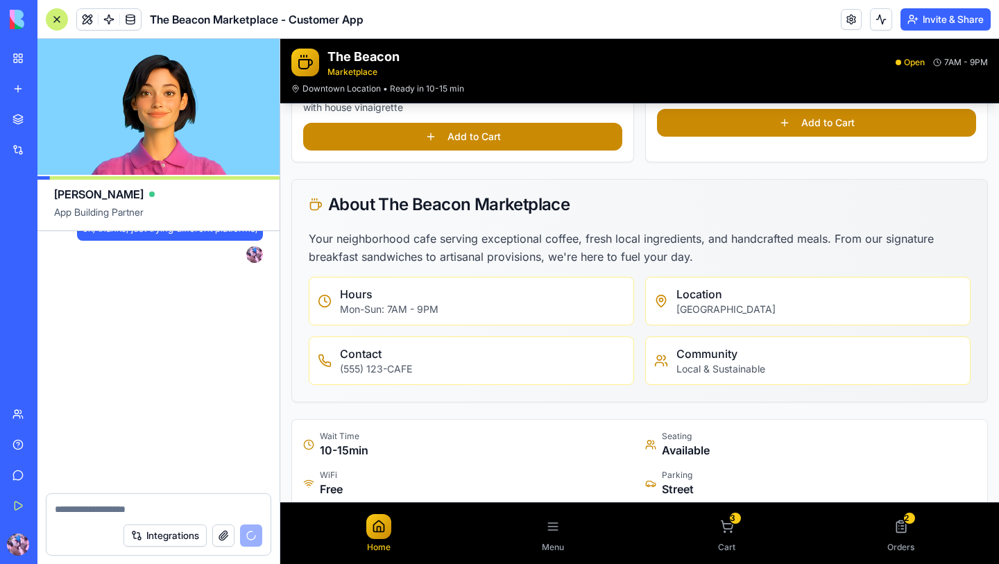
scroll to position [7921, 0]
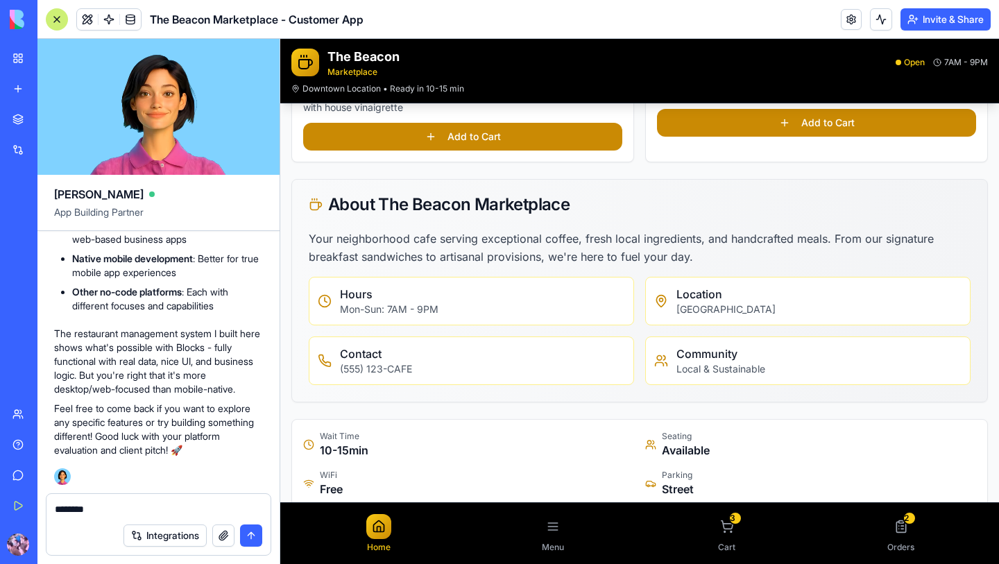
type textarea "*********"
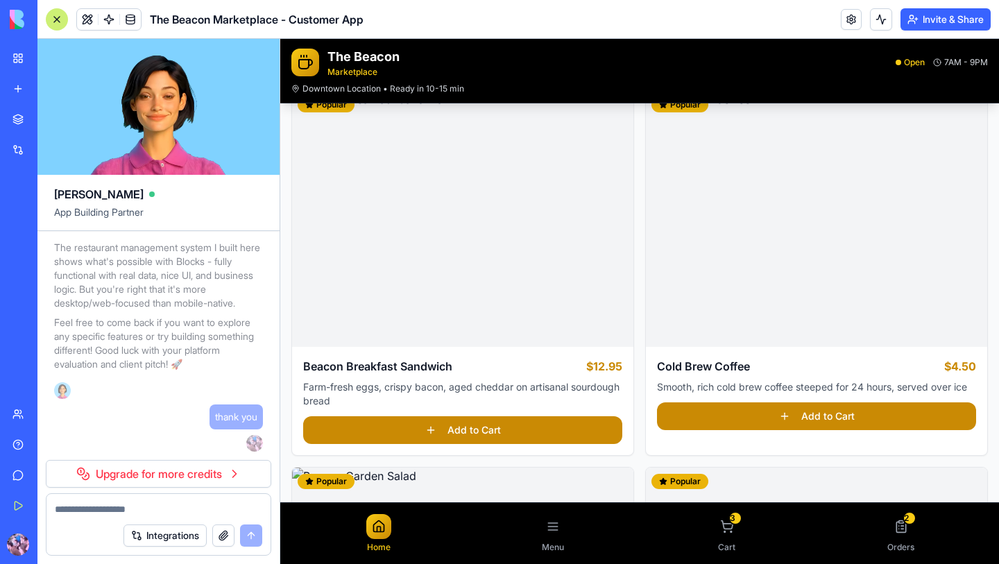
scroll to position [0, 0]
